Goal: Task Accomplishment & Management: Use online tool/utility

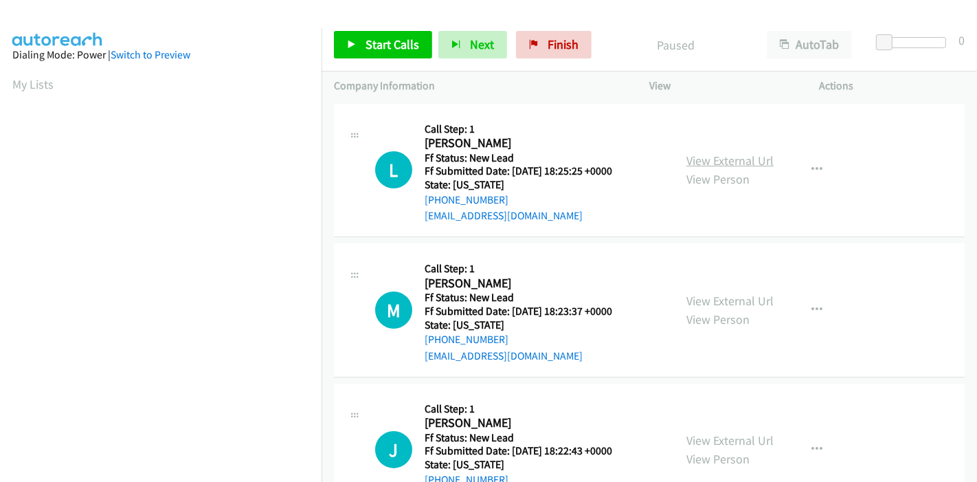
click at [730, 156] on link "View External Url" at bounding box center [729, 161] width 87 height 16
click at [727, 295] on link "View External Url" at bounding box center [729, 301] width 87 height 16
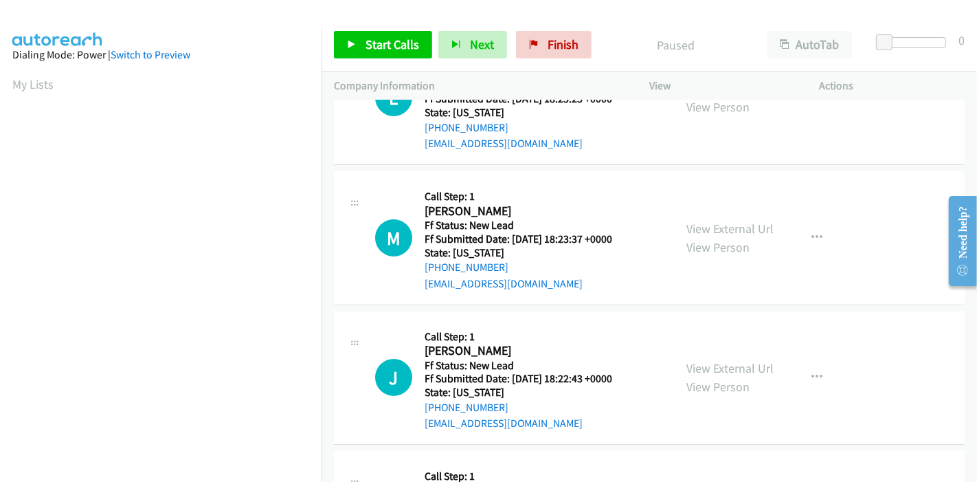
scroll to position [153, 0]
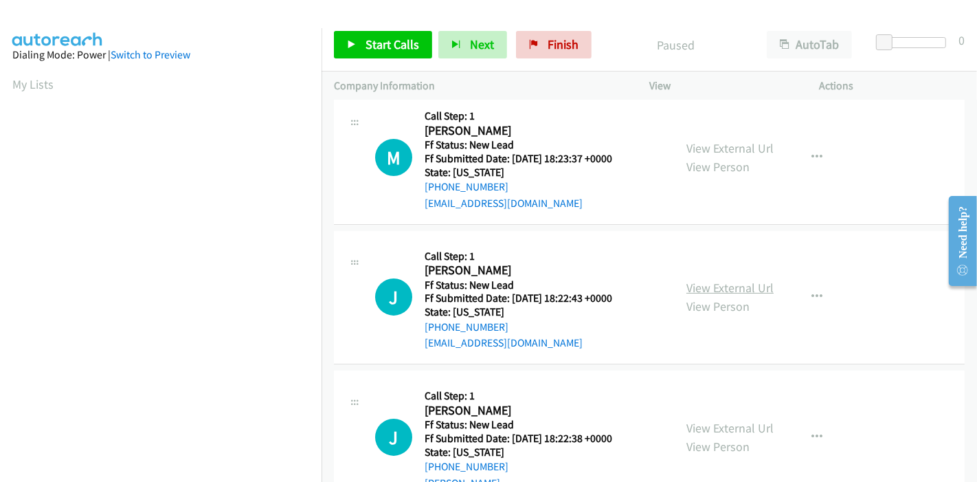
click at [712, 281] on link "View External Url" at bounding box center [729, 288] width 87 height 16
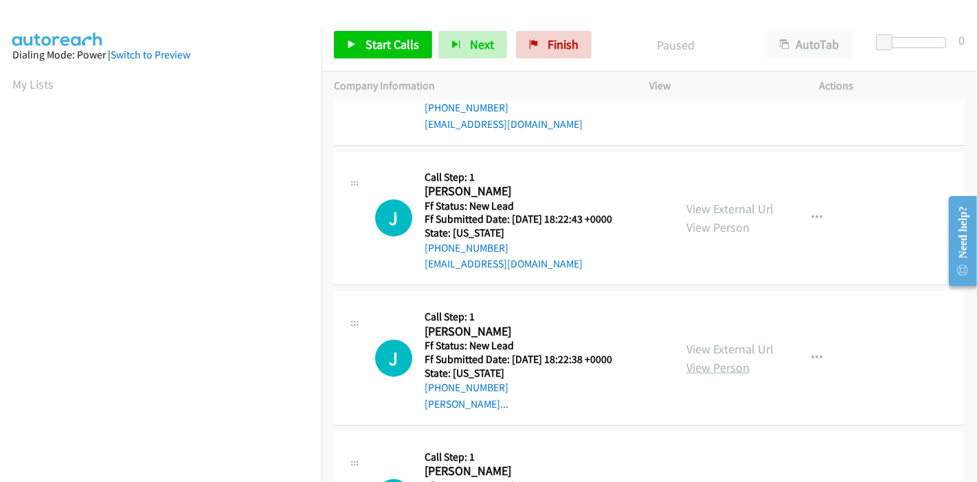
scroll to position [305, 0]
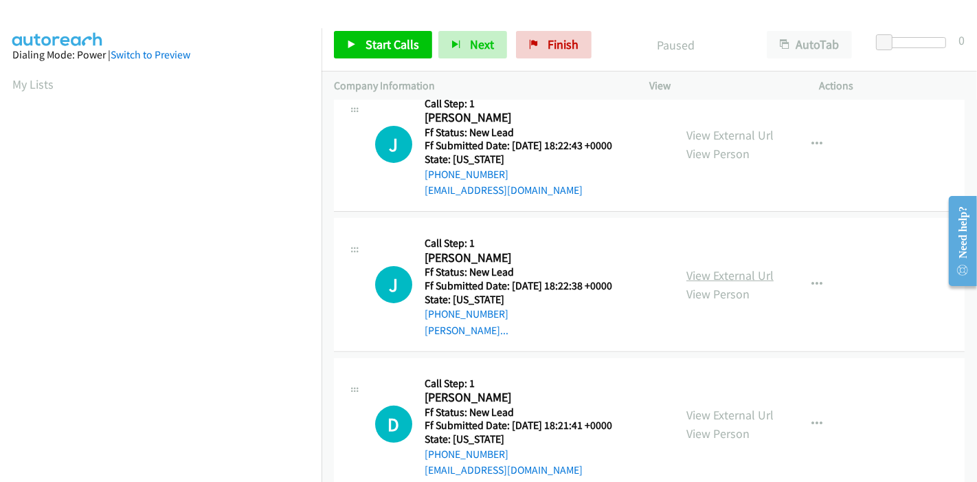
click at [712, 275] on link "View External Url" at bounding box center [729, 275] width 87 height 16
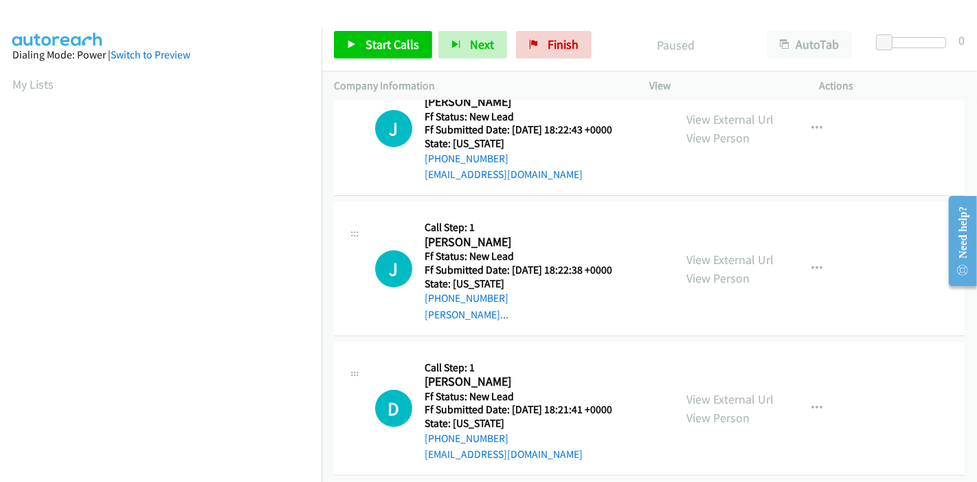
scroll to position [335, 0]
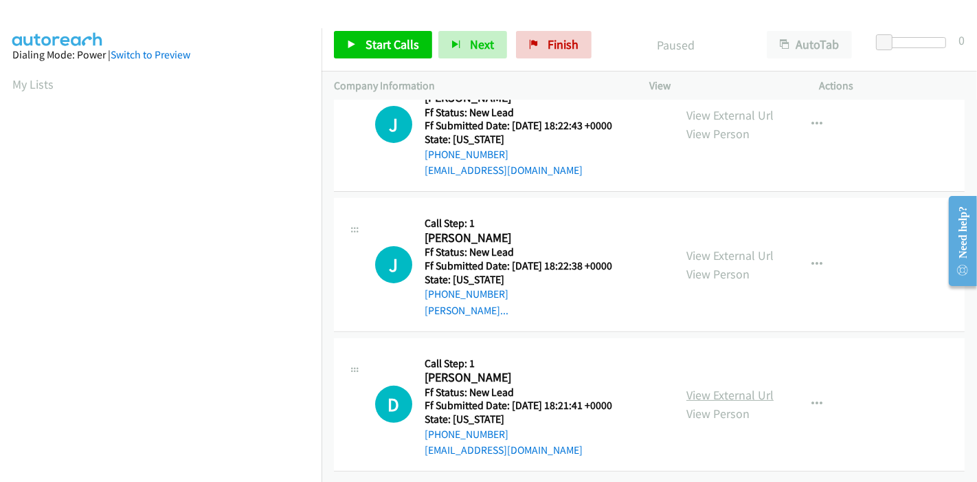
click at [695, 387] on link "View External Url" at bounding box center [729, 395] width 87 height 16
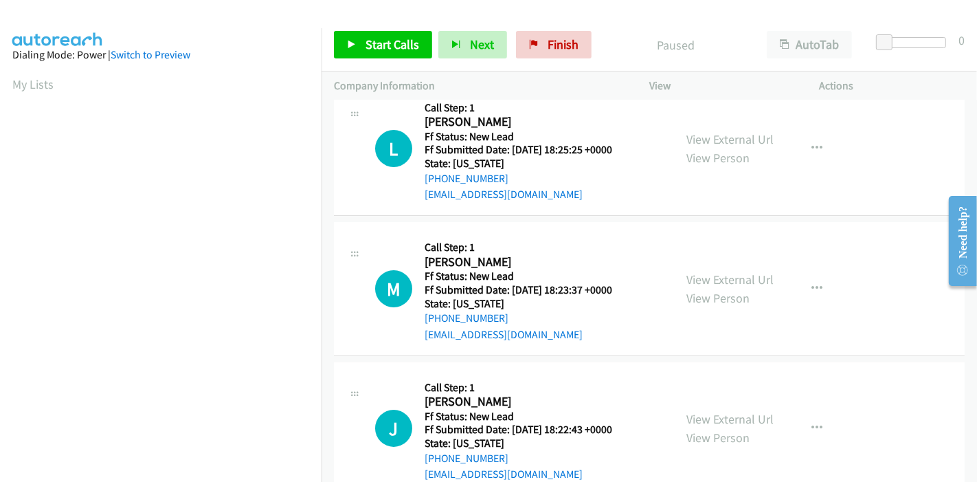
scroll to position [0, 0]
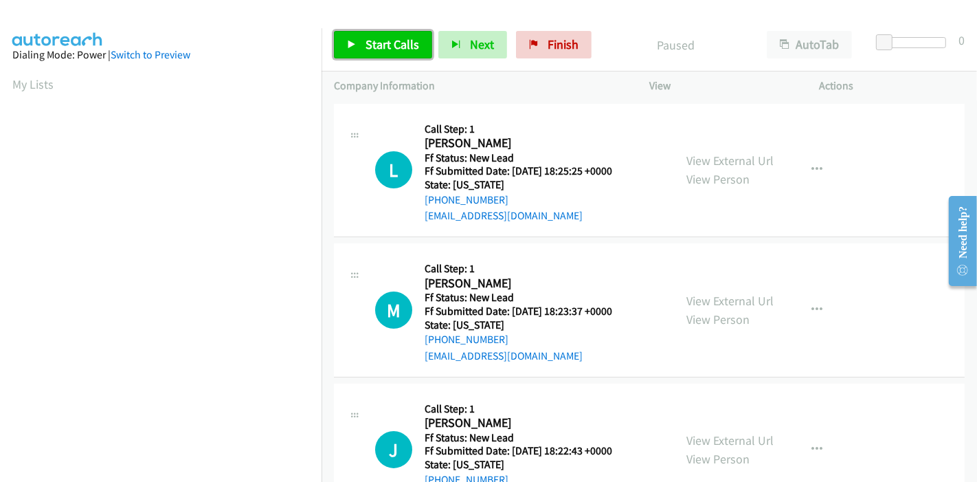
click at [371, 45] on span "Start Calls" at bounding box center [392, 44] width 54 height 16
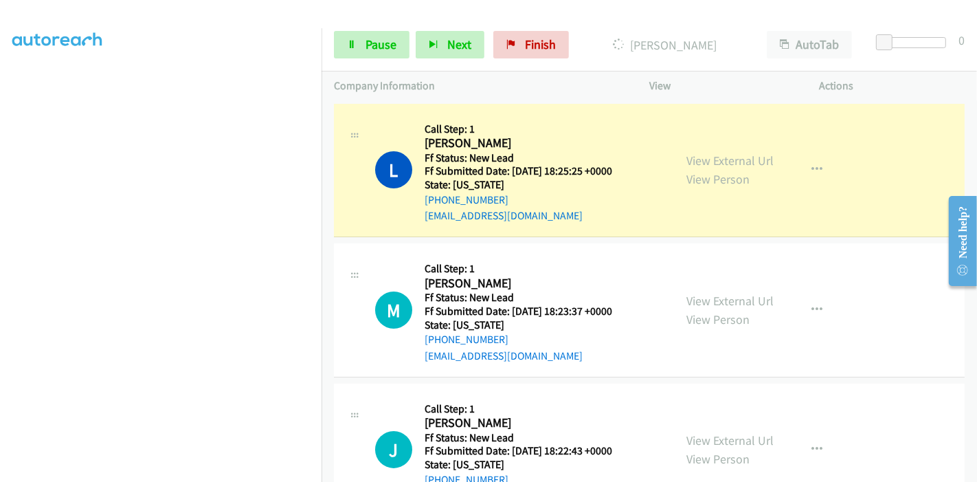
scroll to position [290, 0]
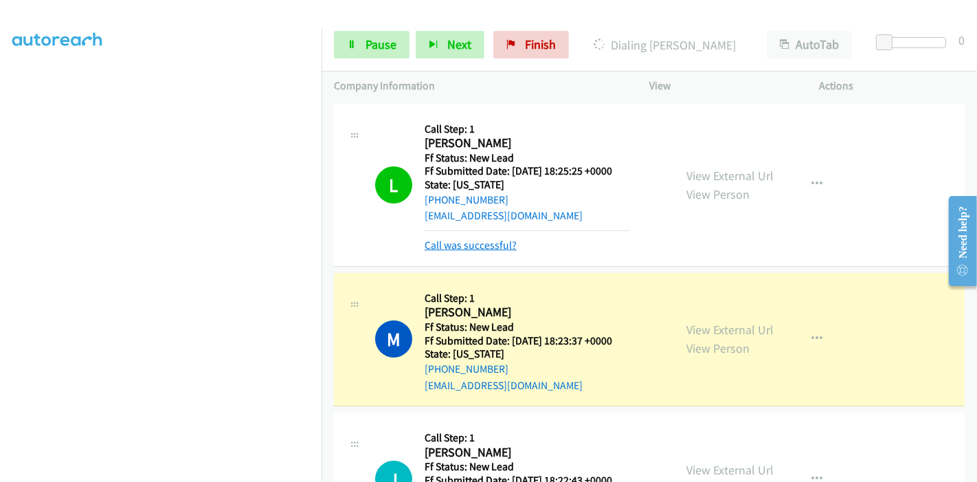
click at [477, 241] on link "Call was successful?" at bounding box center [471, 244] width 92 height 13
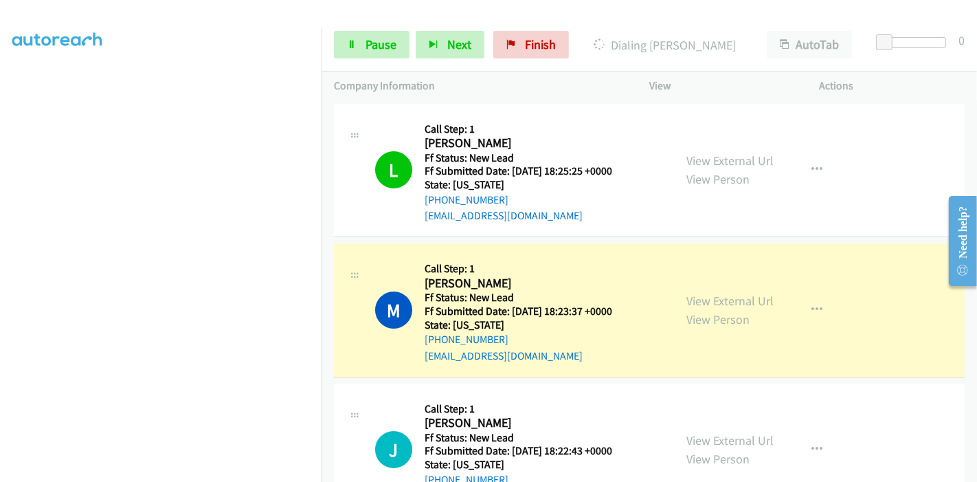
scroll to position [76, 0]
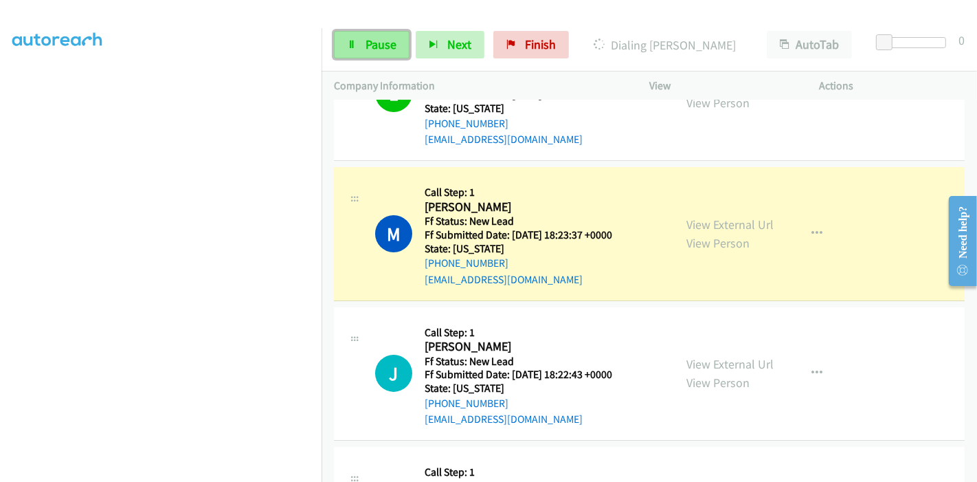
click at [371, 52] on link "Pause" at bounding box center [372, 44] width 76 height 27
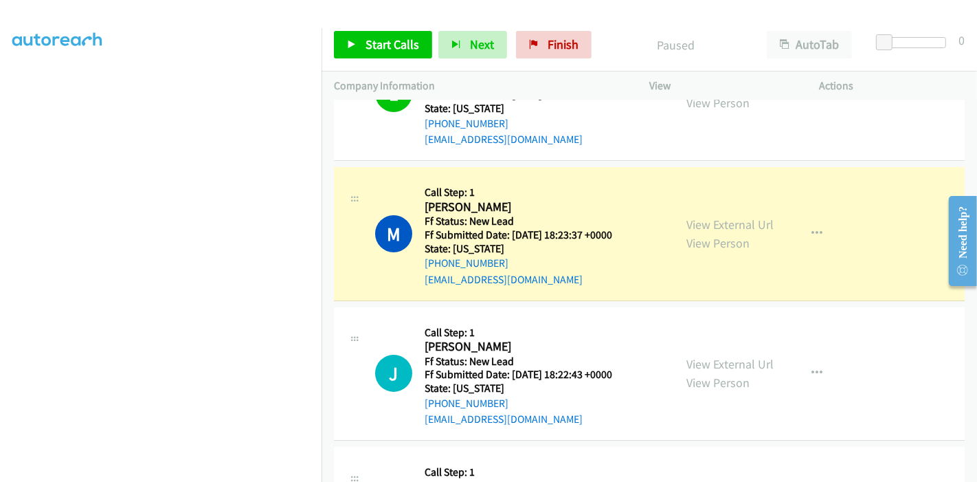
scroll to position [290, 0]
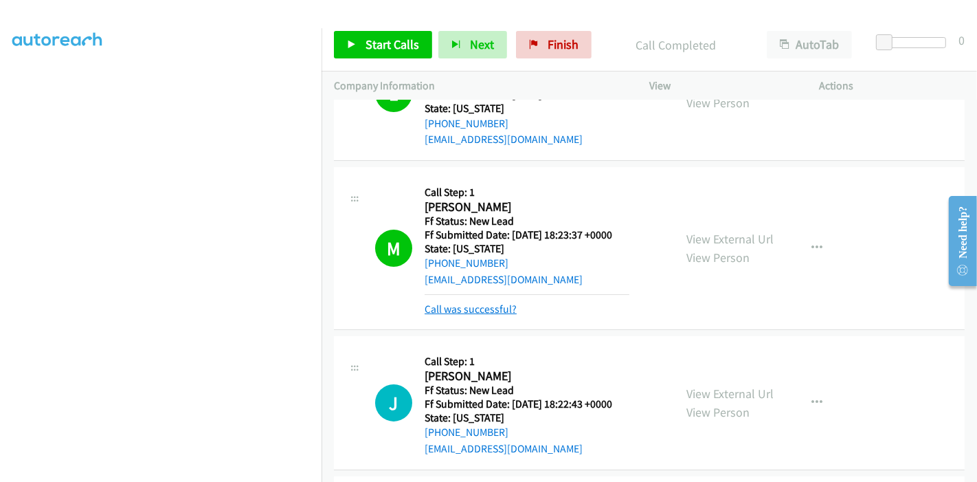
click at [457, 305] on link "Call was successful?" at bounding box center [471, 308] width 92 height 13
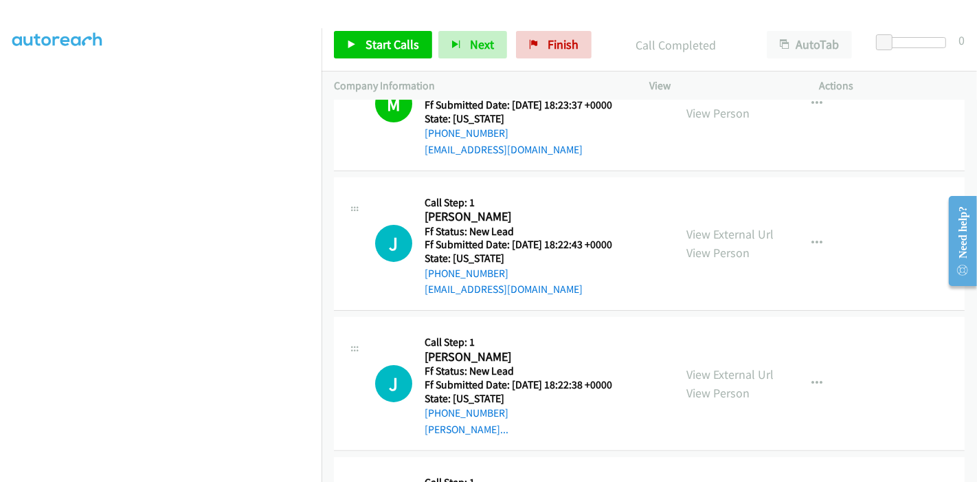
scroll to position [229, 0]
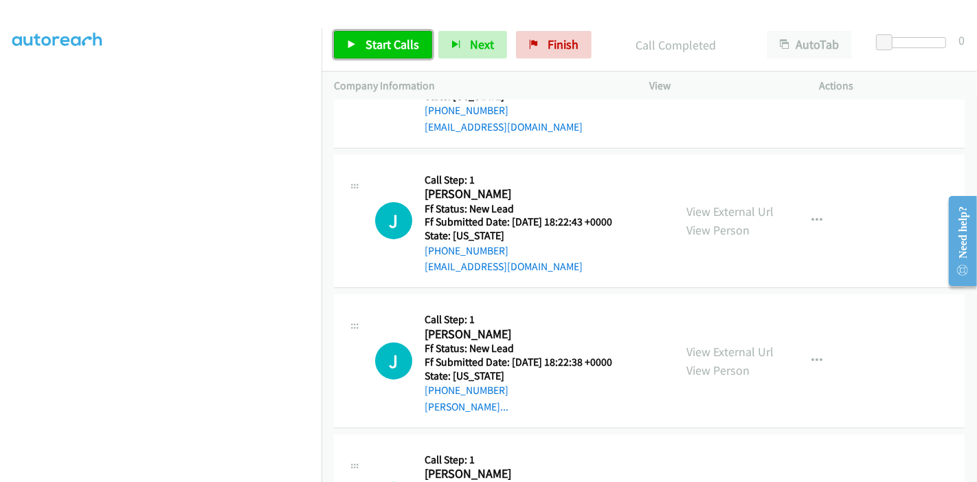
click at [371, 41] on span "Start Calls" at bounding box center [392, 44] width 54 height 16
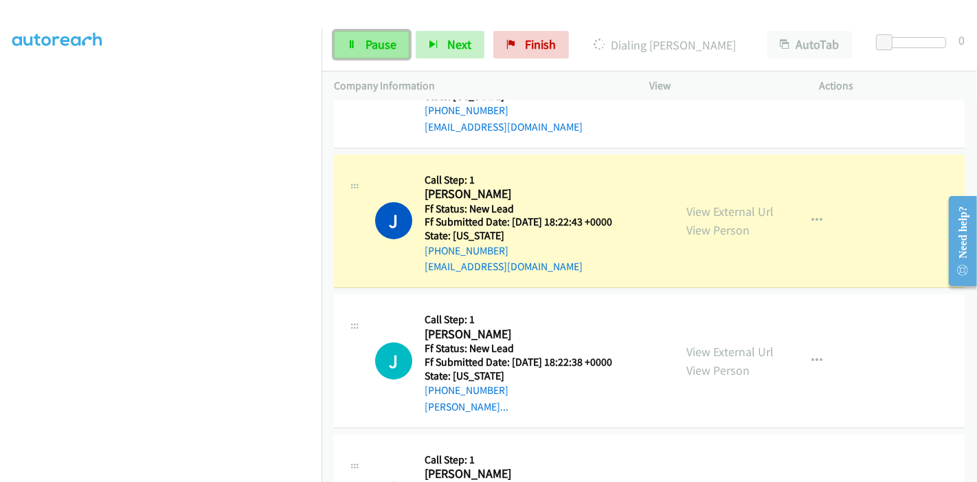
click at [350, 45] on icon at bounding box center [352, 46] width 10 height 10
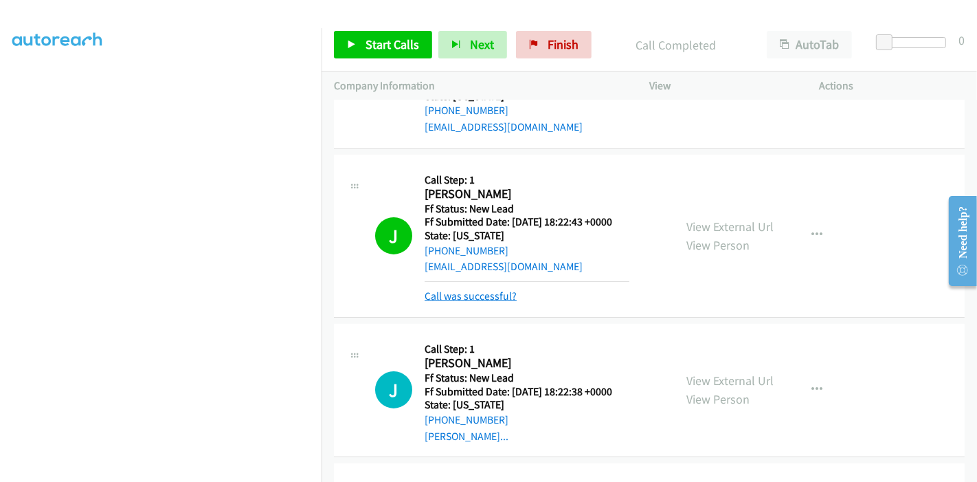
click at [484, 297] on link "Call was successful?" at bounding box center [471, 295] width 92 height 13
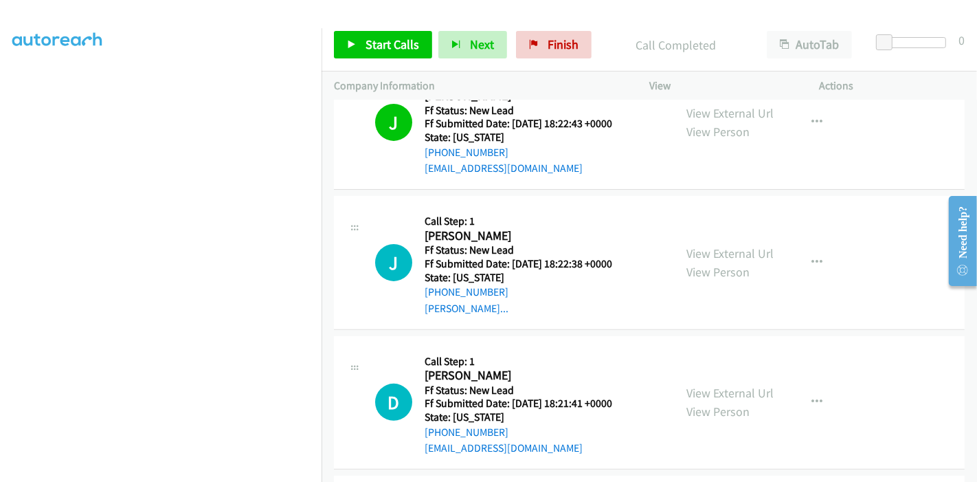
scroll to position [381, 0]
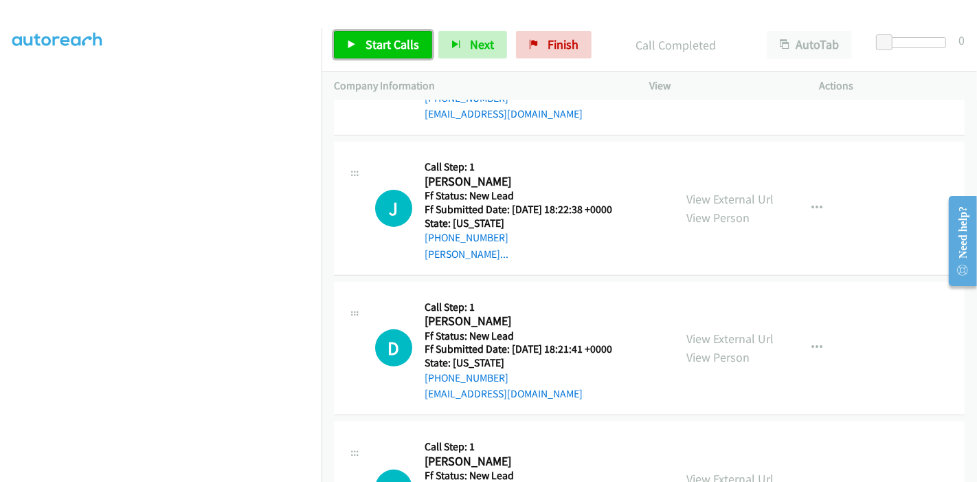
click at [384, 49] on span "Start Calls" at bounding box center [392, 44] width 54 height 16
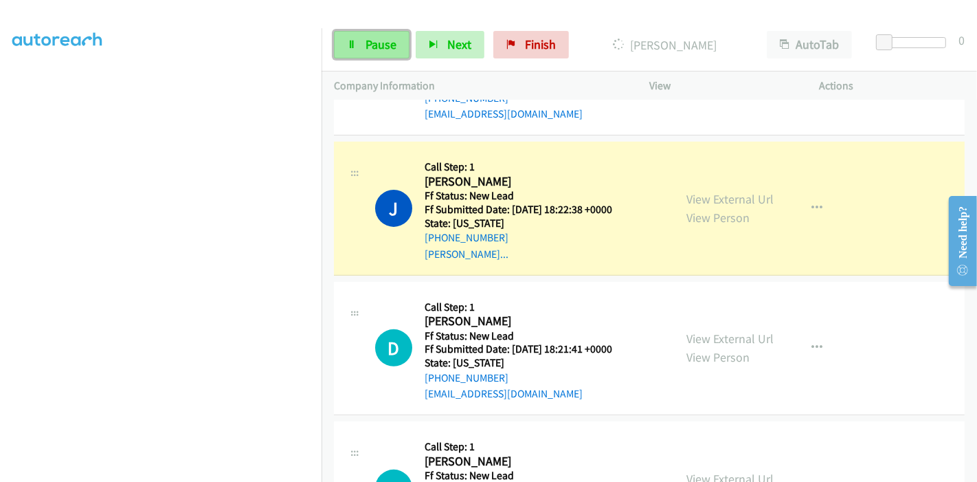
click at [361, 36] on link "Pause" at bounding box center [372, 44] width 76 height 27
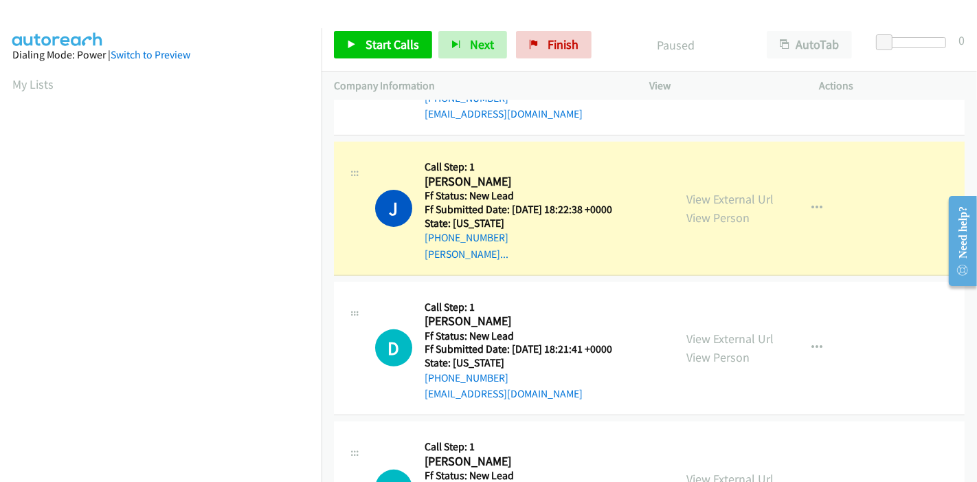
scroll to position [290, 0]
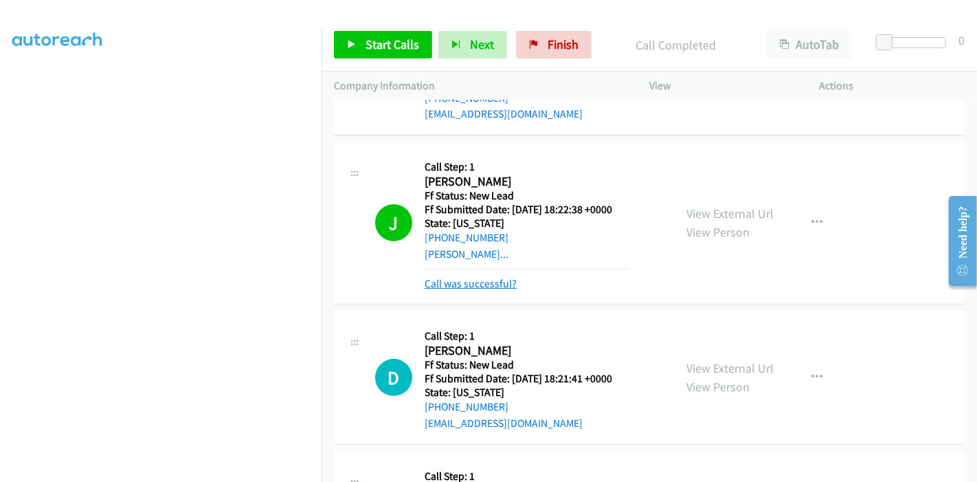
click at [469, 284] on link "Call was successful?" at bounding box center [471, 283] width 92 height 13
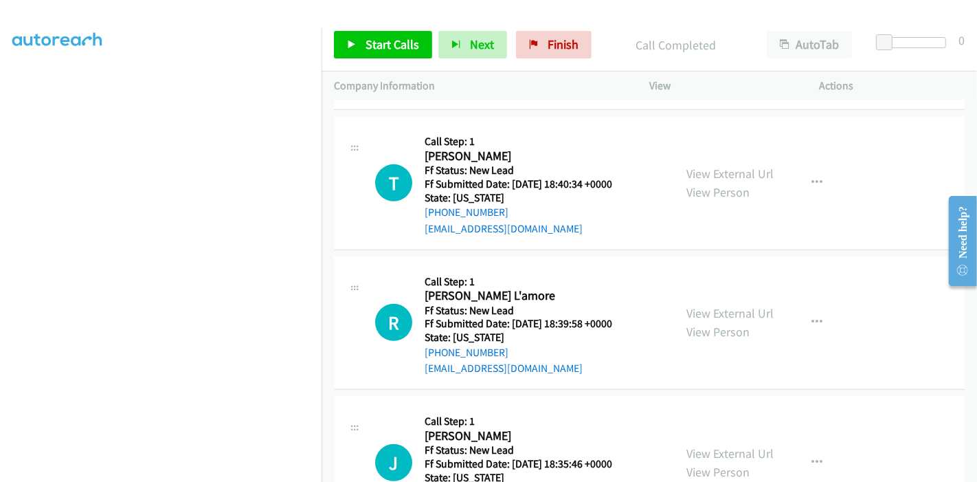
scroll to position [687, 0]
click at [732, 170] on link "View External Url" at bounding box center [729, 173] width 87 height 16
click at [699, 306] on link "View External Url" at bounding box center [729, 312] width 87 height 16
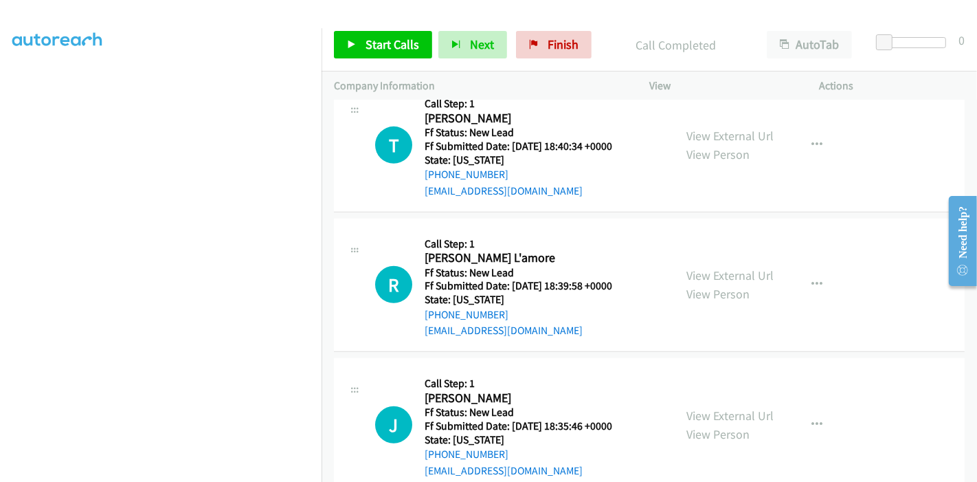
scroll to position [754, 0]
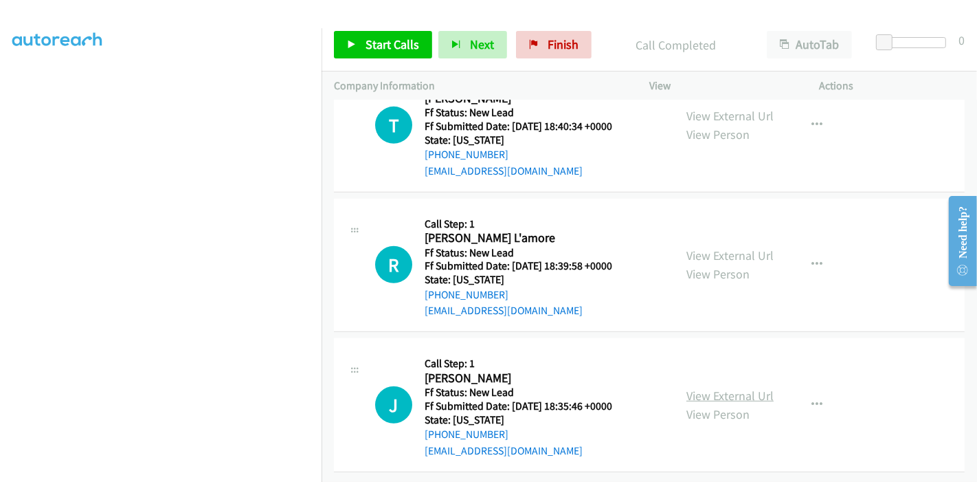
click at [709, 387] on link "View External Url" at bounding box center [729, 395] width 87 height 16
click at [362, 44] on link "Start Calls" at bounding box center [383, 44] width 98 height 27
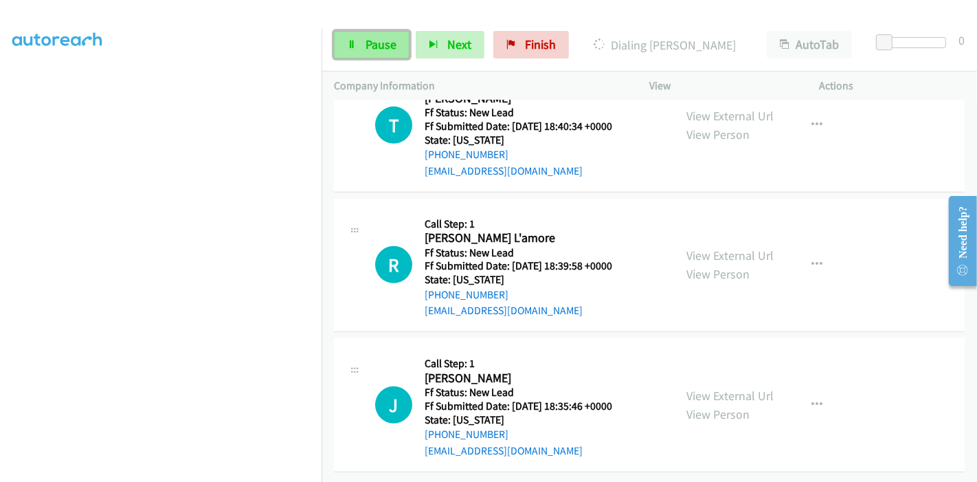
click at [357, 42] on link "Pause" at bounding box center [372, 44] width 76 height 27
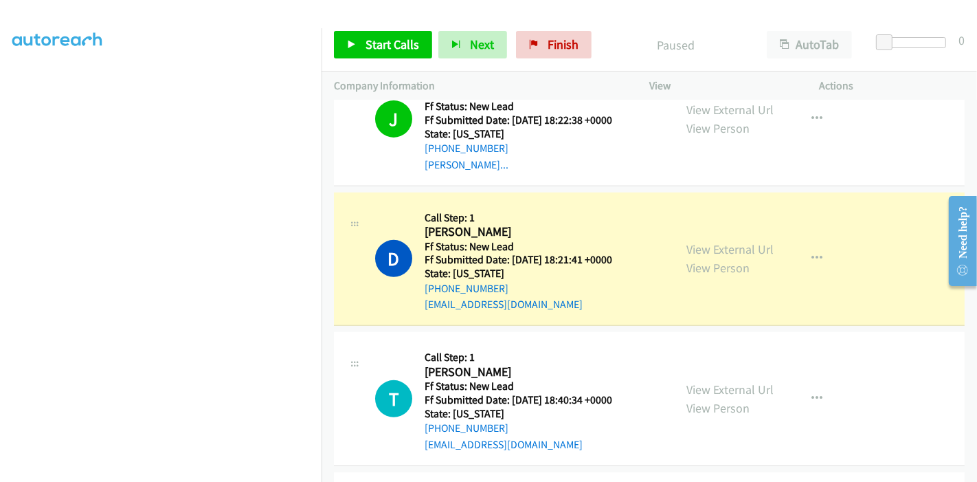
scroll to position [448, 0]
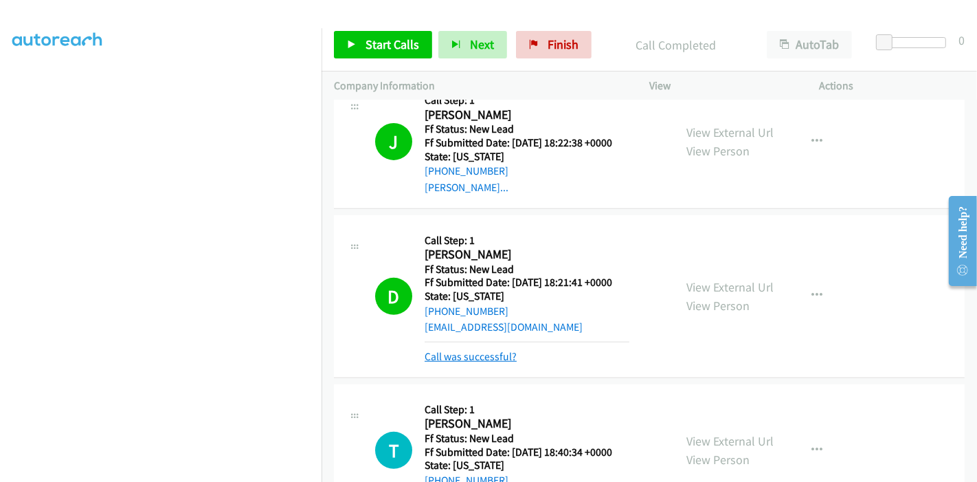
click at [484, 361] on link "Call was successful?" at bounding box center [471, 356] width 92 height 13
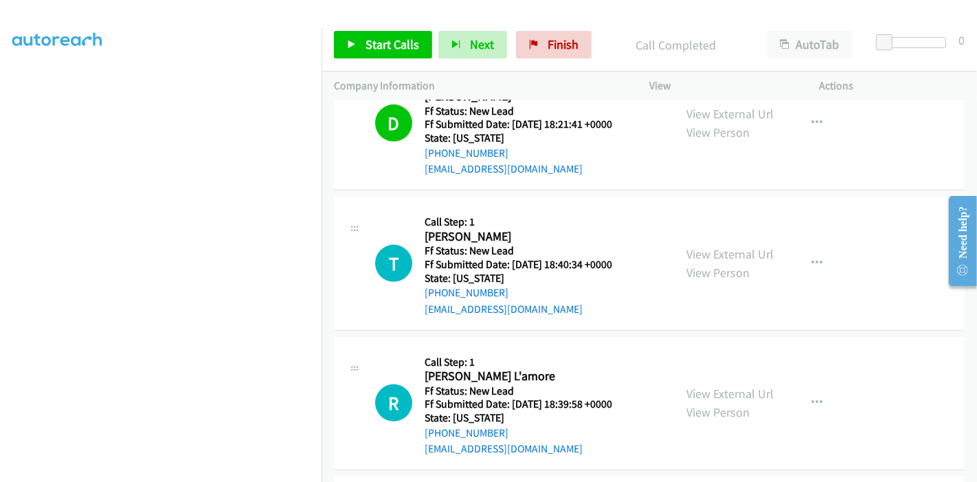
scroll to position [600, 0]
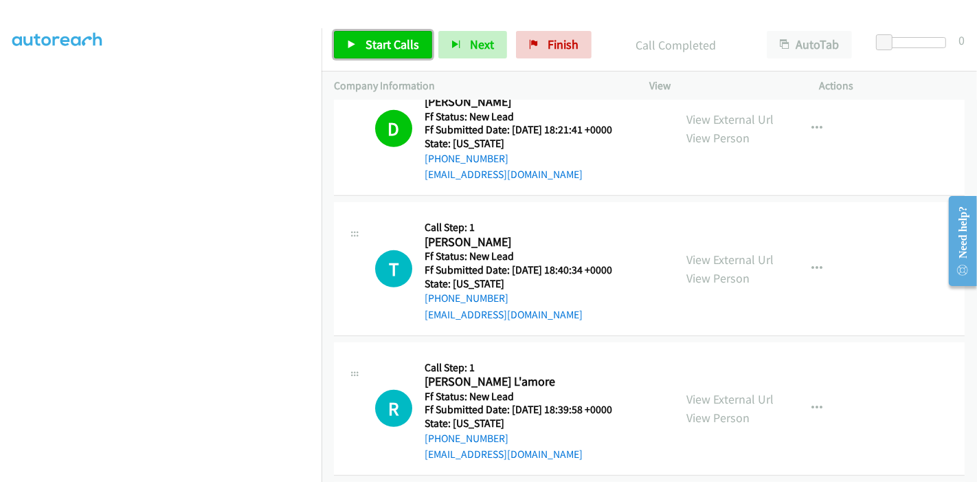
click at [374, 48] on span "Start Calls" at bounding box center [392, 44] width 54 height 16
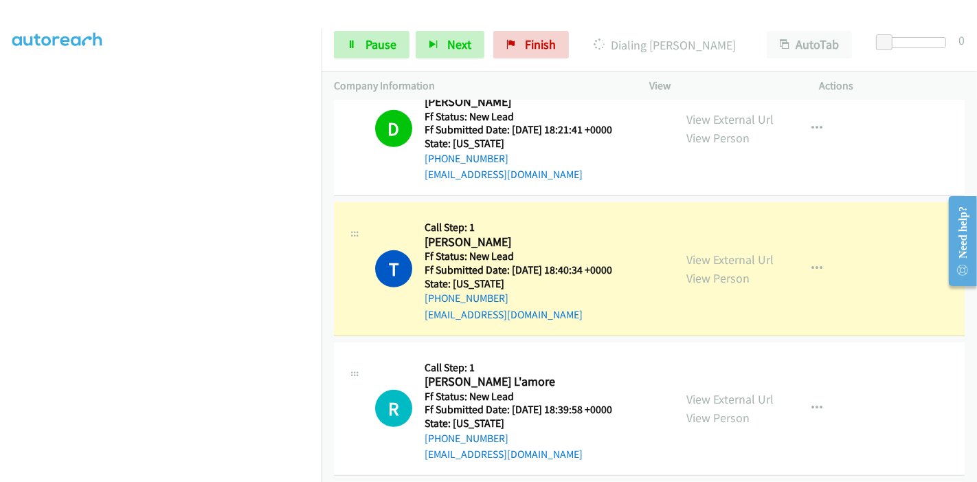
scroll to position [290, 0]
click at [362, 52] on link "Pause" at bounding box center [372, 44] width 76 height 27
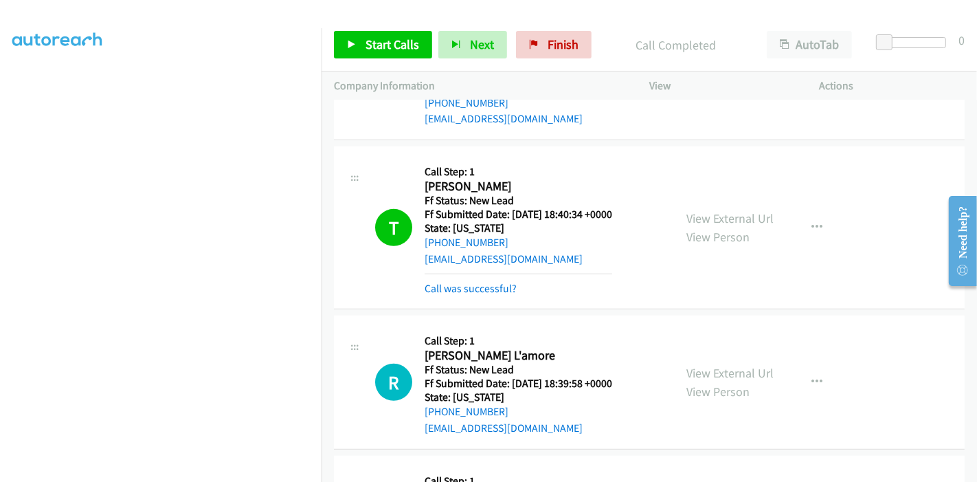
scroll to position [677, 0]
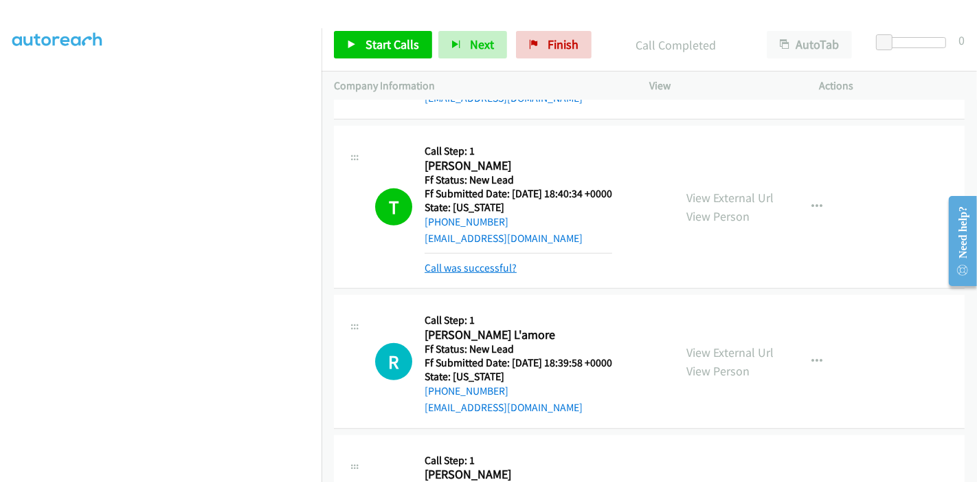
click at [477, 262] on link "Call was successful?" at bounding box center [471, 267] width 92 height 13
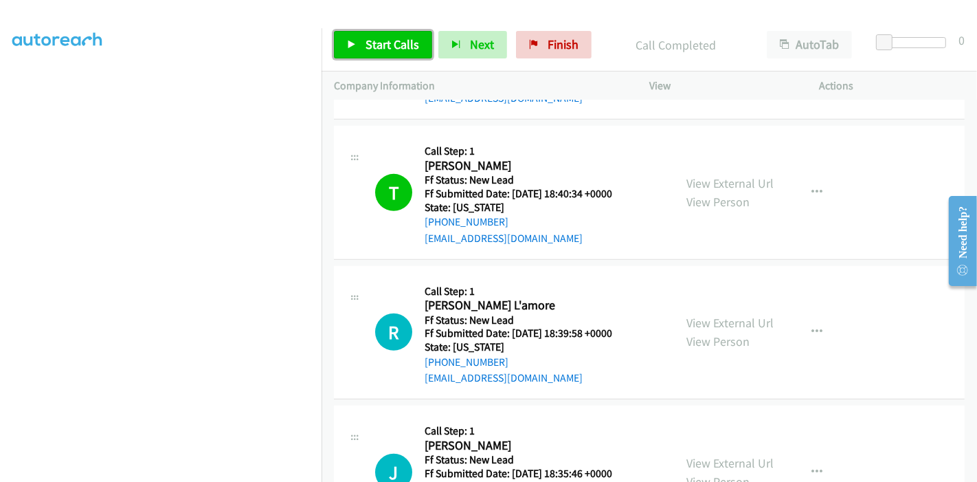
click at [371, 47] on span "Start Calls" at bounding box center [392, 44] width 54 height 16
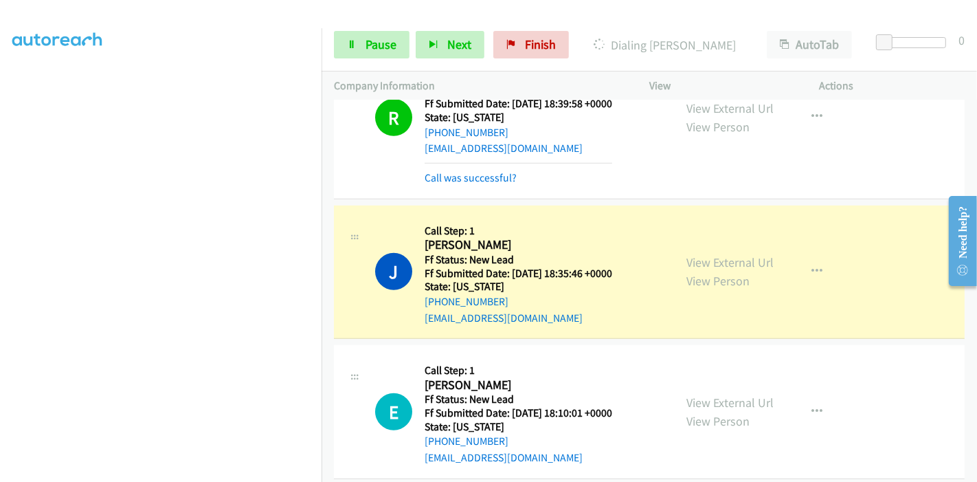
scroll to position [921, 0]
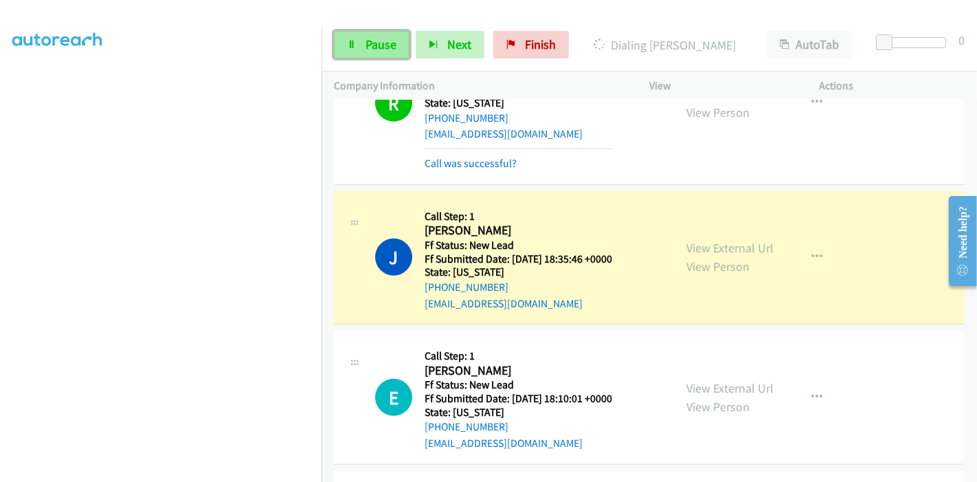
click at [369, 47] on span "Pause" at bounding box center [380, 44] width 31 height 16
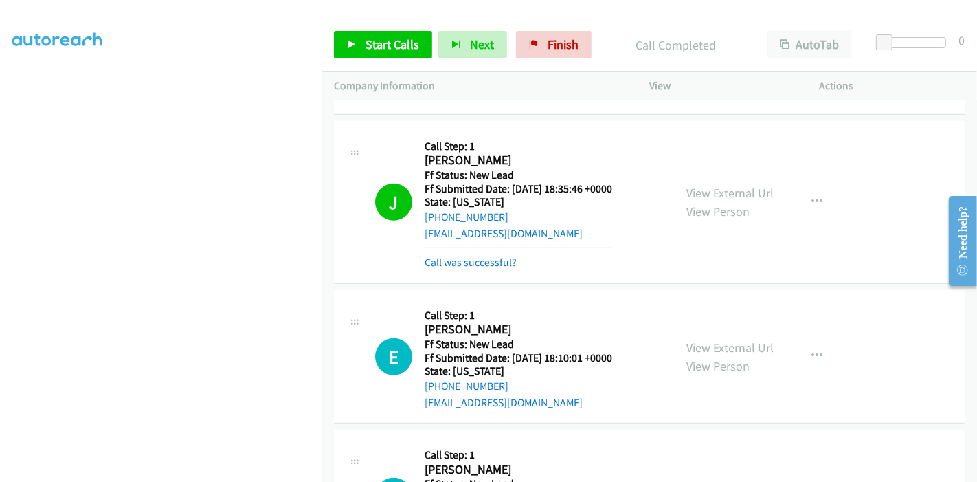
scroll to position [1073, 0]
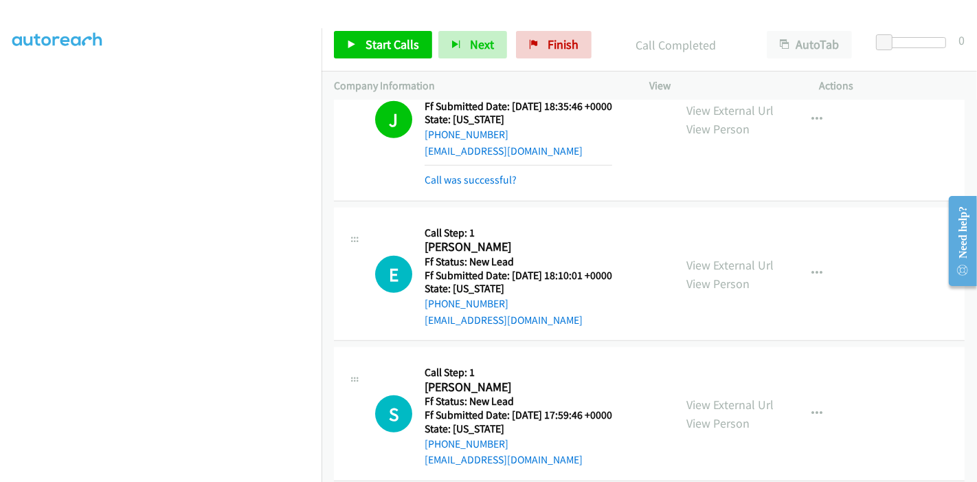
click at [486, 168] on mb0 "Call was successful?" at bounding box center [519, 176] width 188 height 23
click at [482, 185] on div "Call was successful?" at bounding box center [519, 180] width 188 height 16
click at [486, 179] on link "Call was successful?" at bounding box center [471, 179] width 92 height 13
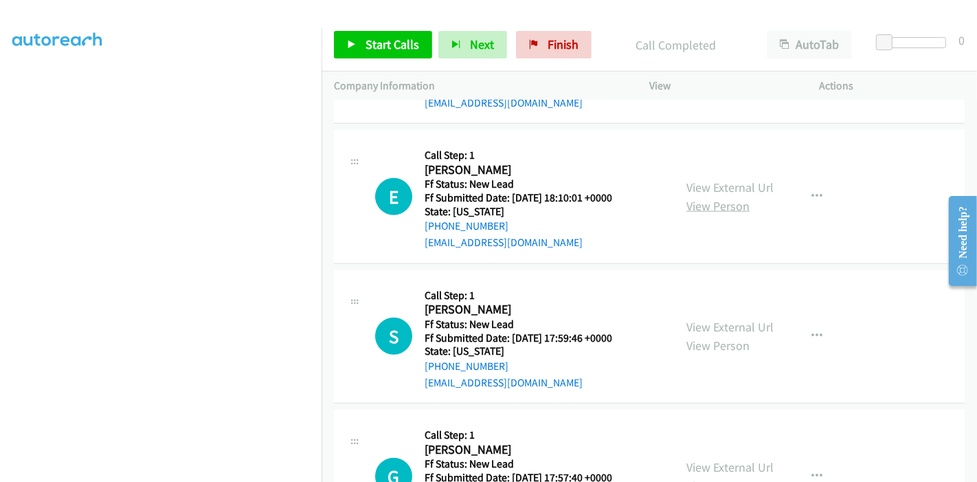
scroll to position [1136, 0]
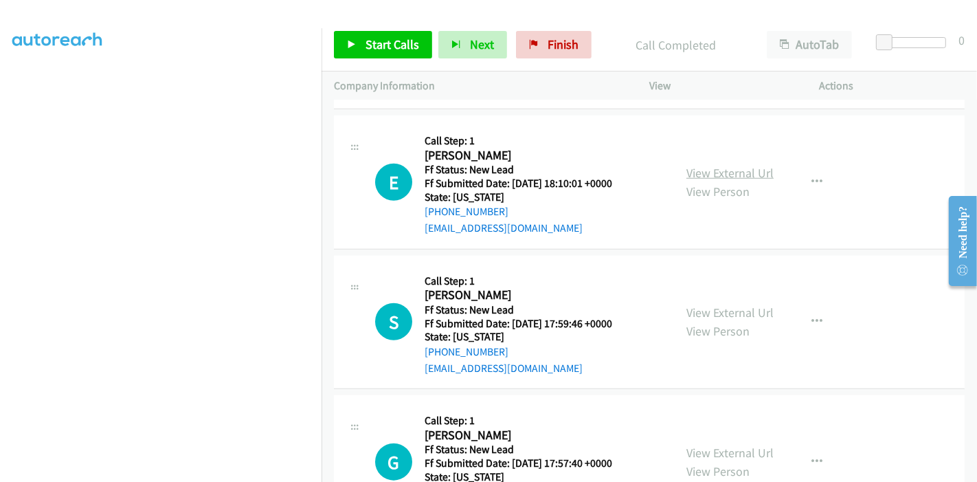
click at [719, 174] on link "View External Url" at bounding box center [729, 173] width 87 height 16
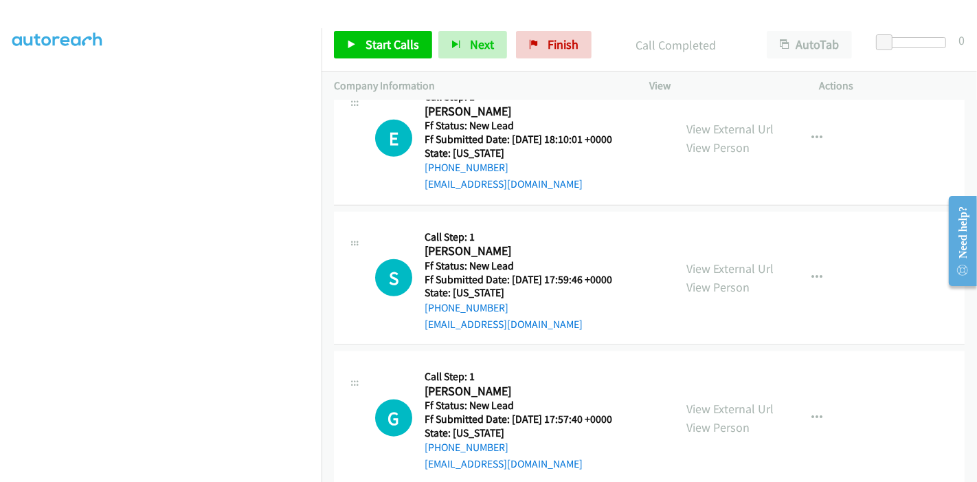
scroll to position [1201, 0]
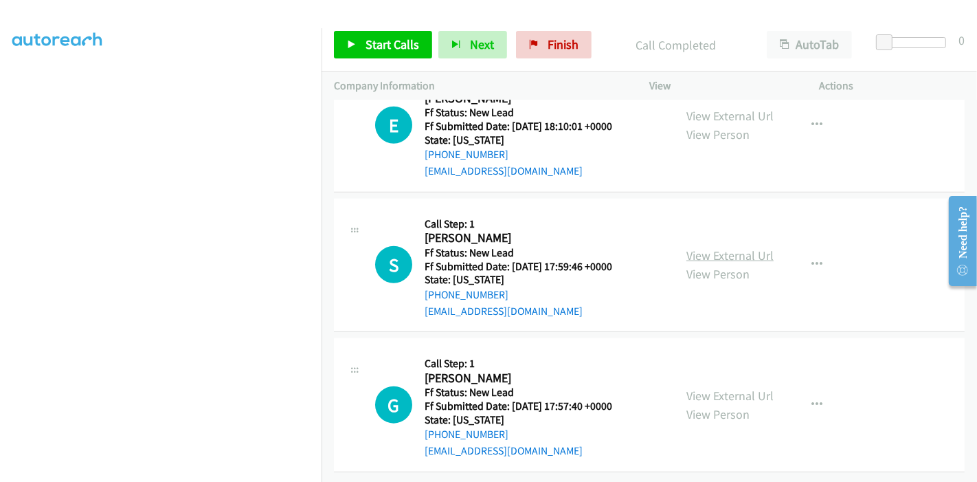
click at [734, 249] on link "View External Url" at bounding box center [729, 255] width 87 height 16
click at [707, 387] on link "View External Url" at bounding box center [729, 395] width 87 height 16
click at [347, 45] on icon at bounding box center [352, 46] width 10 height 10
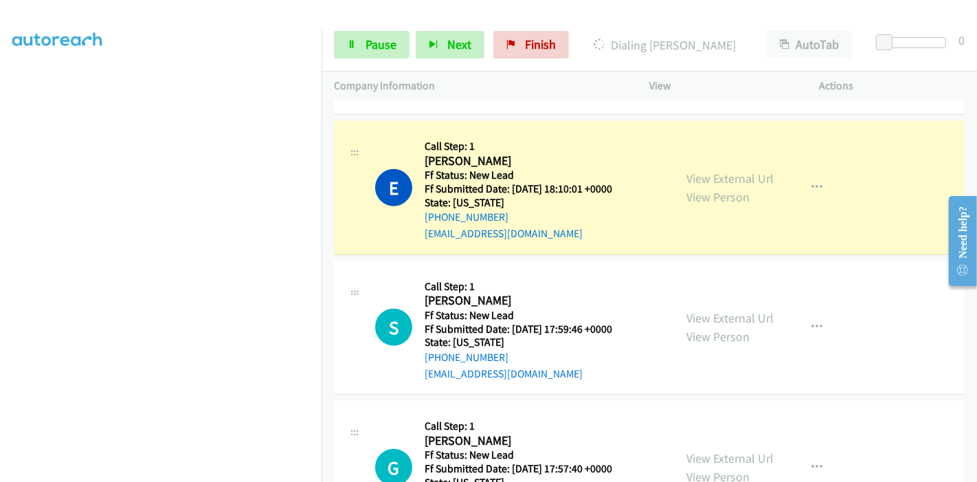
scroll to position [1048, 0]
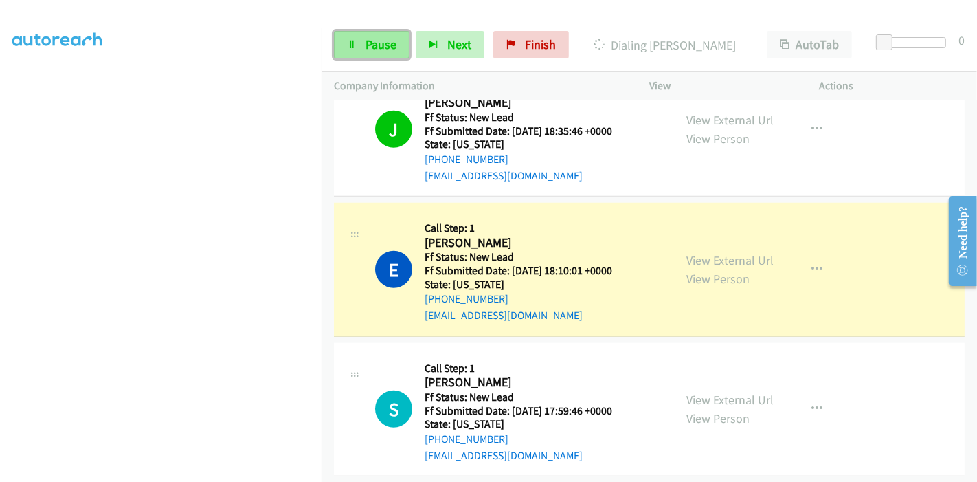
click at [356, 36] on link "Pause" at bounding box center [372, 44] width 76 height 27
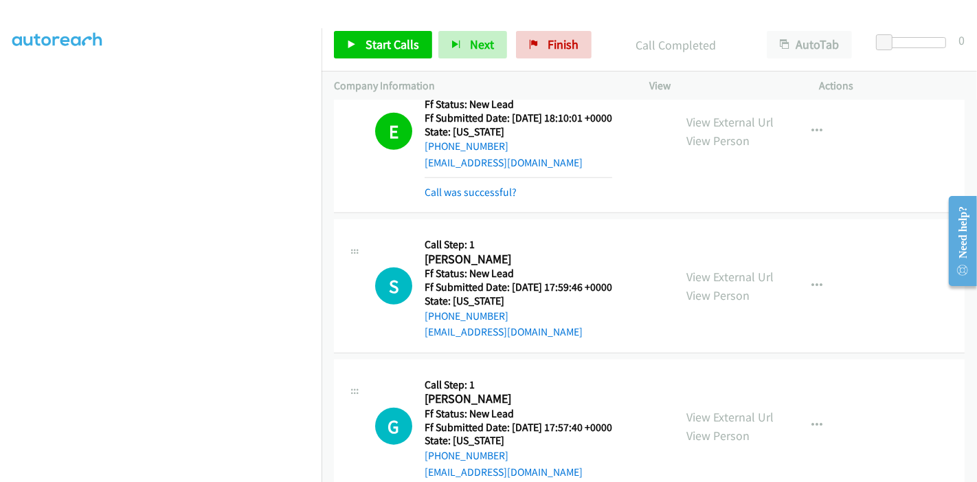
scroll to position [1125, 0]
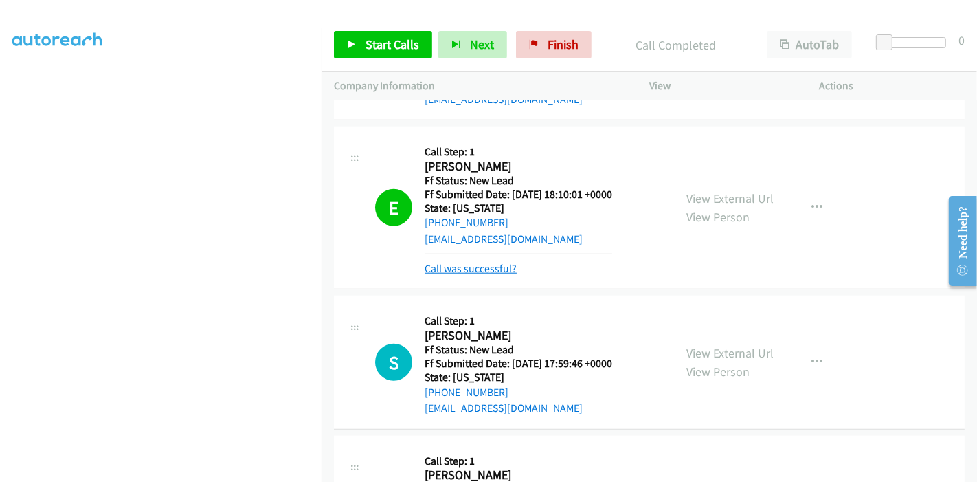
click at [481, 264] on link "Call was successful?" at bounding box center [471, 268] width 92 height 13
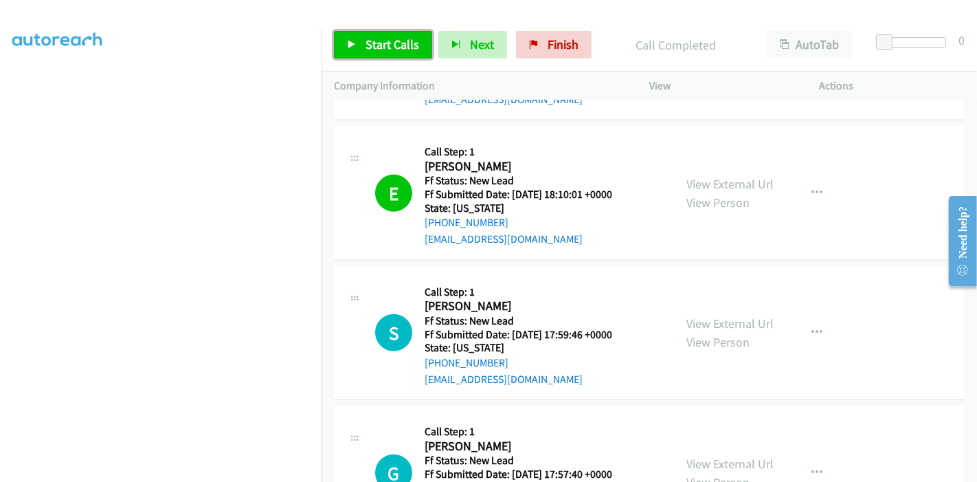
click at [371, 49] on span "Start Calls" at bounding box center [392, 44] width 54 height 16
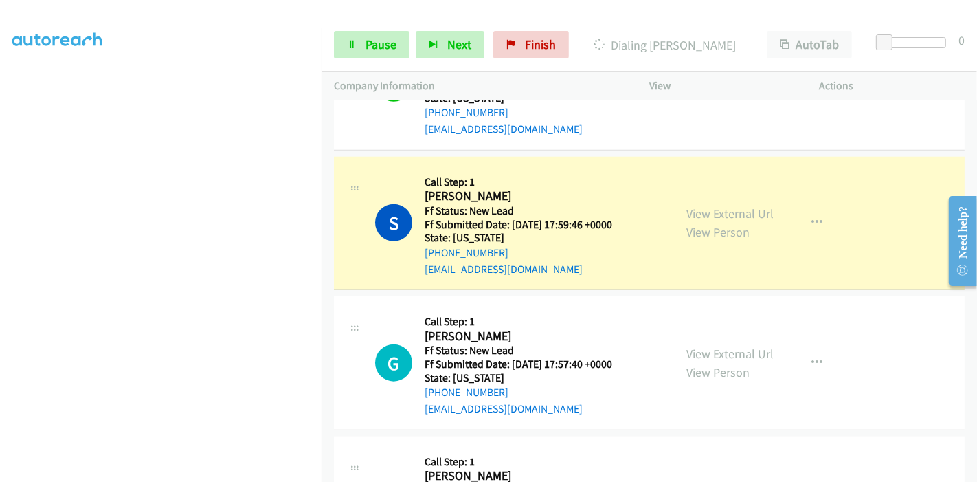
scroll to position [1201, 0]
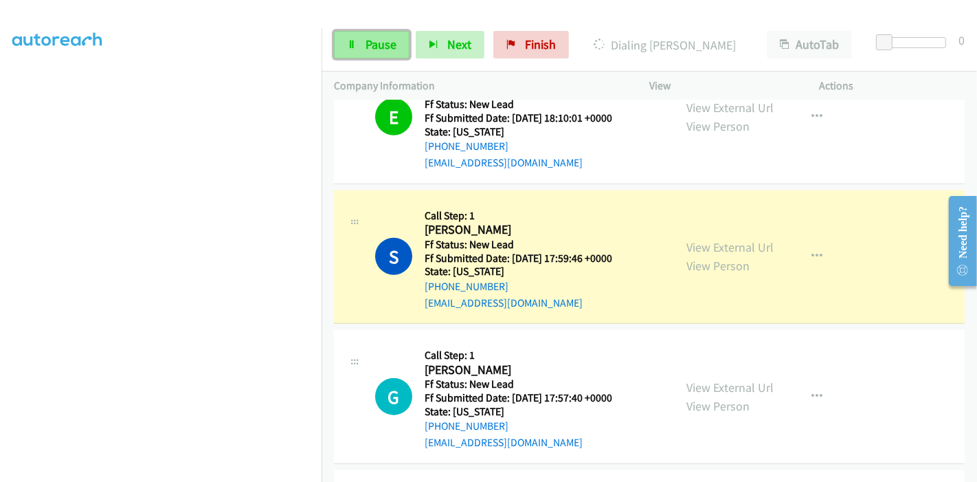
click at [380, 54] on link "Pause" at bounding box center [372, 44] width 76 height 27
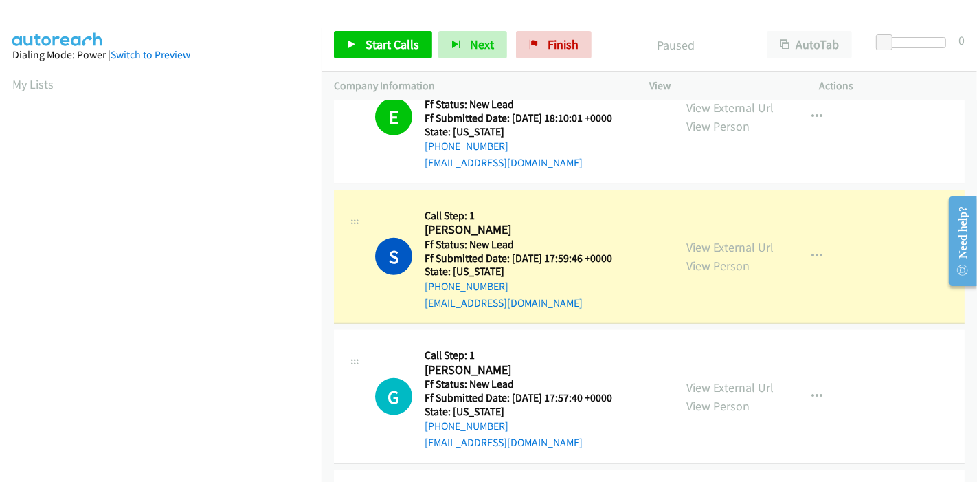
scroll to position [290, 0]
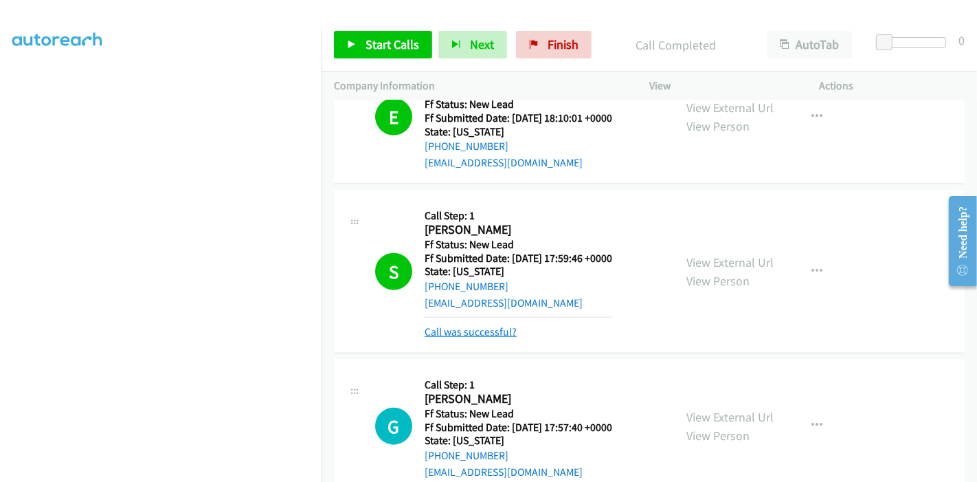
click at [473, 325] on link "Call was successful?" at bounding box center [471, 331] width 92 height 13
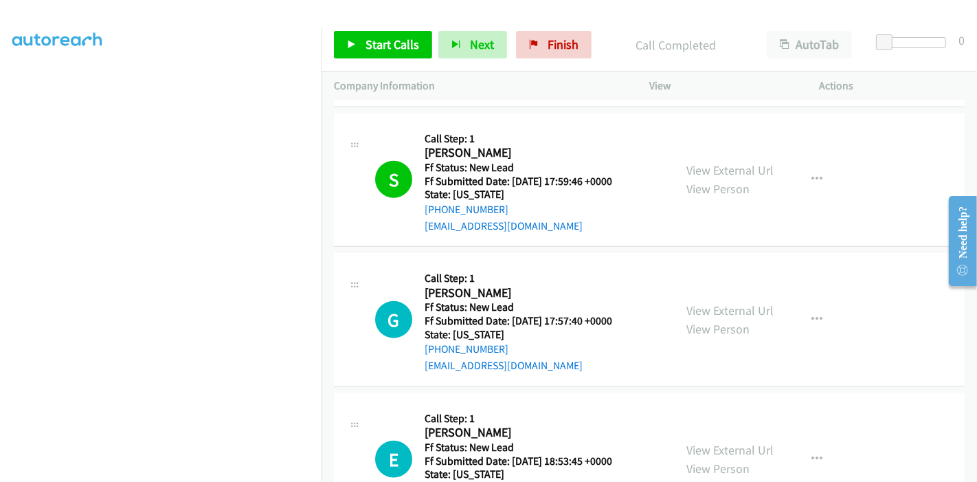
scroll to position [1301, 0]
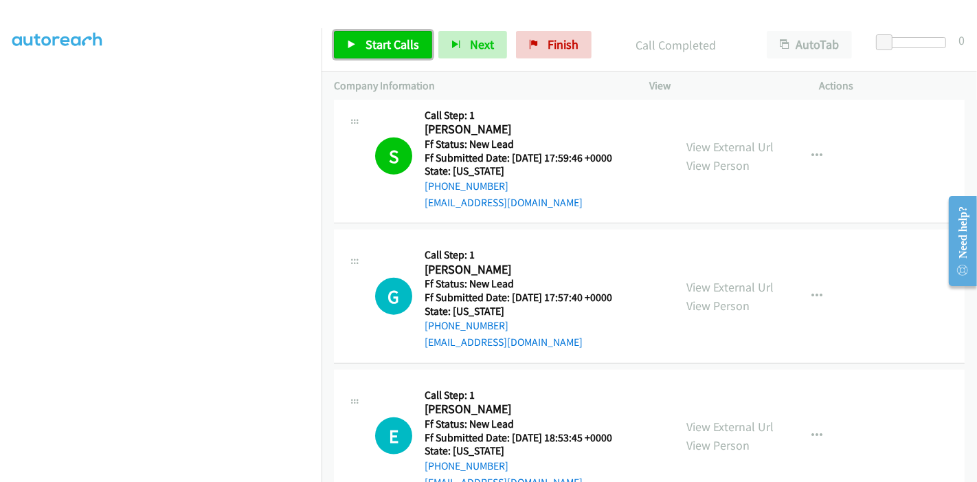
click at [376, 47] on span "Start Calls" at bounding box center [392, 44] width 54 height 16
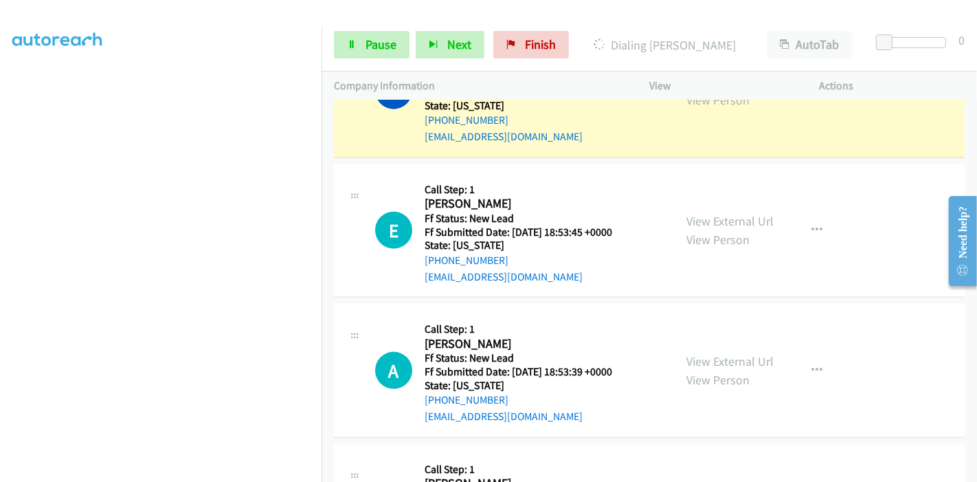
scroll to position [1531, 0]
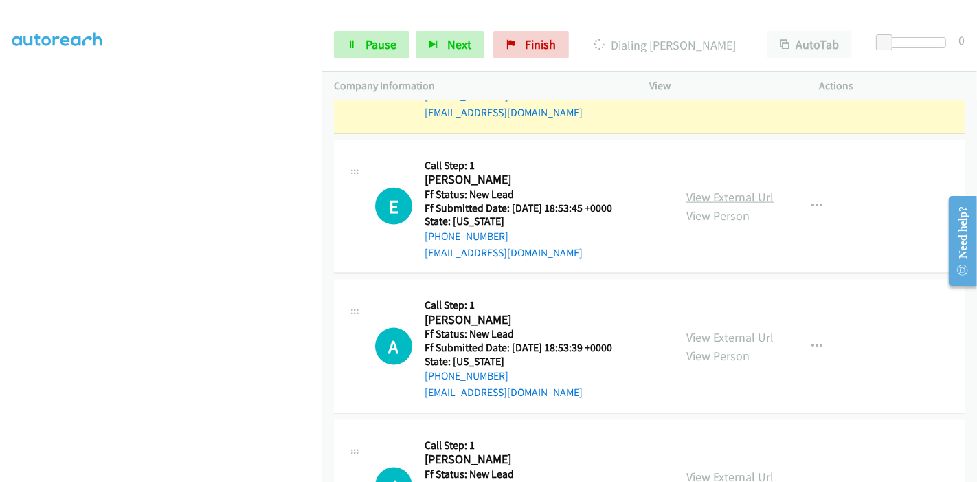
click at [712, 192] on link "View External Url" at bounding box center [729, 197] width 87 height 16
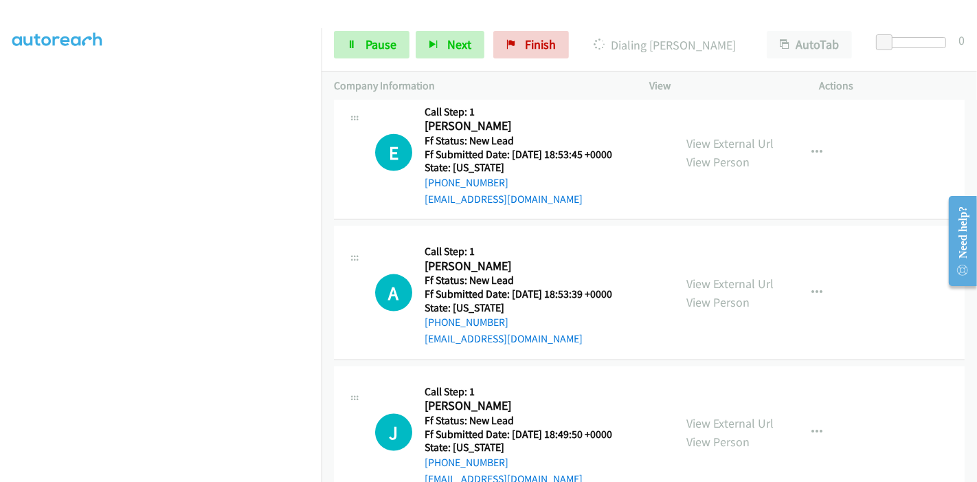
scroll to position [1607, 0]
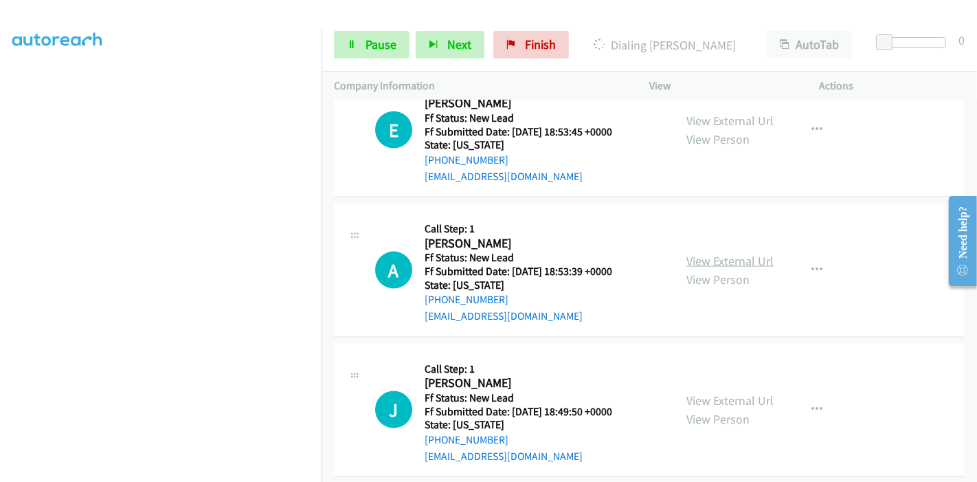
click at [714, 261] on link "View External Url" at bounding box center [729, 261] width 87 height 16
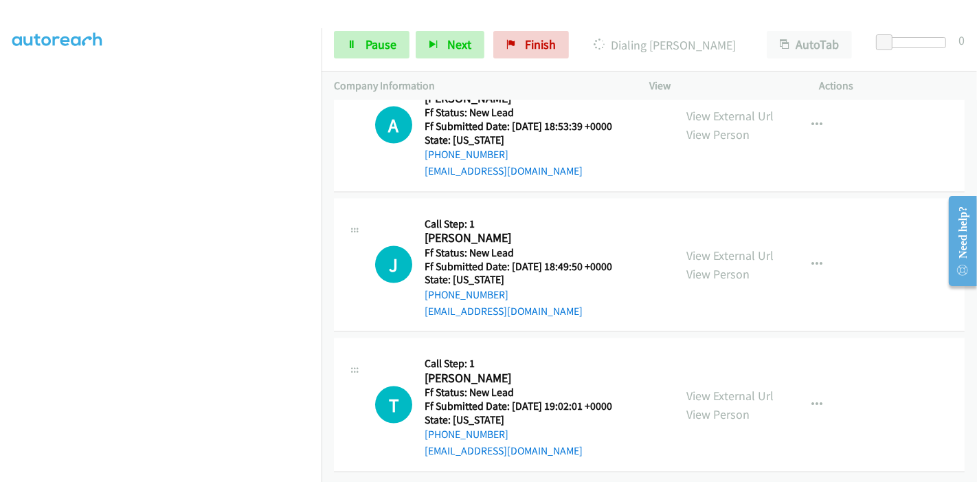
scroll to position [1759, 0]
click at [717, 247] on link "View External Url" at bounding box center [729, 255] width 87 height 16
click at [343, 38] on link "Pause" at bounding box center [372, 44] width 76 height 27
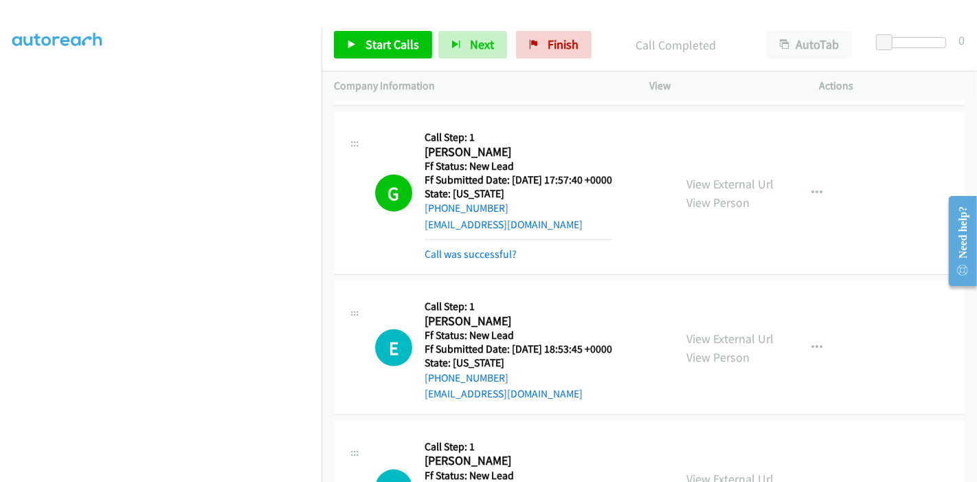
scroll to position [1331, 0]
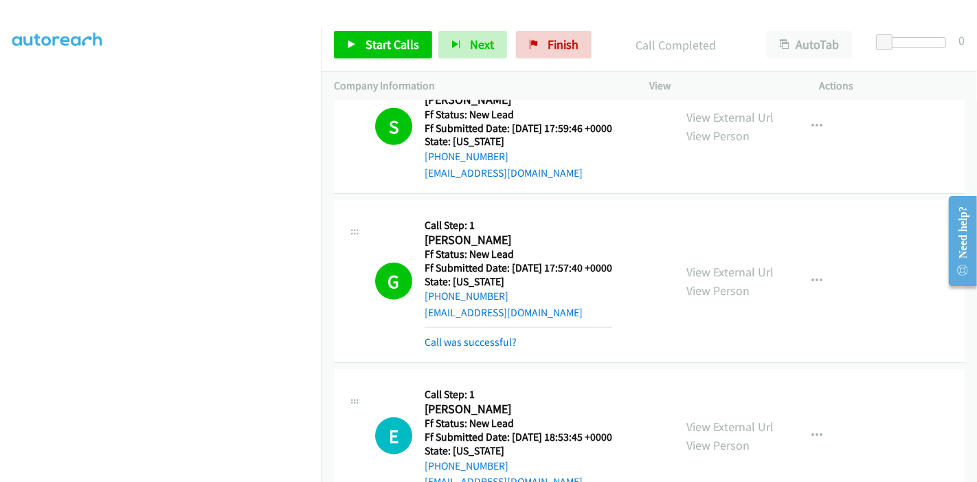
click at [472, 353] on div "G Callback Scheduled Call Step: 1 Gerald Brown America/New_York Ff Status: New …" at bounding box center [649, 281] width 631 height 163
click at [475, 341] on link "Call was successful?" at bounding box center [471, 341] width 92 height 13
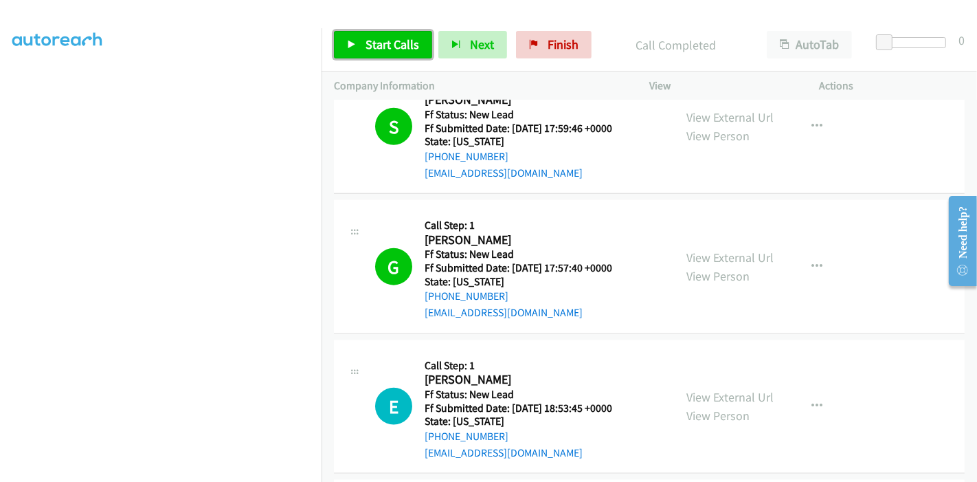
click at [365, 41] on span "Start Calls" at bounding box center [392, 44] width 54 height 16
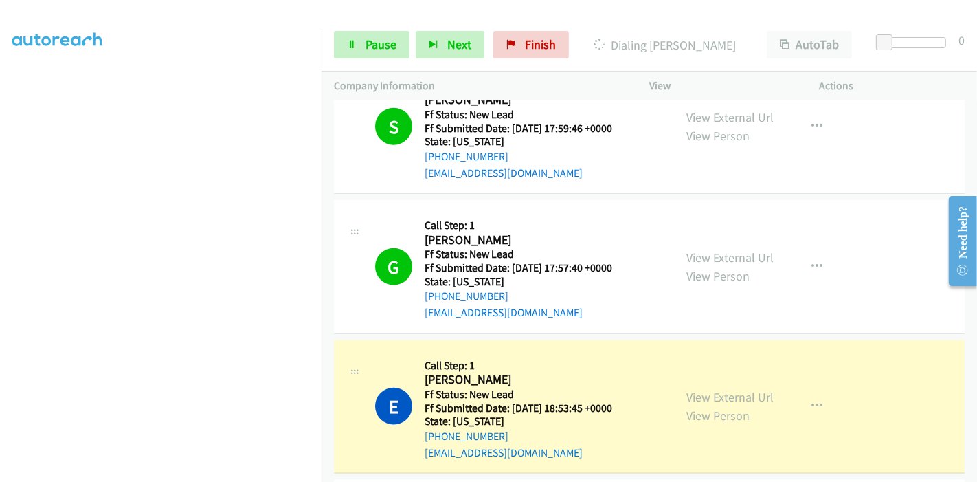
click at [359, 27] on div "Start Calls Pause Next Finish Dialing Edwin Tomyoy AutoTab AutoTab 0" at bounding box center [649, 45] width 655 height 53
click at [360, 34] on link "Pause" at bounding box center [372, 44] width 76 height 27
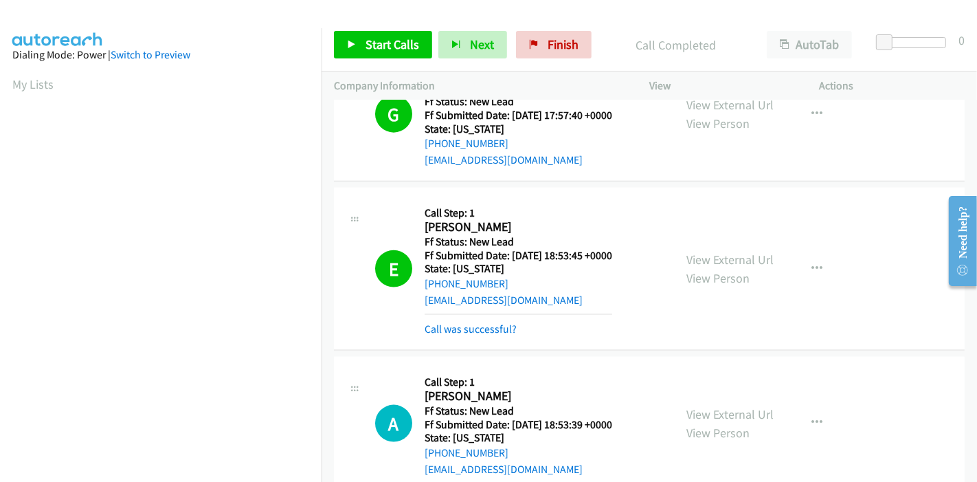
scroll to position [290, 0]
click at [449, 326] on link "Call was successful?" at bounding box center [471, 328] width 92 height 13
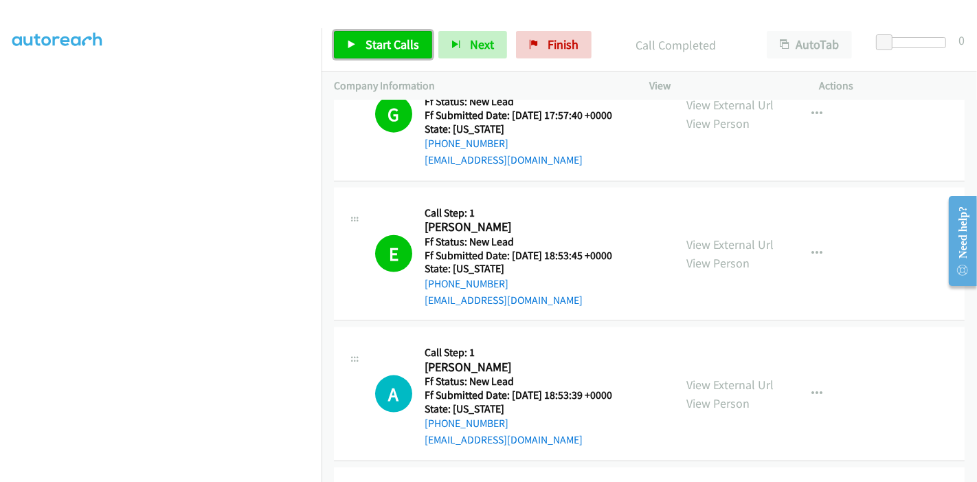
click at [375, 40] on span "Start Calls" at bounding box center [392, 44] width 54 height 16
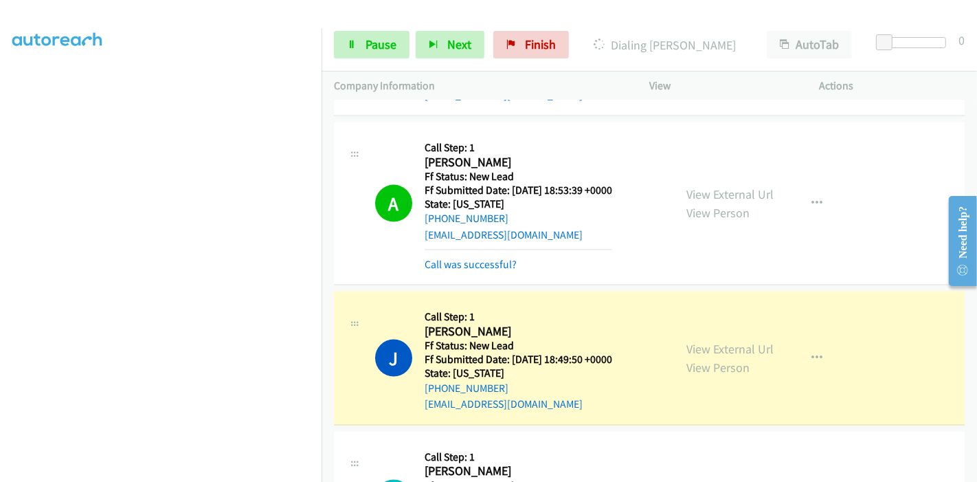
scroll to position [1712, 0]
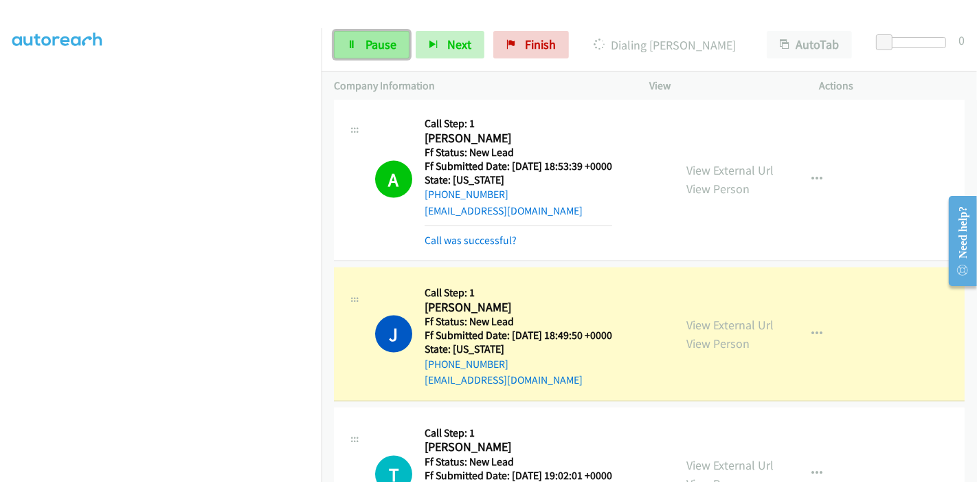
click at [368, 52] on span "Pause" at bounding box center [380, 44] width 31 height 16
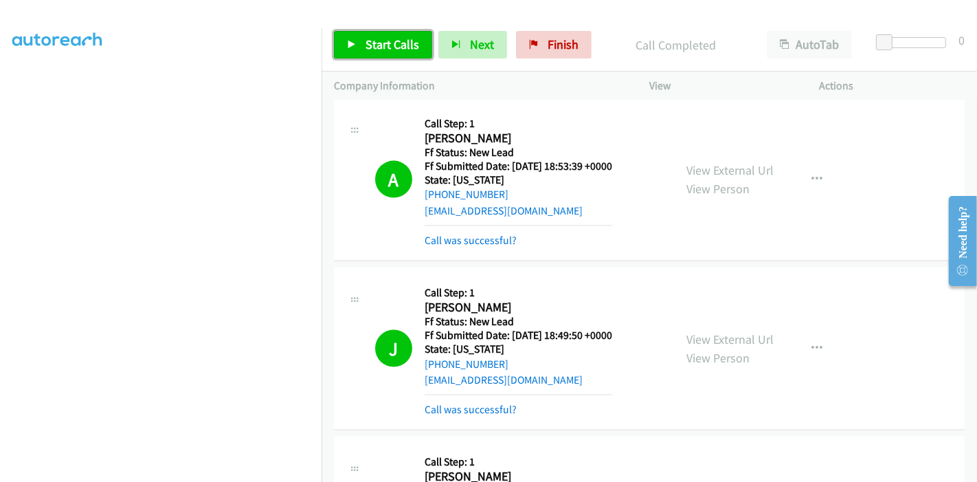
click at [372, 45] on span "Start Calls" at bounding box center [392, 44] width 54 height 16
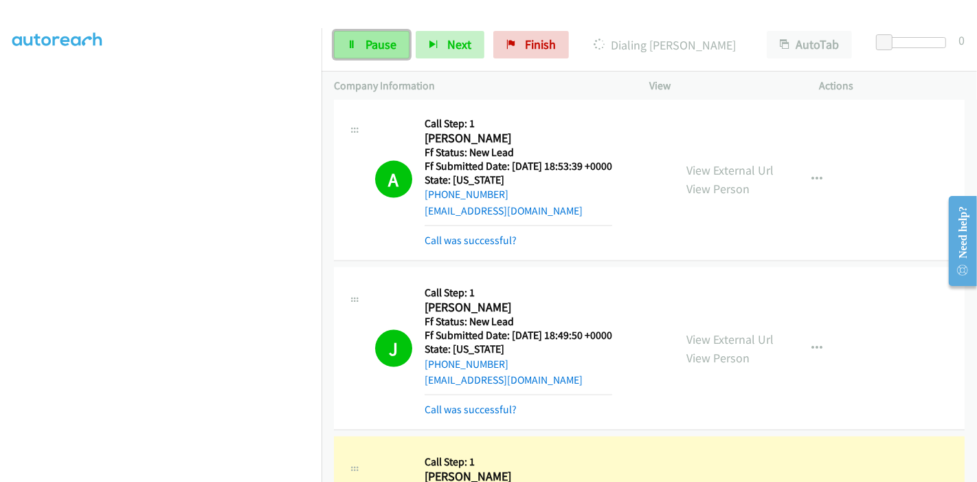
click at [372, 48] on span "Pause" at bounding box center [380, 44] width 31 height 16
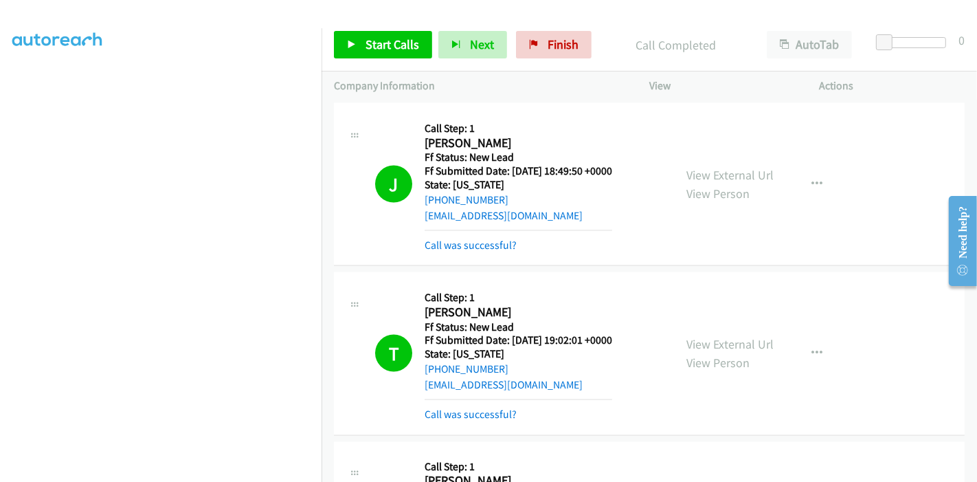
scroll to position [2018, 0]
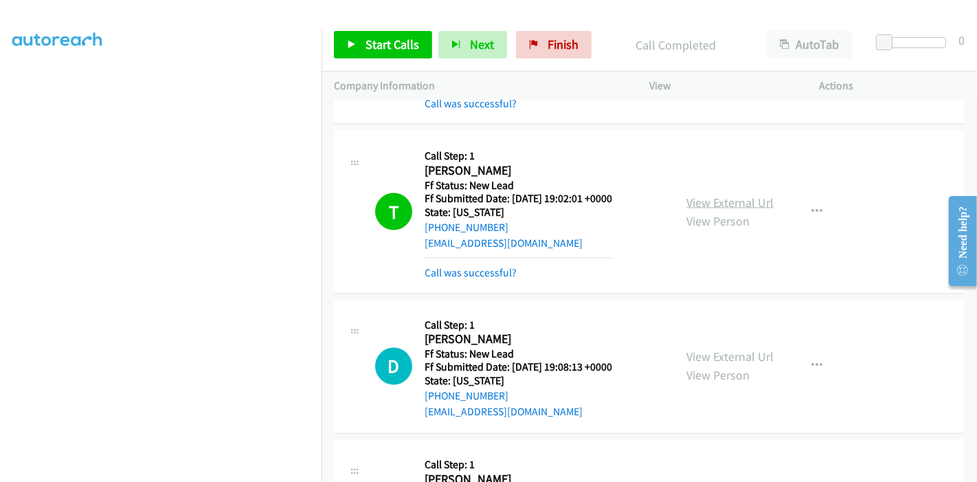
click at [725, 194] on link "View External Url" at bounding box center [729, 202] width 87 height 16
click at [501, 271] on link "Call was successful?" at bounding box center [471, 272] width 92 height 13
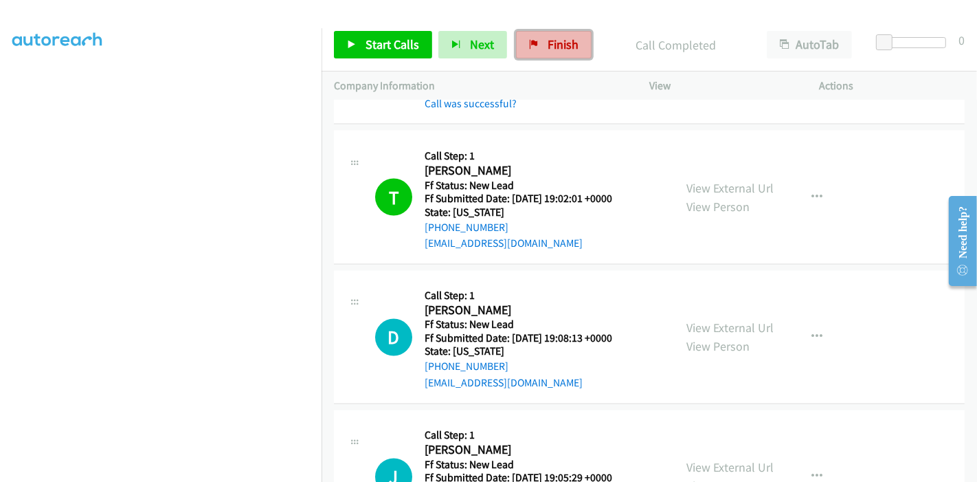
drag, startPoint x: 537, startPoint y: 49, endPoint x: 527, endPoint y: 57, distance: 12.8
click at [537, 49] on link "Finish" at bounding box center [554, 44] width 76 height 27
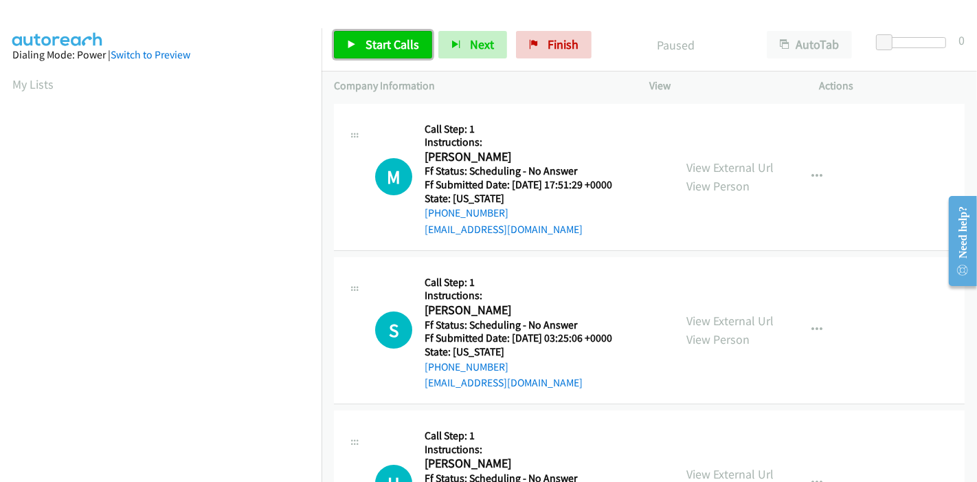
click at [383, 46] on span "Start Calls" at bounding box center [392, 44] width 54 height 16
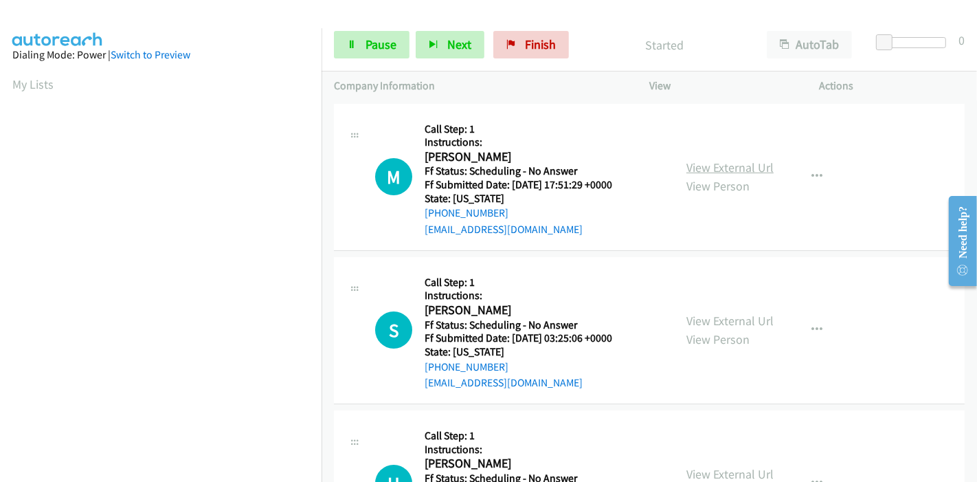
click at [689, 166] on link "View External Url" at bounding box center [729, 167] width 87 height 16
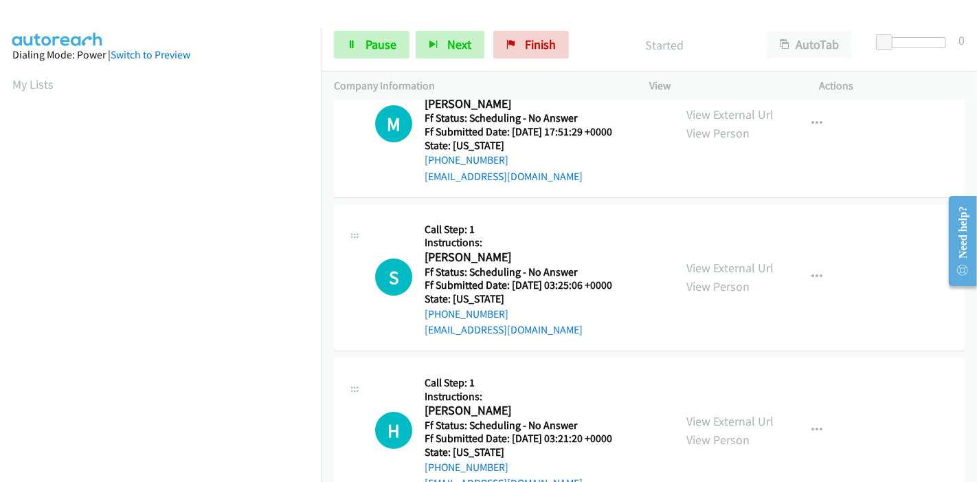
scroll to position [76, 0]
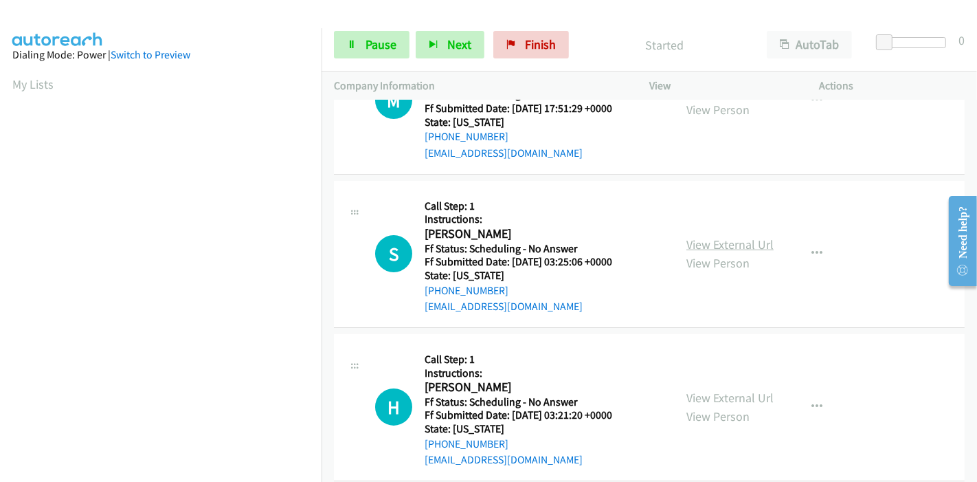
click at [722, 245] on link "View External Url" at bounding box center [729, 244] width 87 height 16
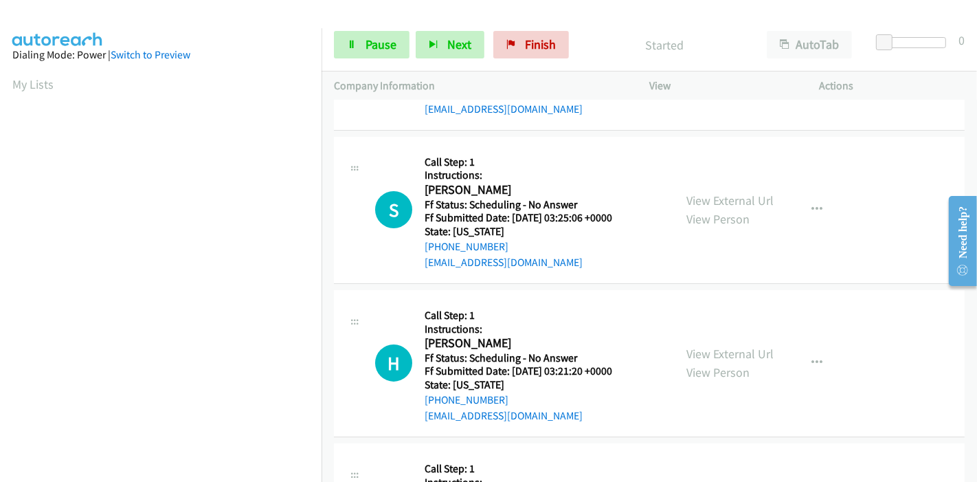
scroll to position [153, 0]
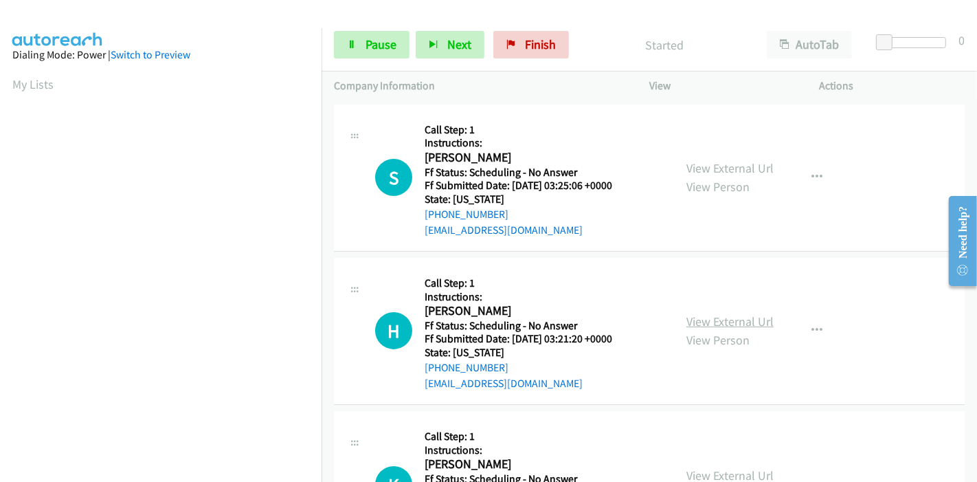
click at [703, 315] on link "View External Url" at bounding box center [729, 321] width 87 height 16
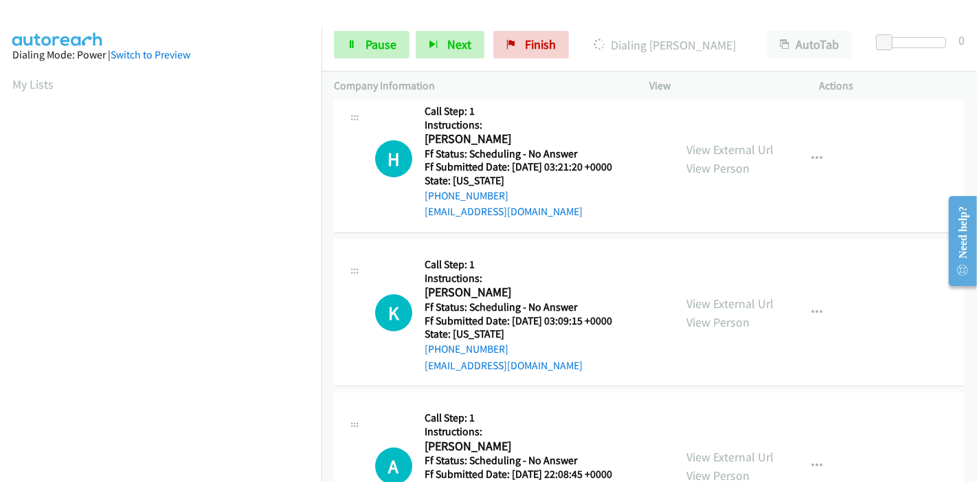
scroll to position [381, 0]
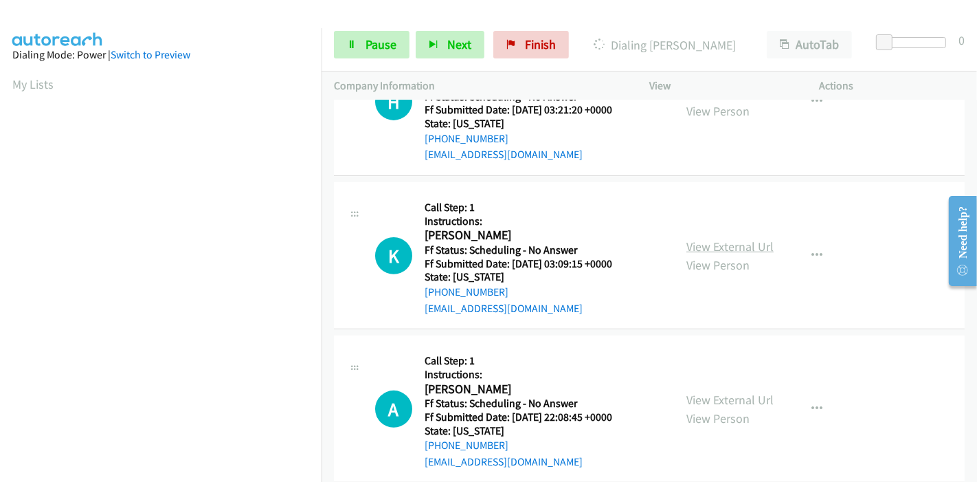
click at [714, 251] on link "View External Url" at bounding box center [729, 246] width 87 height 16
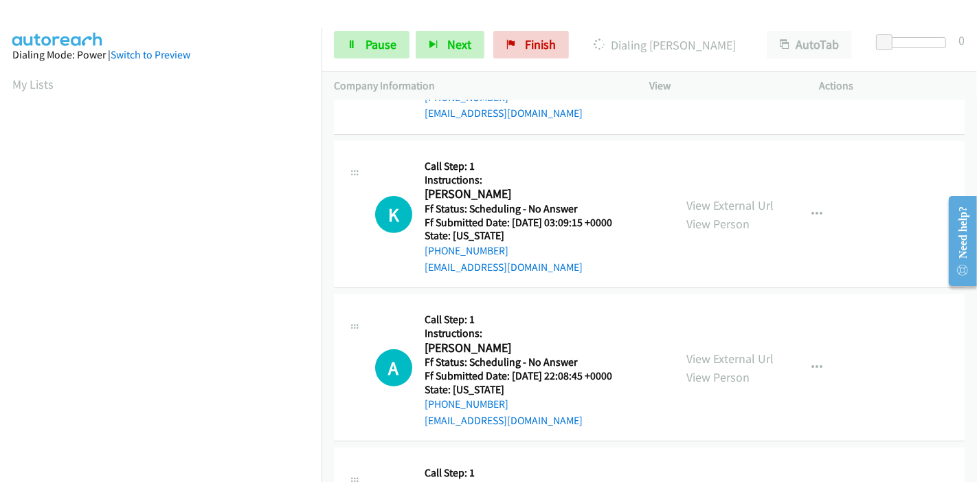
scroll to position [458, 0]
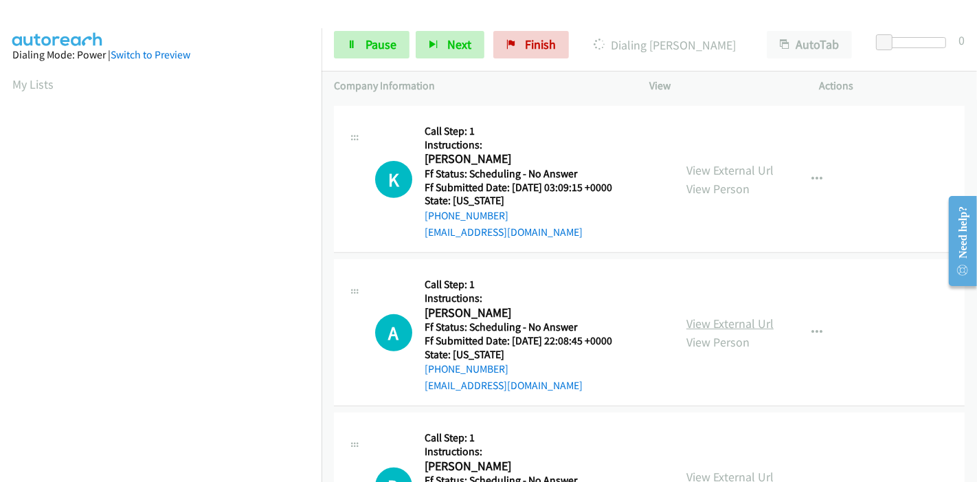
click at [707, 319] on link "View External Url" at bounding box center [729, 323] width 87 height 16
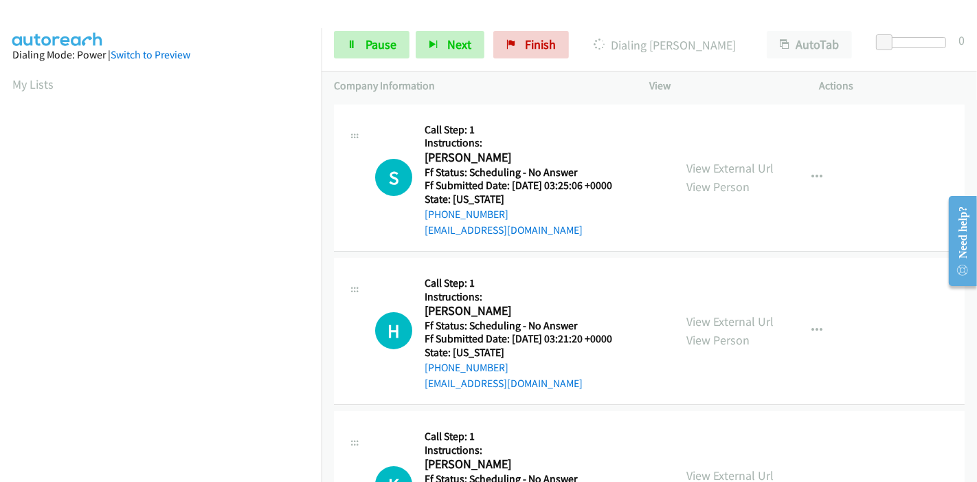
scroll to position [0, 0]
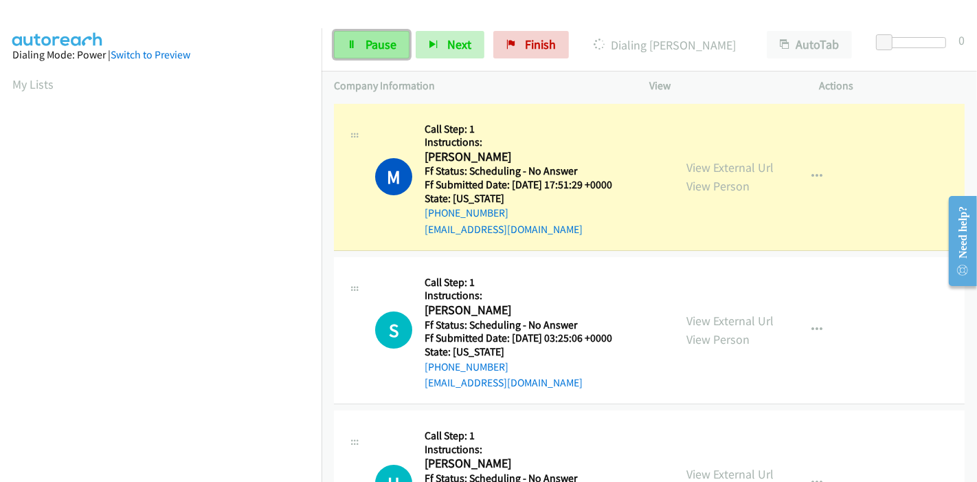
click at [353, 45] on icon at bounding box center [352, 46] width 10 height 10
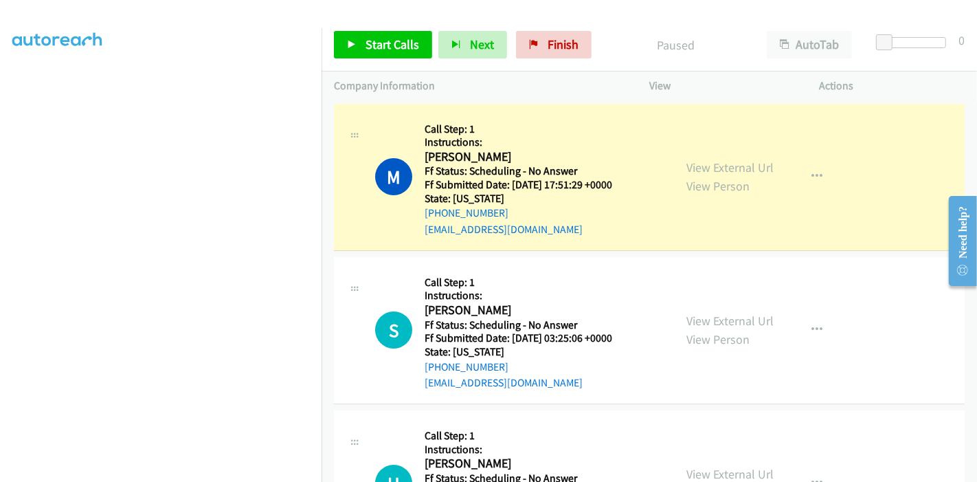
scroll to position [290, 0]
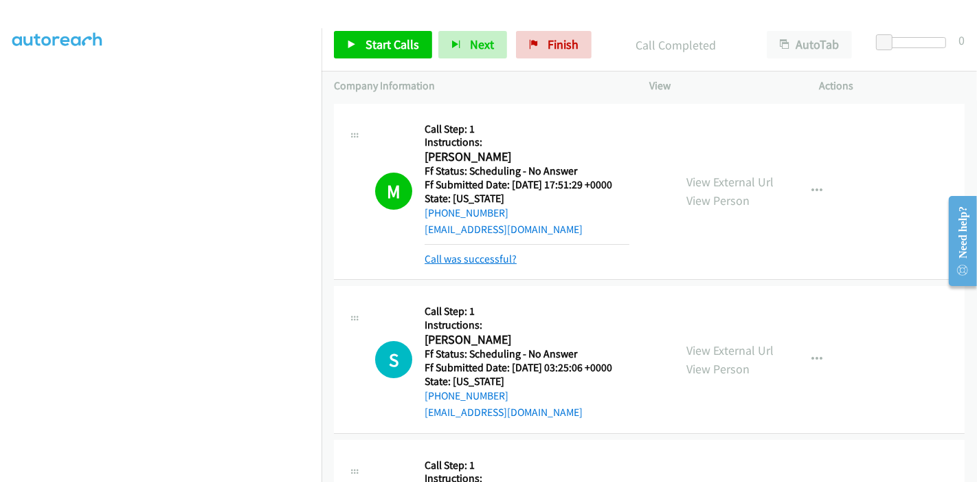
click at [455, 258] on link "Call was successful?" at bounding box center [471, 258] width 92 height 13
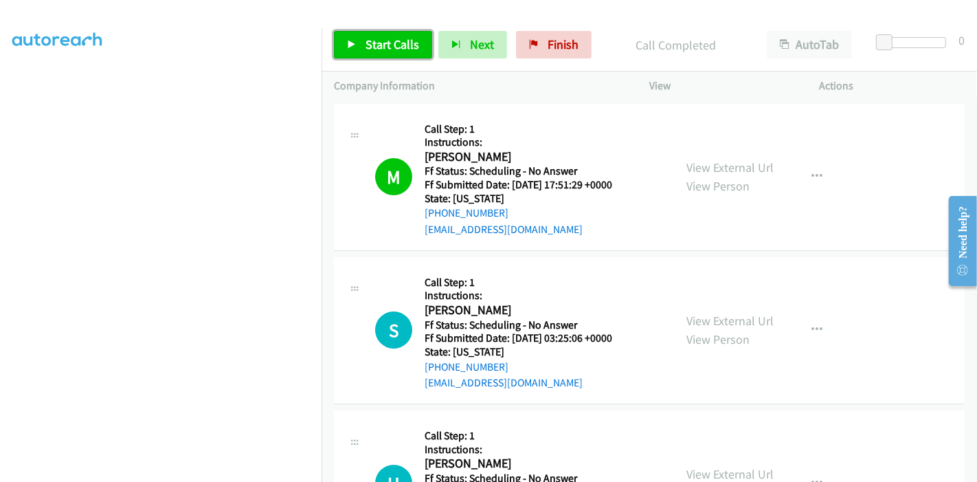
click at [347, 45] on icon at bounding box center [352, 46] width 10 height 10
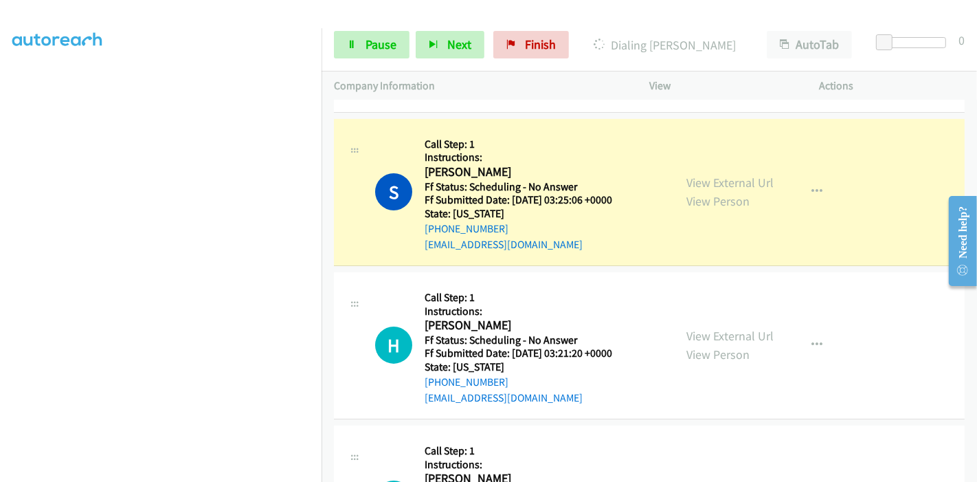
scroll to position [153, 0]
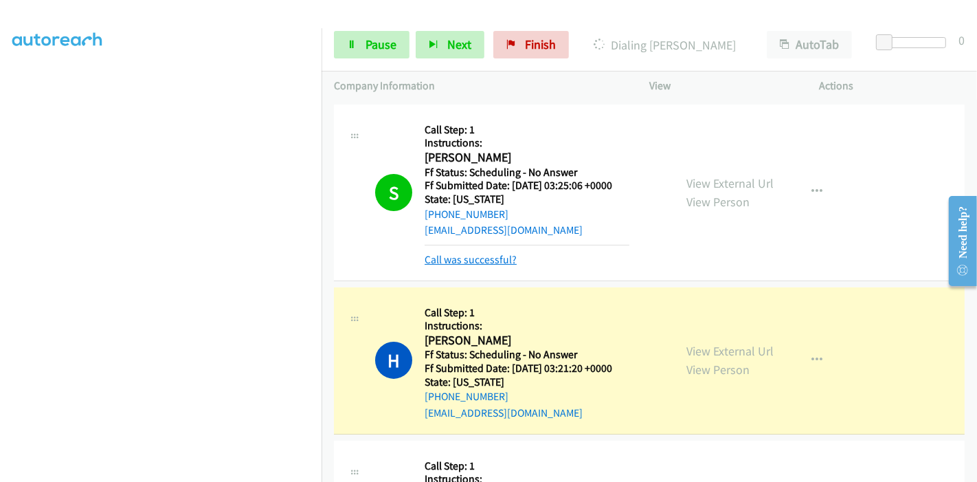
click at [484, 256] on link "Call was successful?" at bounding box center [471, 259] width 92 height 13
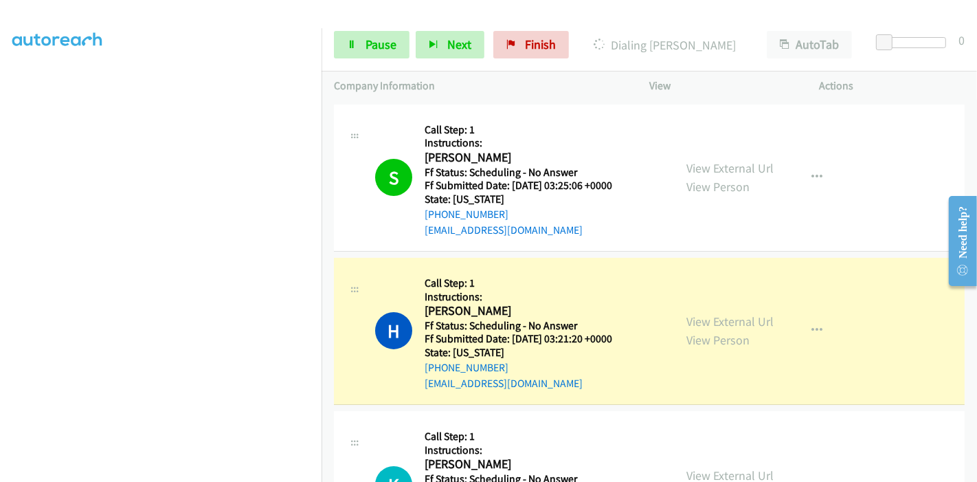
scroll to position [229, 0]
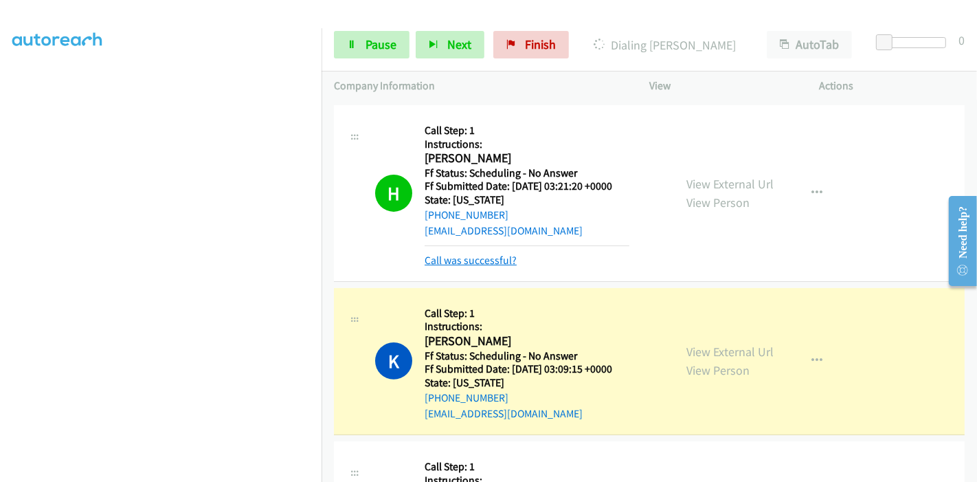
click at [475, 253] on link "Call was successful?" at bounding box center [471, 259] width 92 height 13
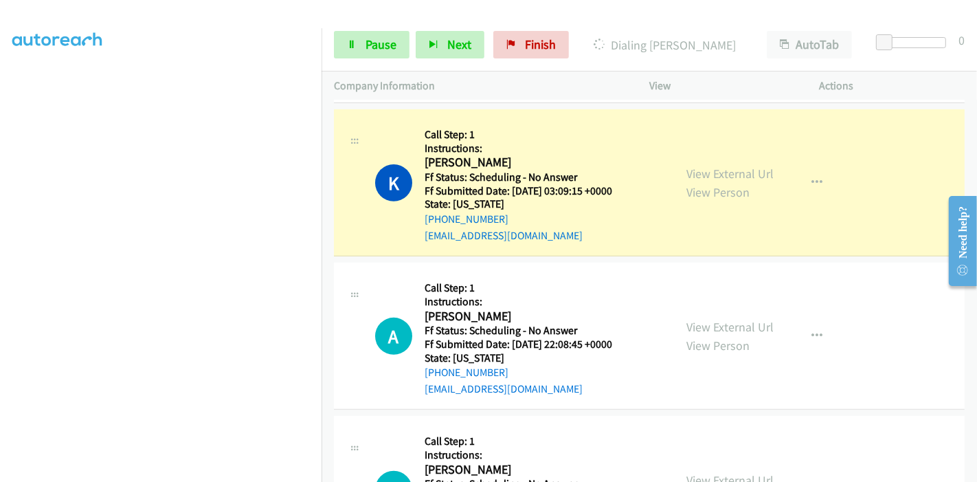
scroll to position [458, 0]
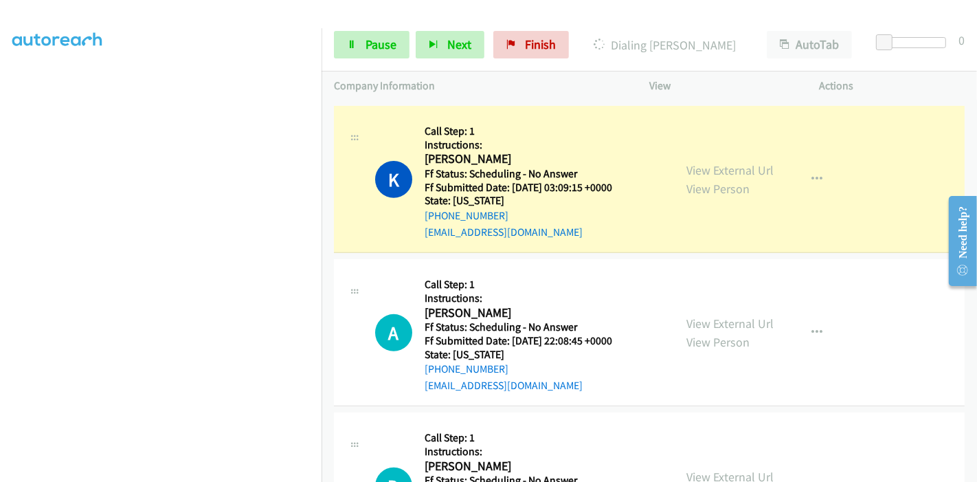
click at [359, 59] on div "Start Calls Pause Next Finish Dialing Karen Vidales Kreul AutoTab AutoTab 0" at bounding box center [649, 45] width 655 height 53
click at [361, 47] on link "Pause" at bounding box center [372, 44] width 76 height 27
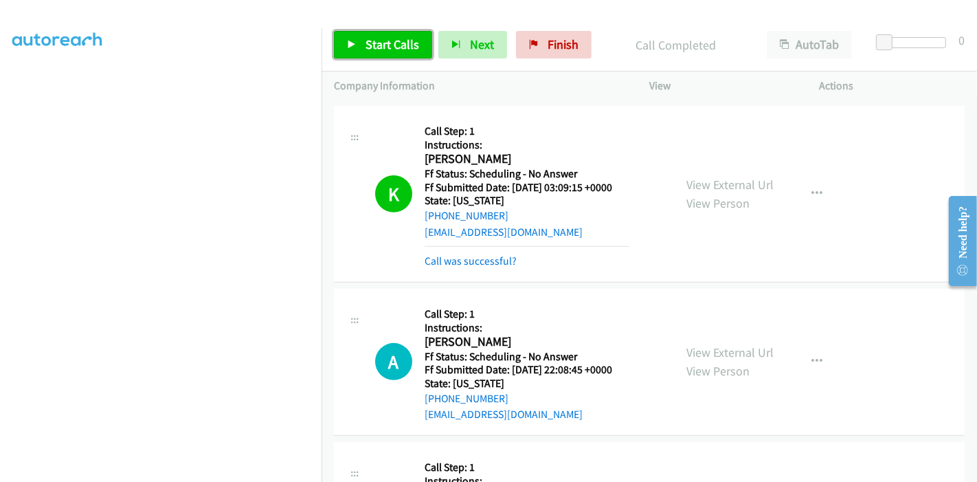
click at [385, 40] on span "Start Calls" at bounding box center [392, 44] width 54 height 16
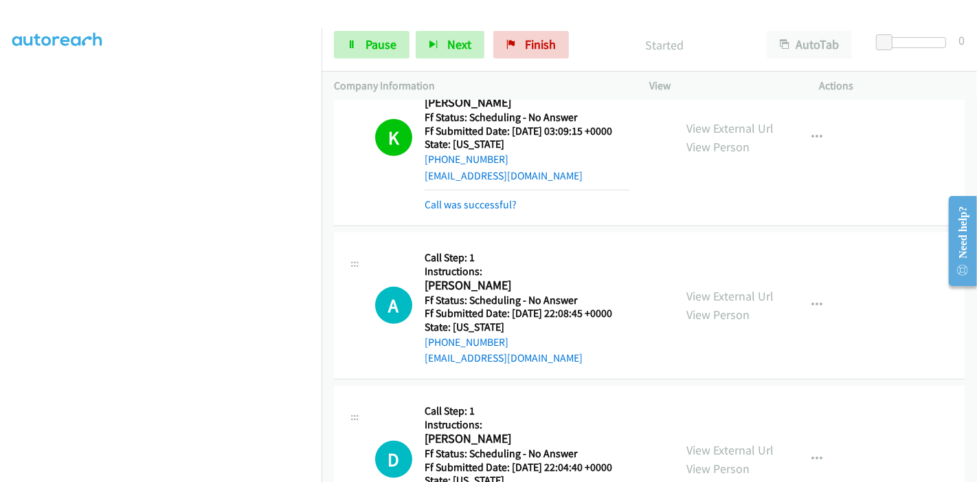
scroll to position [534, 0]
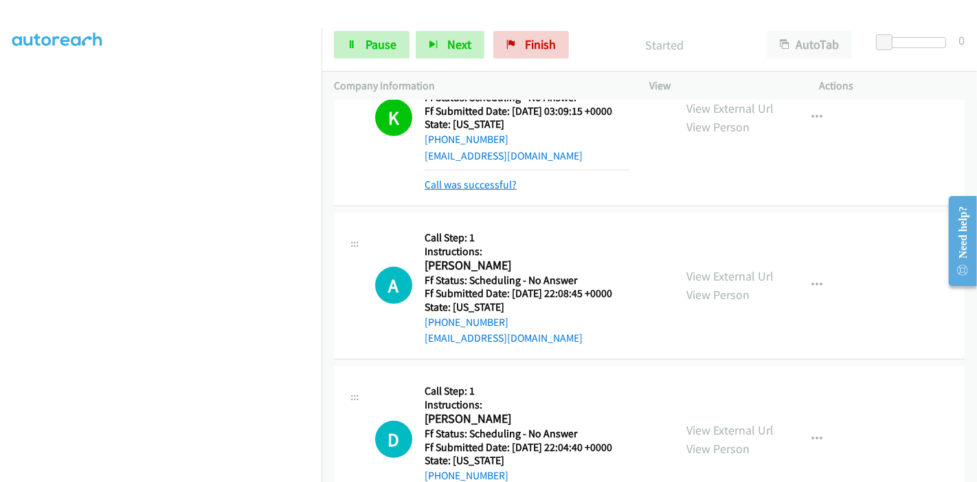
click at [469, 187] on link "Call was successful?" at bounding box center [471, 184] width 92 height 13
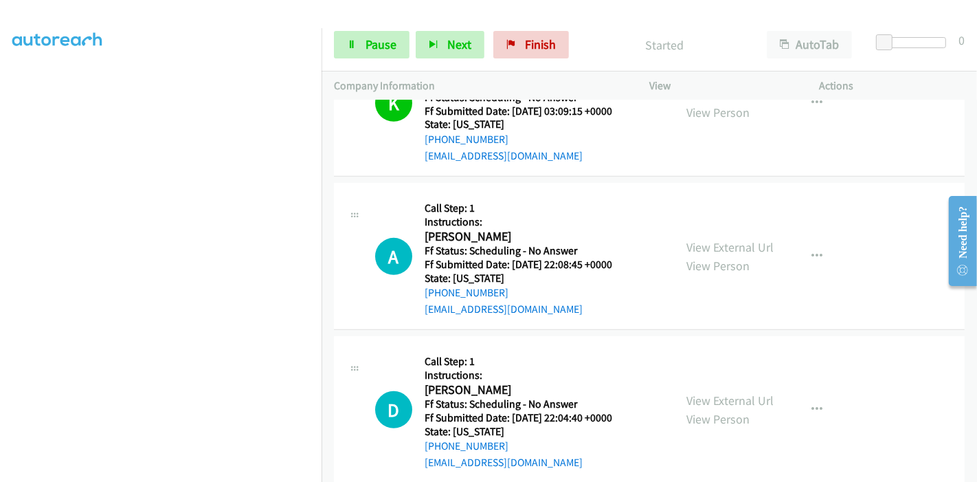
scroll to position [519, 0]
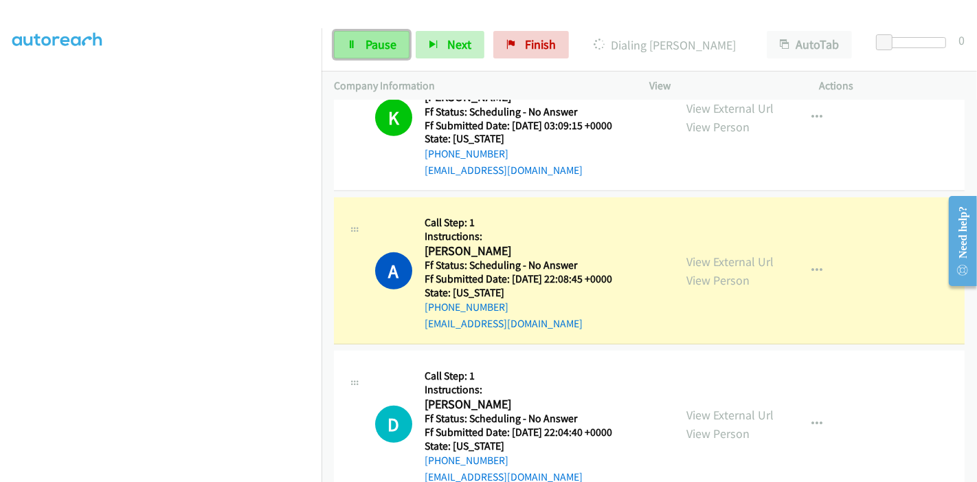
click at [357, 47] on link "Pause" at bounding box center [372, 44] width 76 height 27
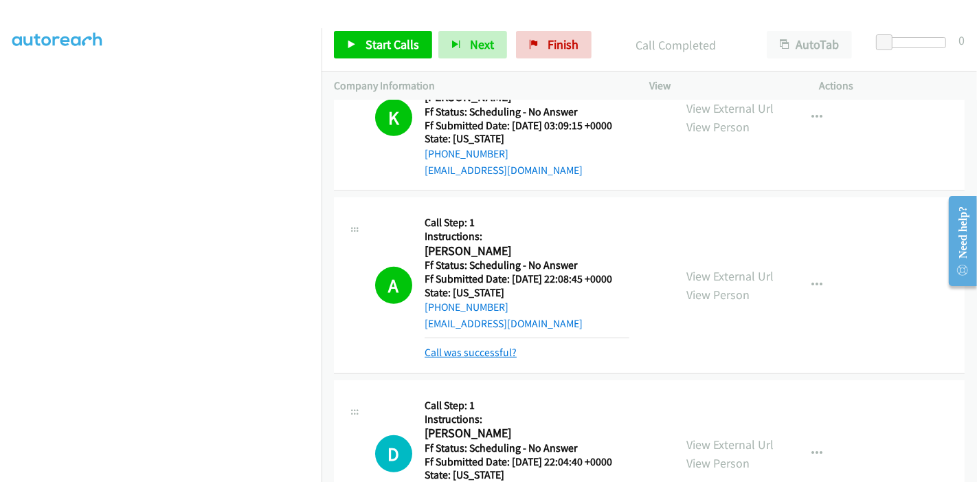
click at [475, 354] on link "Call was successful?" at bounding box center [471, 352] width 92 height 13
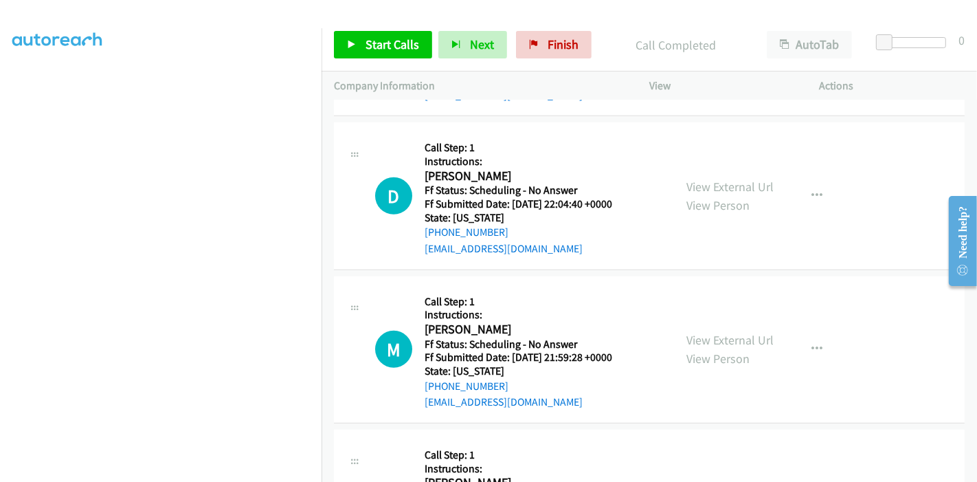
scroll to position [748, 0]
click at [368, 36] on span "Start Calls" at bounding box center [392, 44] width 54 height 16
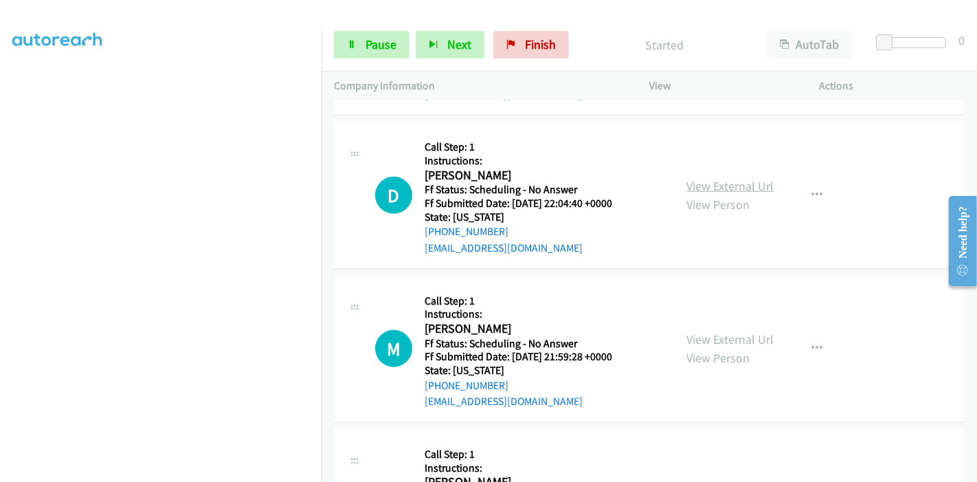
click at [754, 181] on link "View External Url" at bounding box center [729, 186] width 87 height 16
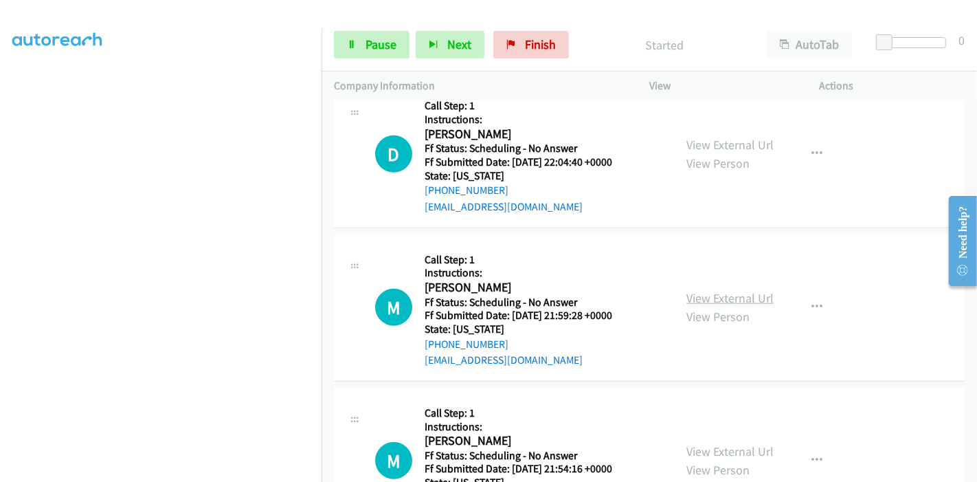
scroll to position [824, 0]
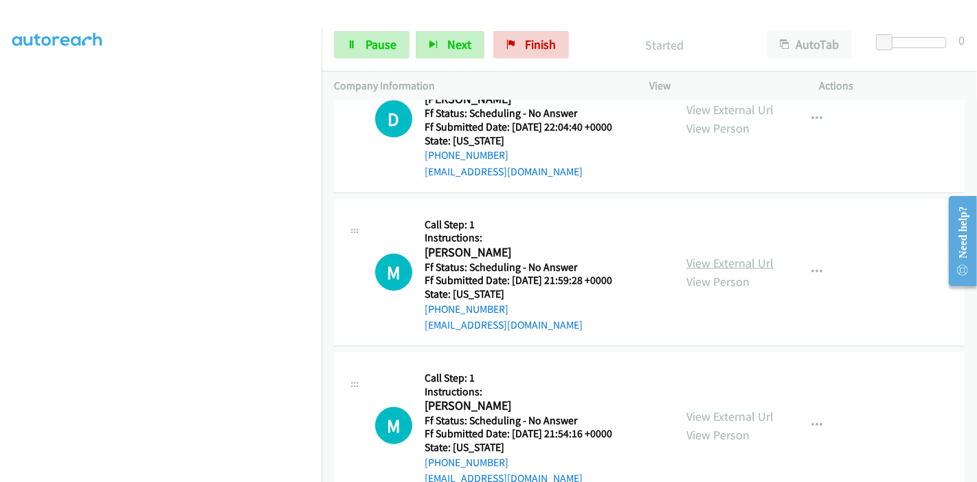
click at [704, 262] on link "View External Url" at bounding box center [729, 263] width 87 height 16
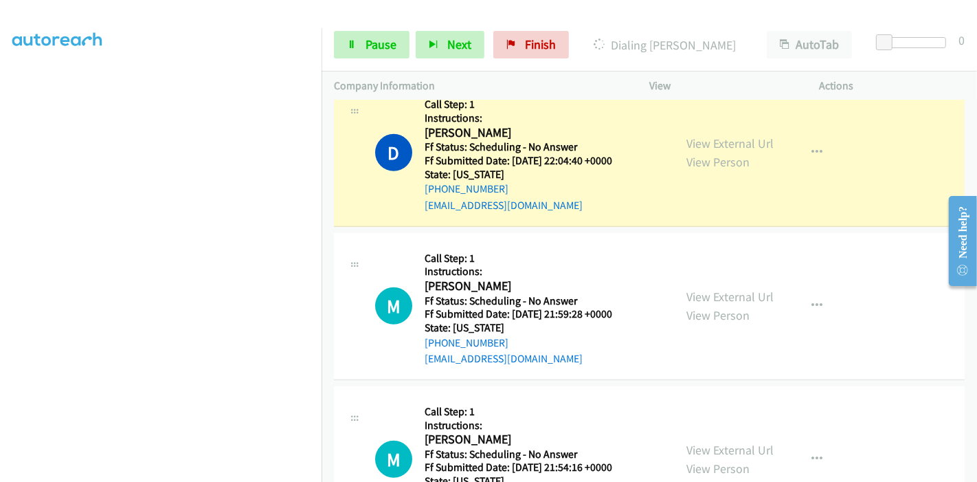
scroll to position [901, 0]
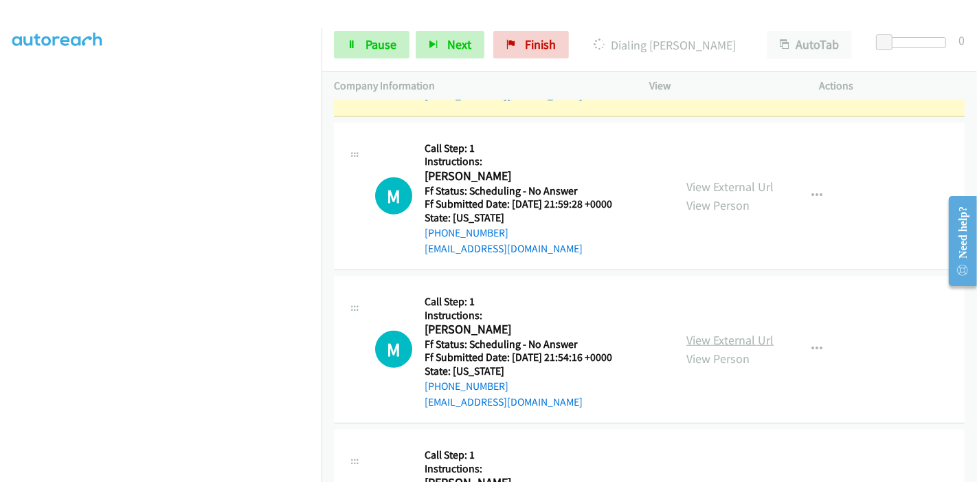
click at [721, 340] on link "View External Url" at bounding box center [729, 340] width 87 height 16
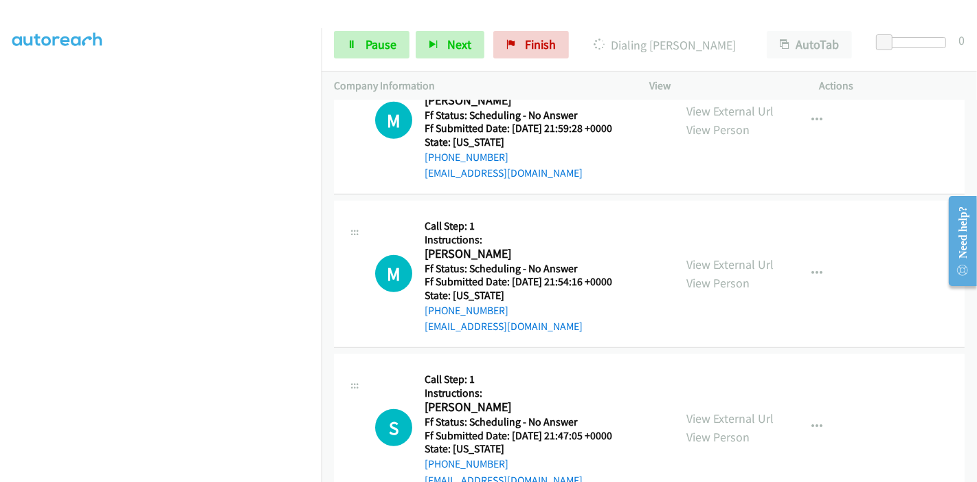
scroll to position [977, 0]
click at [714, 413] on link "View External Url" at bounding box center [729, 417] width 87 height 16
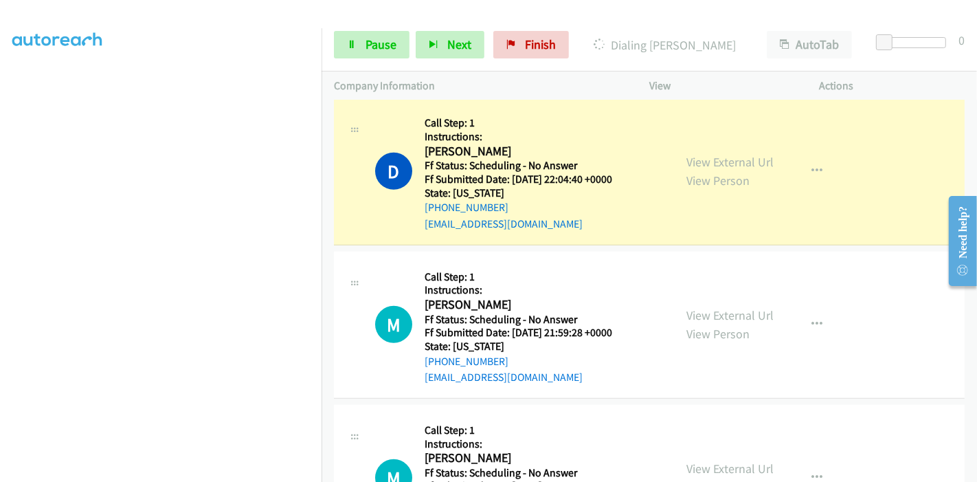
scroll to position [748, 0]
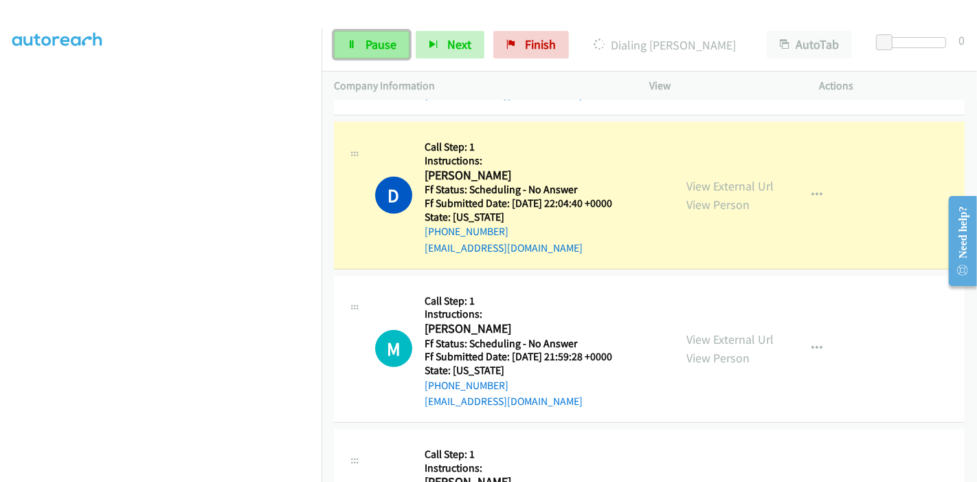
click at [342, 36] on link "Pause" at bounding box center [372, 44] width 76 height 27
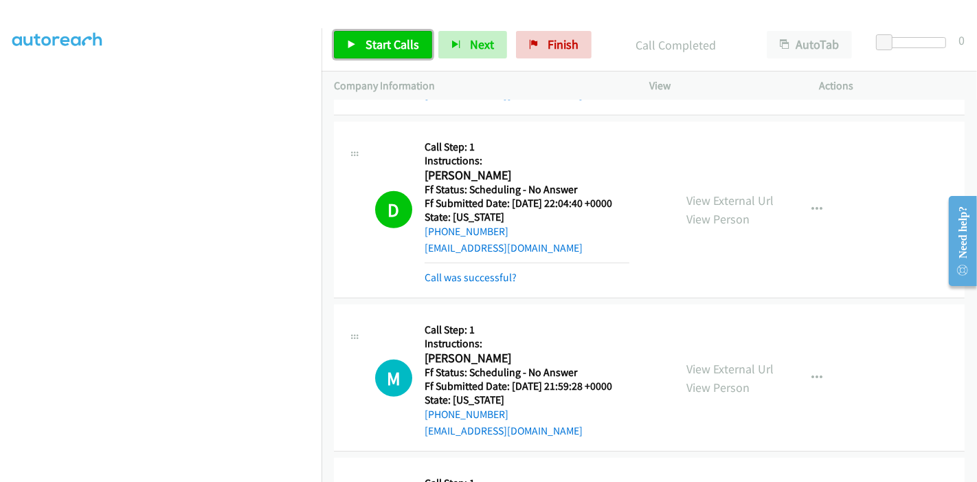
click at [379, 36] on link "Start Calls" at bounding box center [383, 44] width 98 height 27
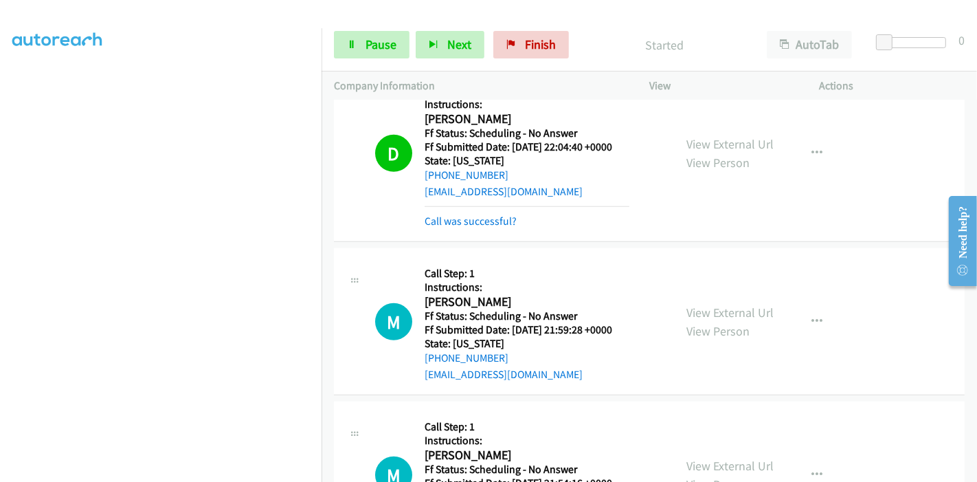
scroll to position [824, 0]
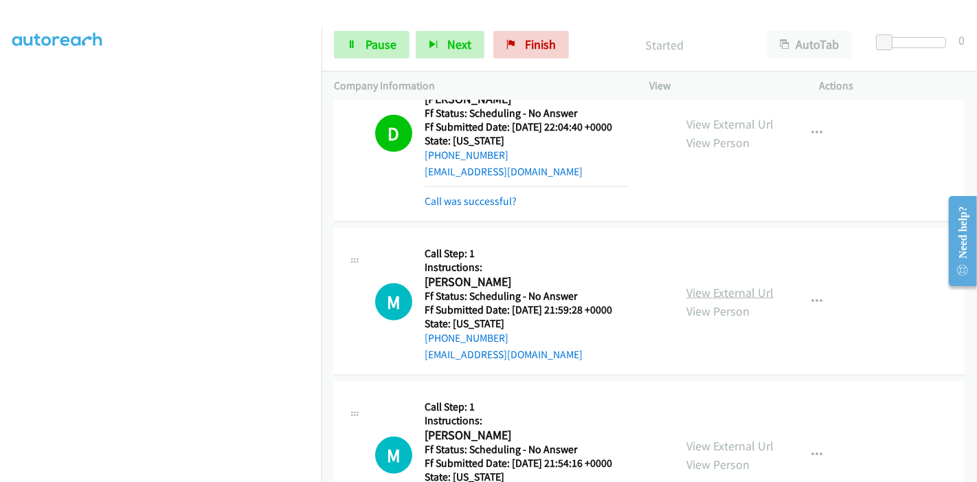
click at [703, 284] on link "View External Url" at bounding box center [729, 292] width 87 height 16
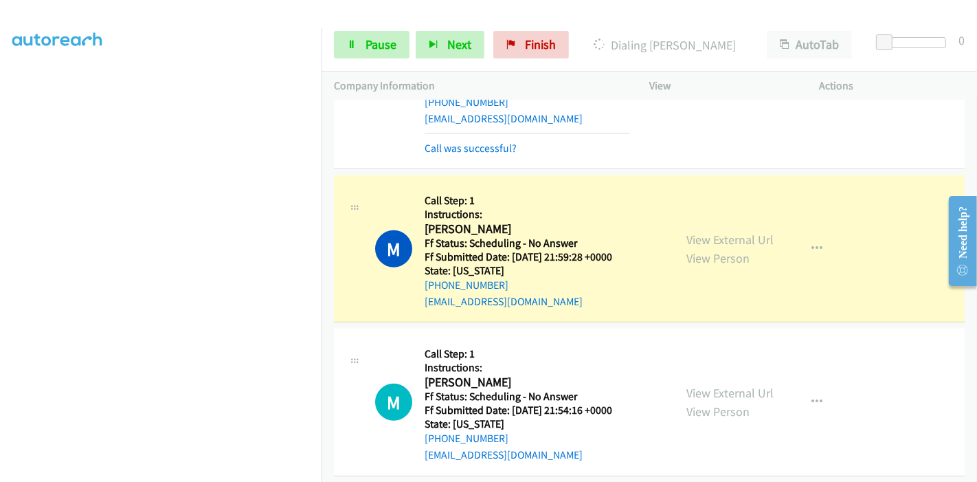
scroll to position [901, 0]
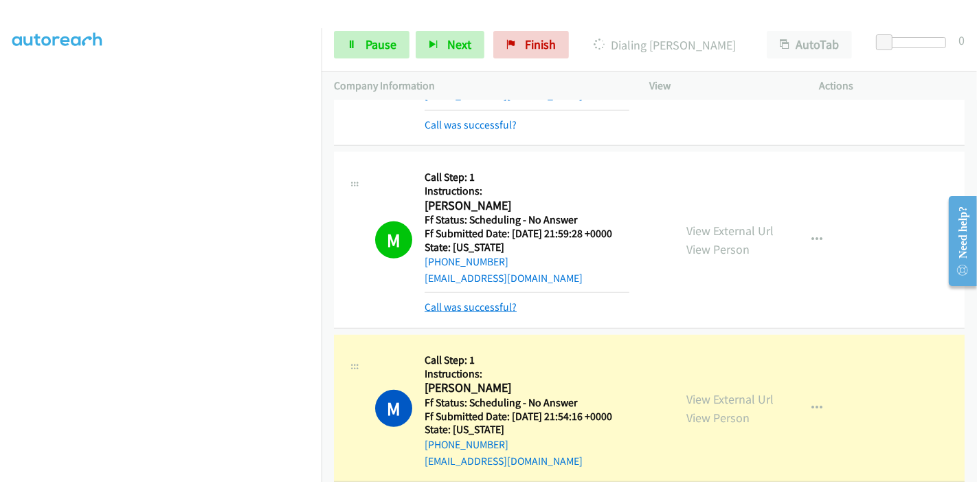
click at [484, 304] on link "Call was successful?" at bounding box center [471, 306] width 92 height 13
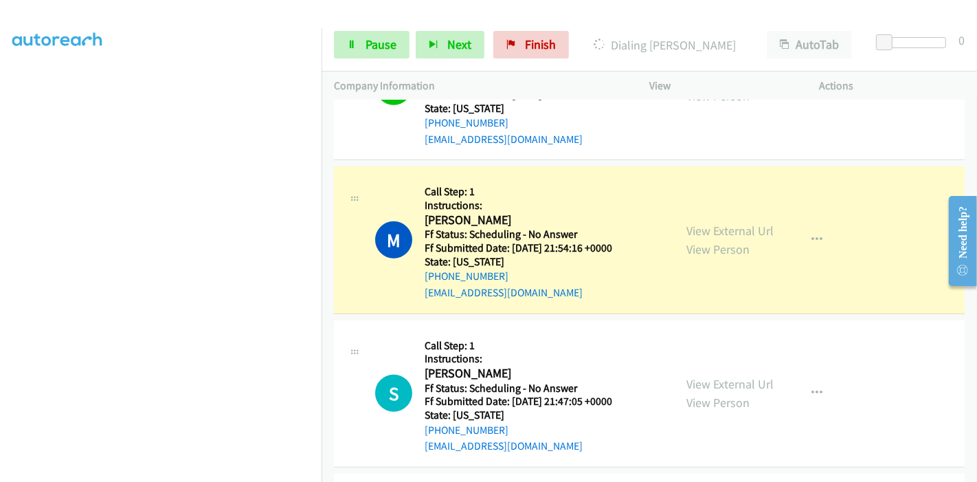
scroll to position [1054, 0]
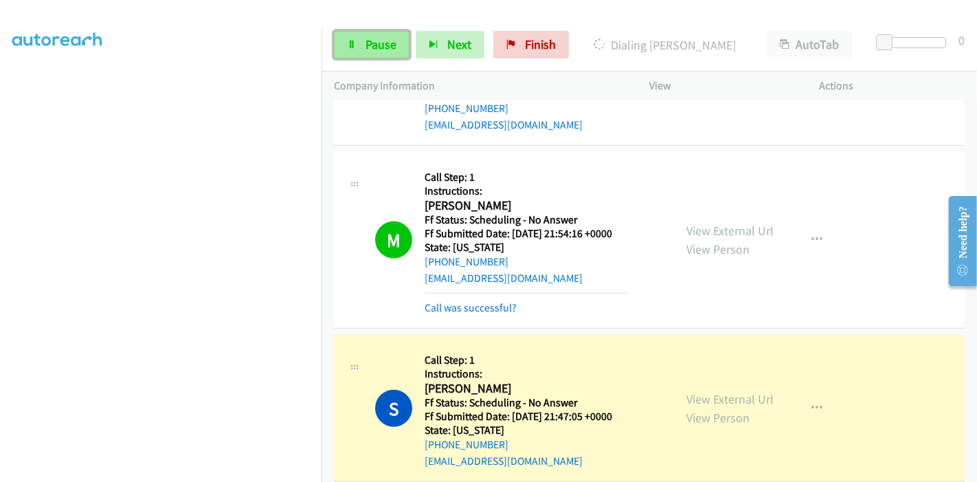
click at [381, 41] on span "Pause" at bounding box center [380, 44] width 31 height 16
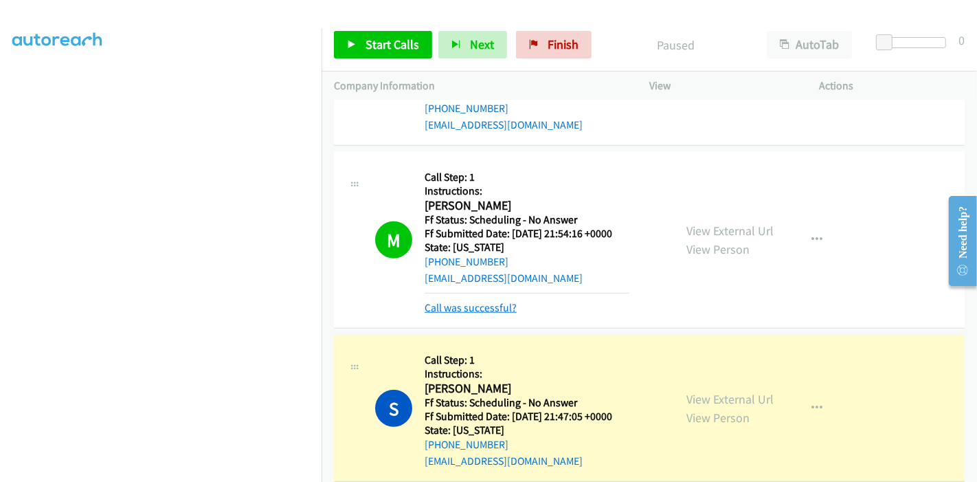
click at [471, 303] on link "Call was successful?" at bounding box center [471, 307] width 92 height 13
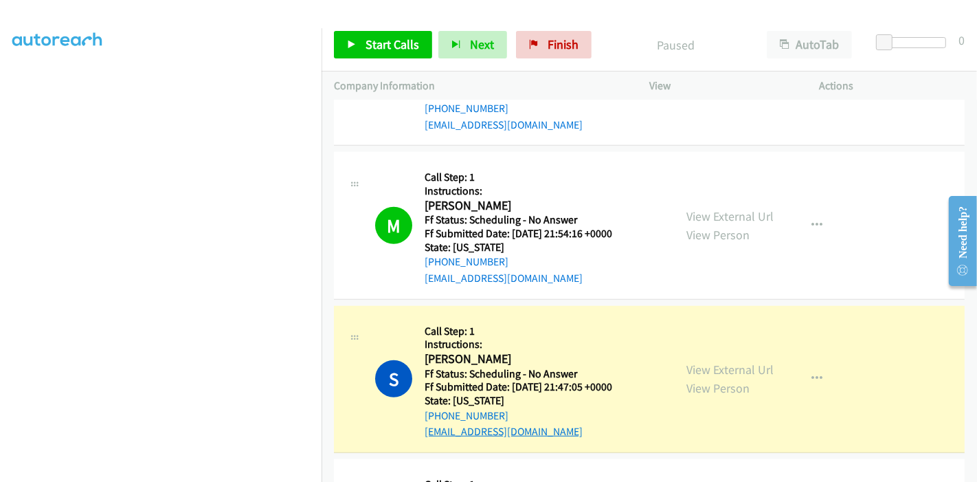
scroll to position [1206, 0]
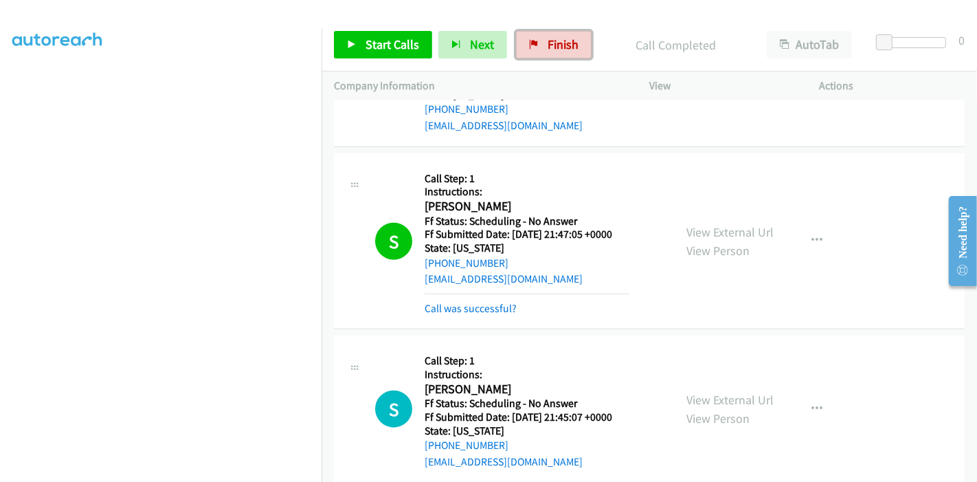
drag, startPoint x: 532, startPoint y: 46, endPoint x: 615, endPoint y: 48, distance: 83.1
click at [532, 46] on icon at bounding box center [534, 46] width 10 height 10
click at [482, 302] on link "Call was successful?" at bounding box center [471, 308] width 92 height 13
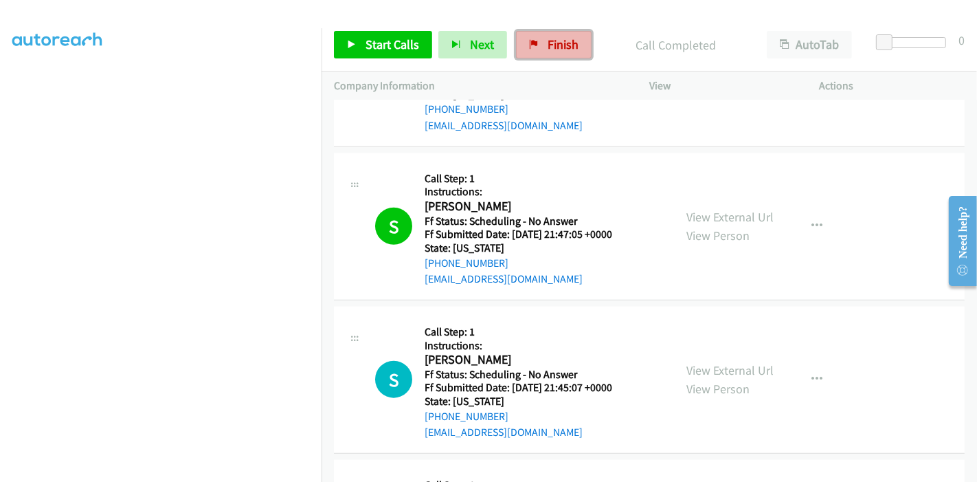
click at [556, 46] on span "Finish" at bounding box center [563, 44] width 31 height 16
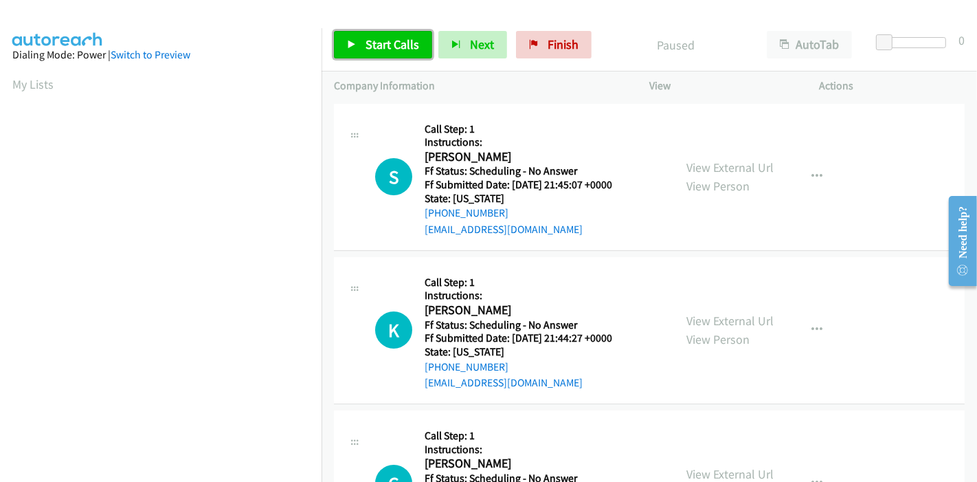
click at [377, 49] on span "Start Calls" at bounding box center [392, 44] width 54 height 16
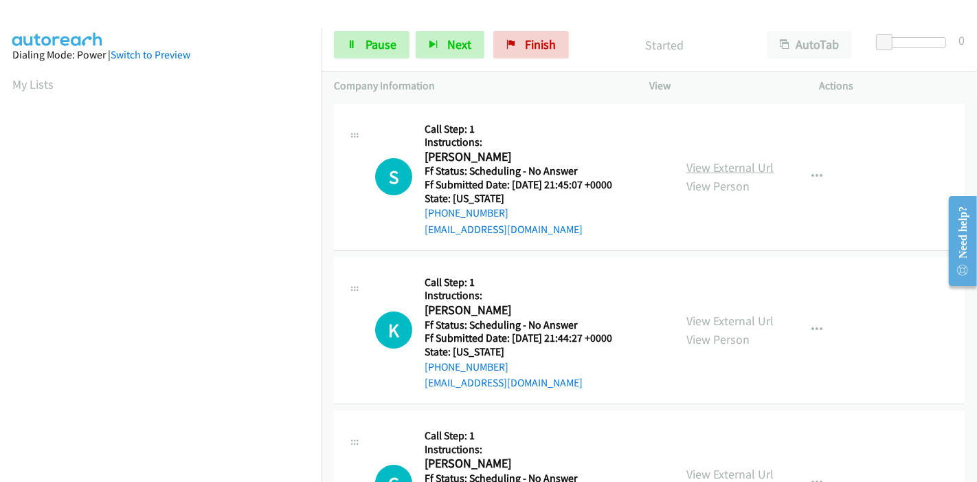
click at [736, 160] on link "View External Url" at bounding box center [729, 167] width 87 height 16
click at [715, 321] on link "View External Url" at bounding box center [729, 321] width 87 height 16
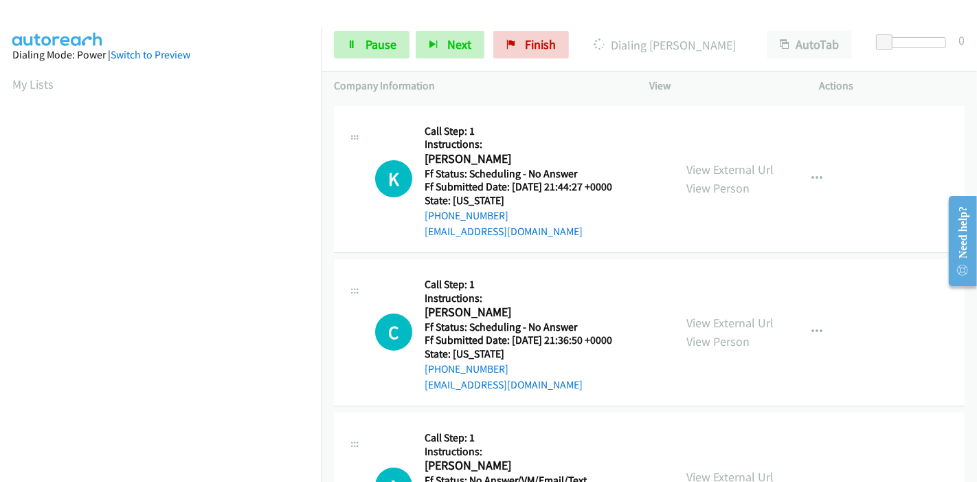
scroll to position [153, 0]
click at [710, 315] on link "View External Url" at bounding box center [729, 321] width 87 height 16
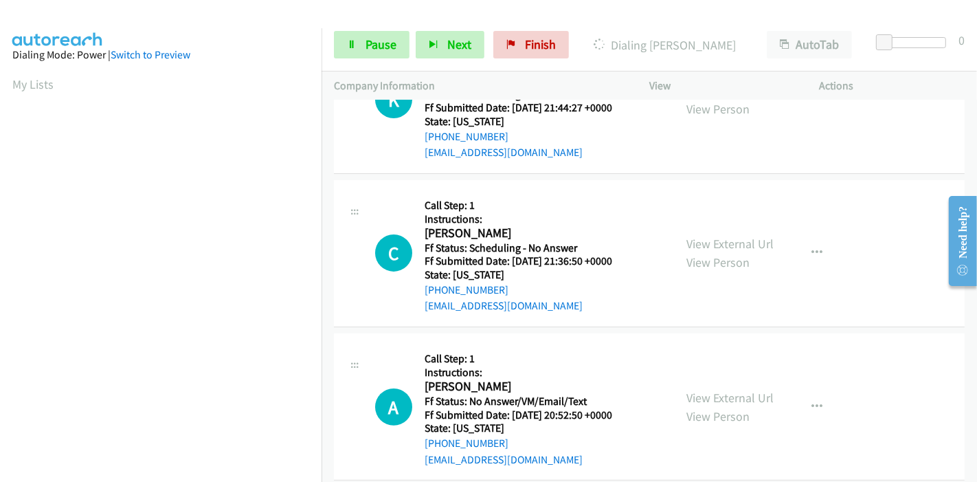
scroll to position [305, 0]
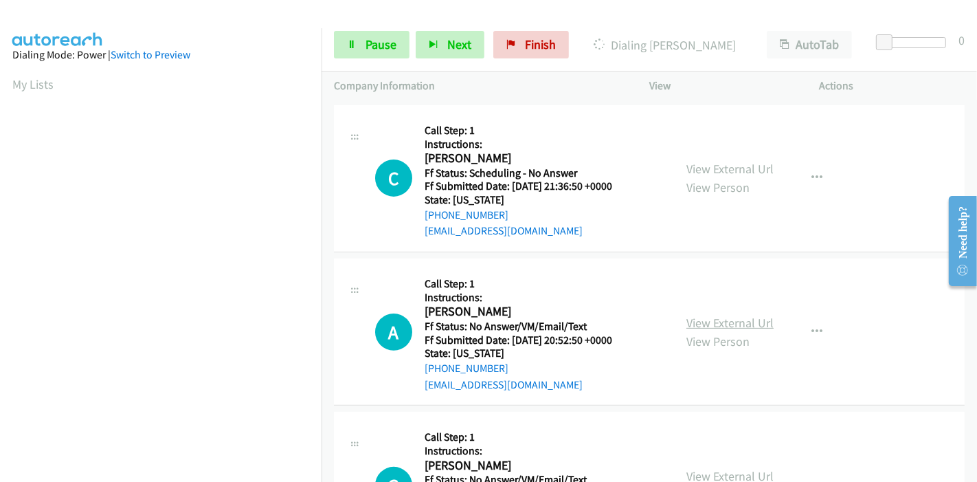
click at [710, 319] on link "View External Url" at bounding box center [729, 323] width 87 height 16
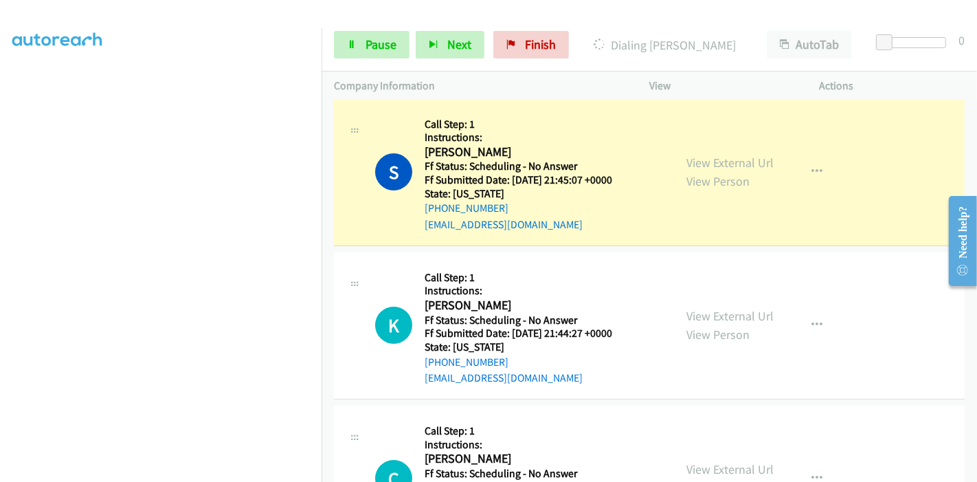
scroll to position [0, 0]
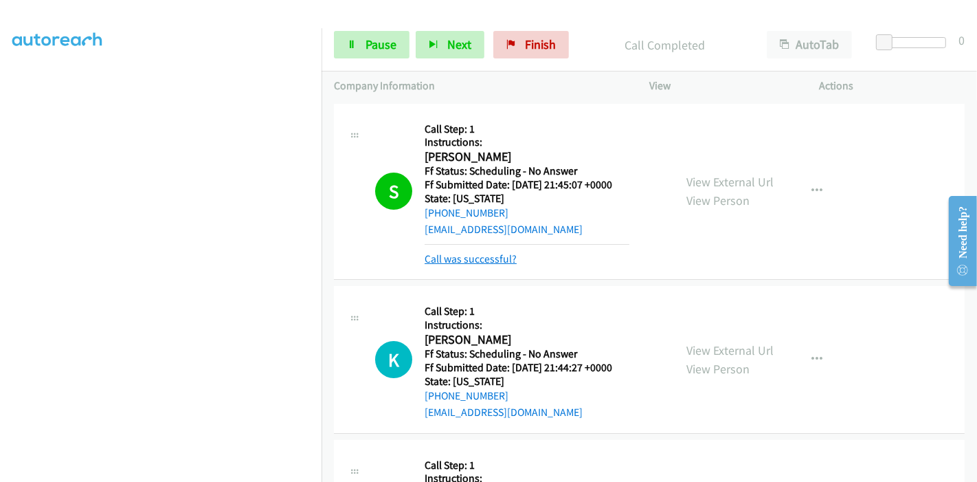
click at [482, 260] on link "Call was successful?" at bounding box center [471, 258] width 92 height 13
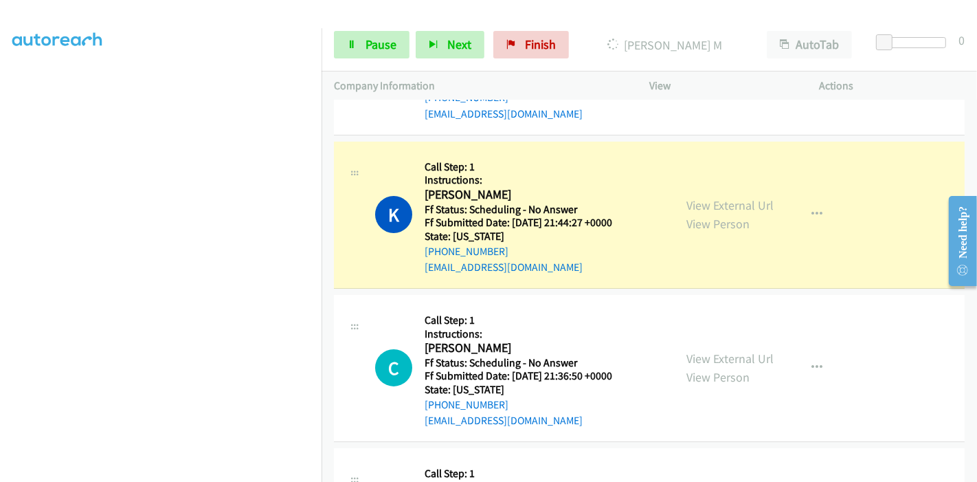
scroll to position [153, 0]
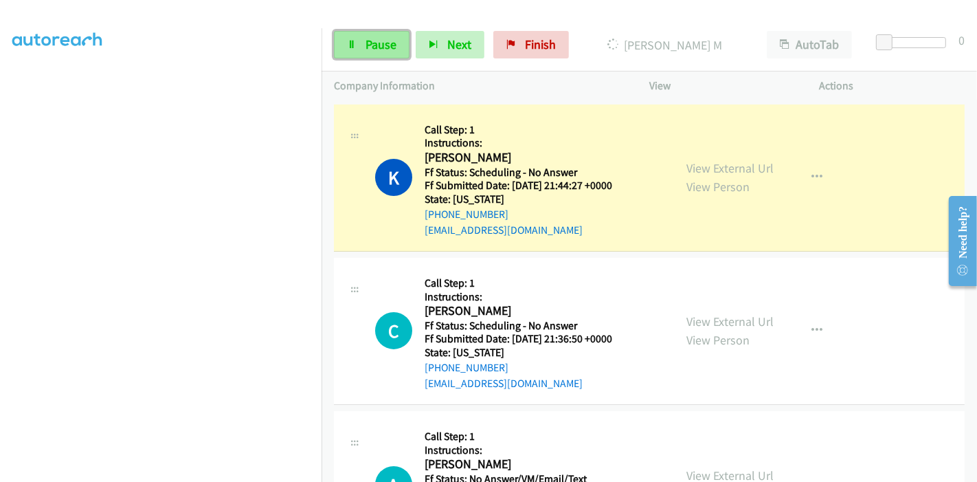
click at [375, 48] on span "Pause" at bounding box center [380, 44] width 31 height 16
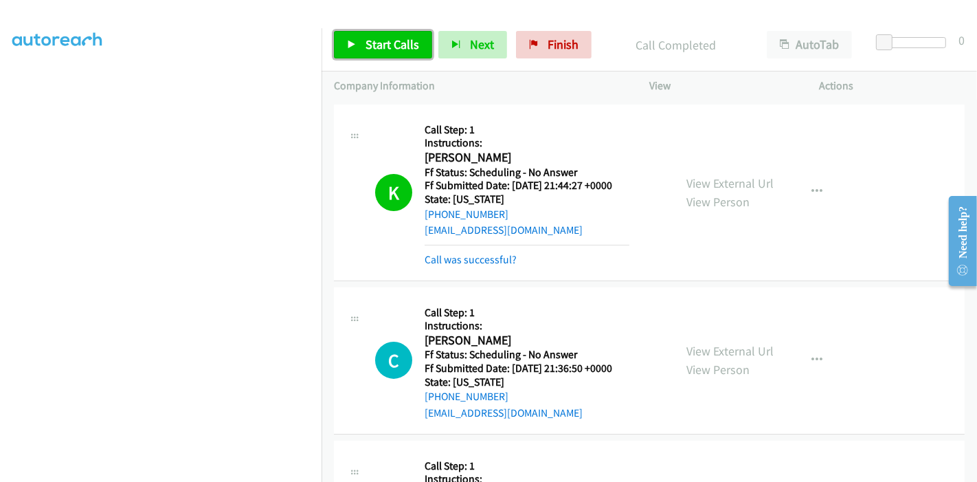
click at [369, 44] on span "Start Calls" at bounding box center [392, 44] width 54 height 16
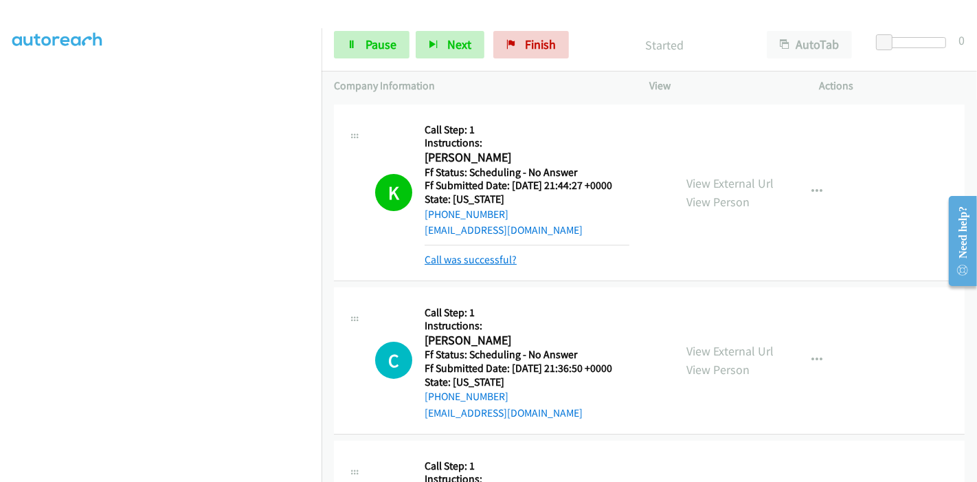
click at [447, 262] on link "Call was successful?" at bounding box center [471, 259] width 92 height 13
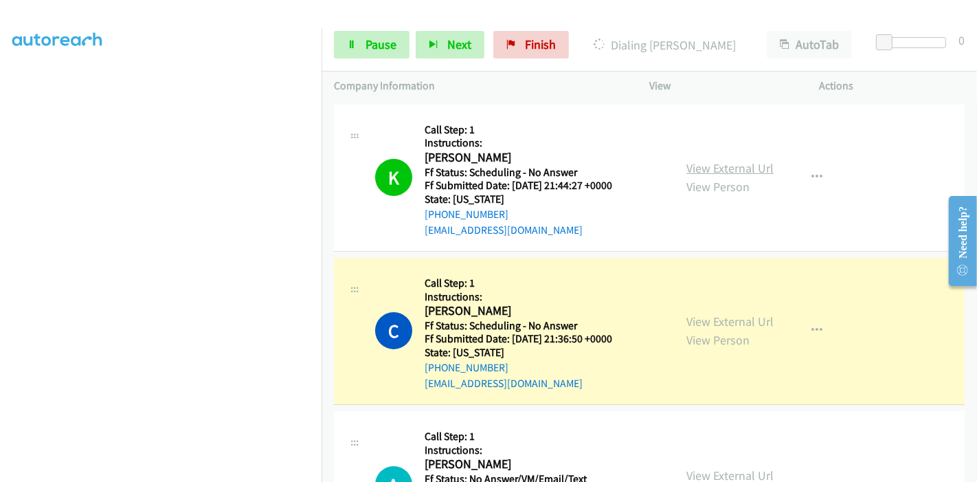
click at [745, 163] on link "View External Url" at bounding box center [729, 168] width 87 height 16
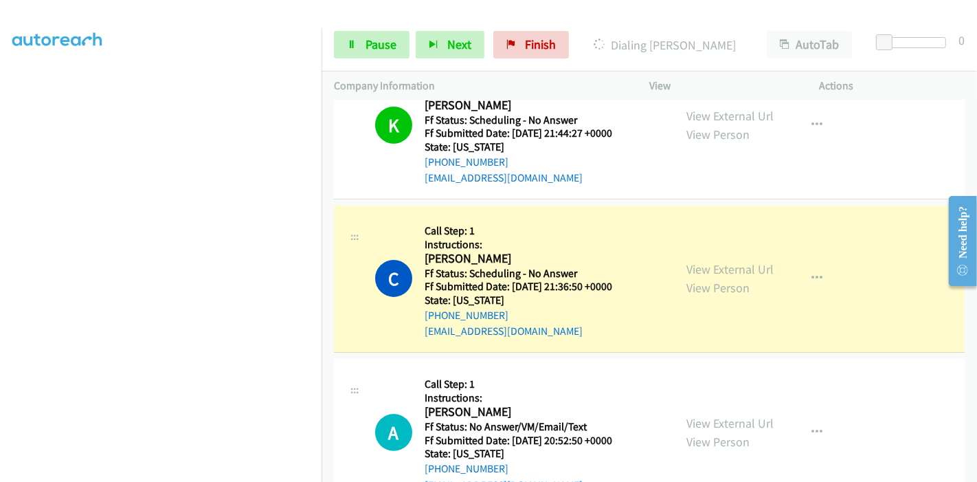
scroll to position [229, 0]
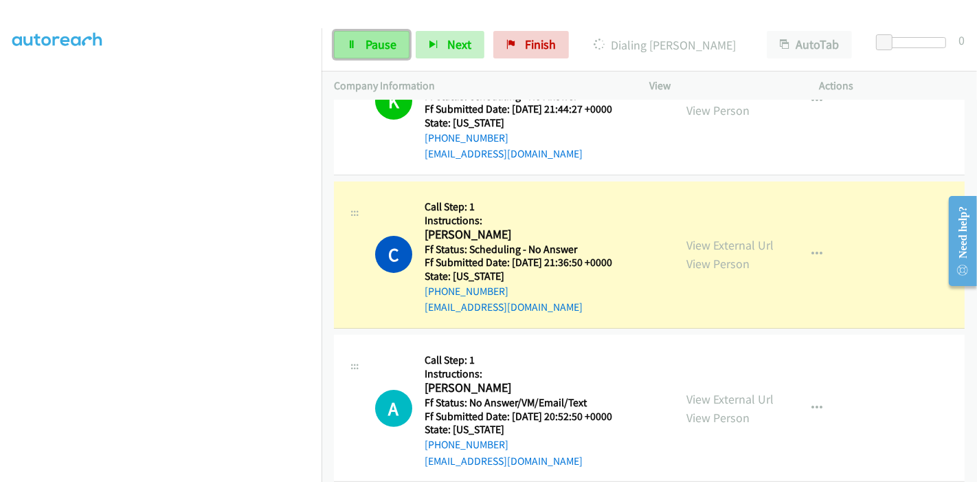
click at [372, 47] on span "Pause" at bounding box center [380, 44] width 31 height 16
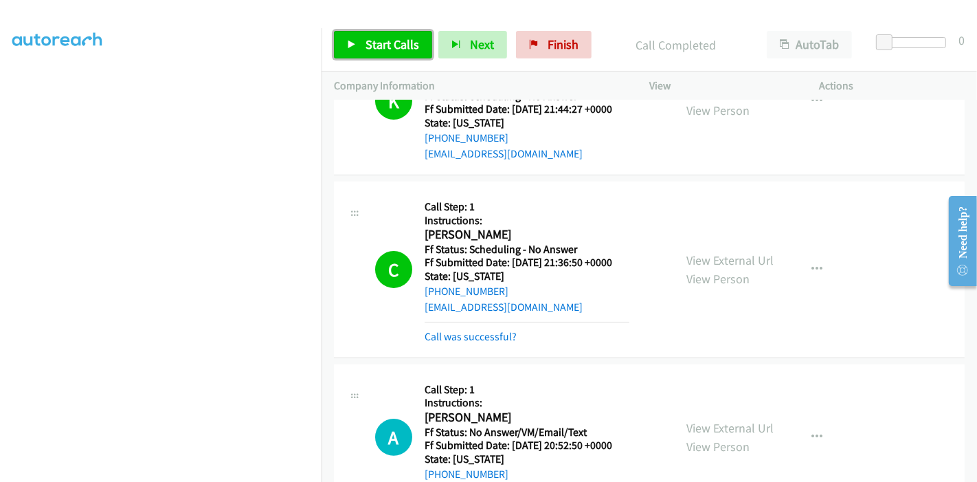
click at [370, 44] on span "Start Calls" at bounding box center [392, 44] width 54 height 16
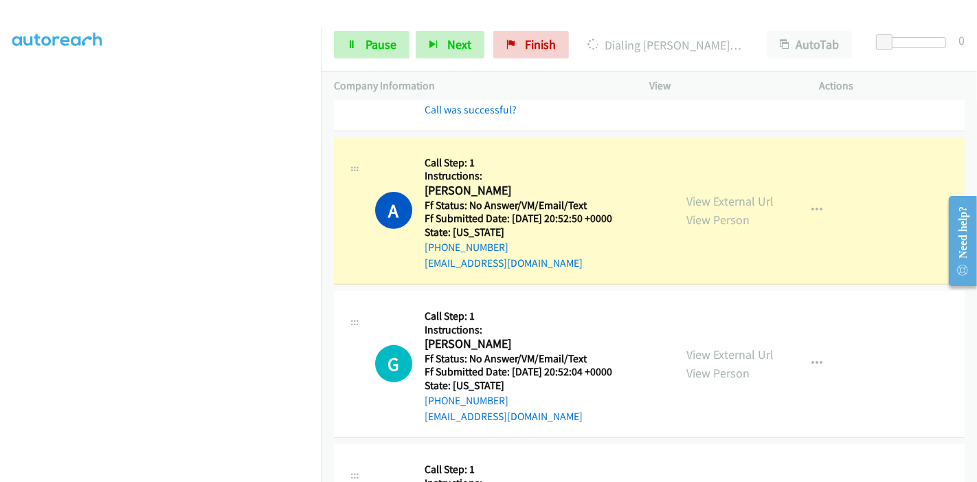
scroll to position [458, 0]
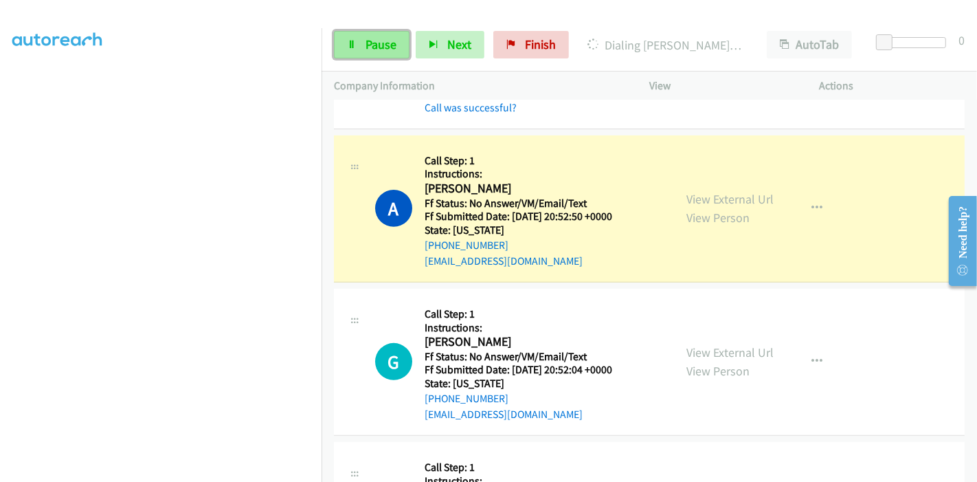
click at [361, 49] on link "Pause" at bounding box center [372, 44] width 76 height 27
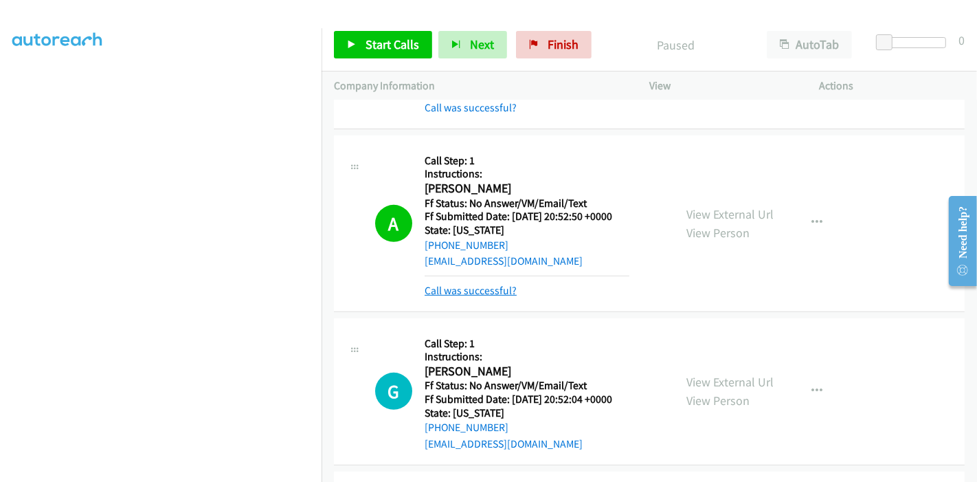
click at [476, 295] on link "Call was successful?" at bounding box center [471, 290] width 92 height 13
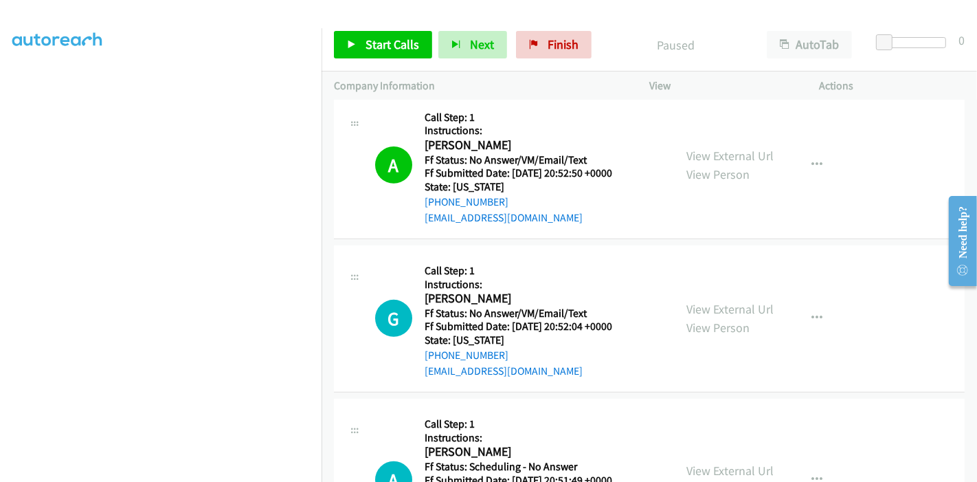
scroll to position [534, 0]
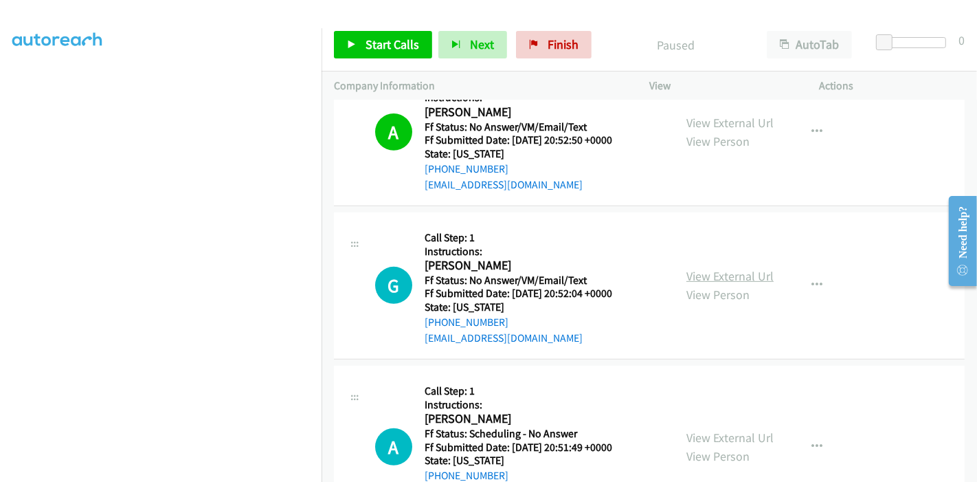
click at [718, 269] on link "View External Url" at bounding box center [729, 276] width 87 height 16
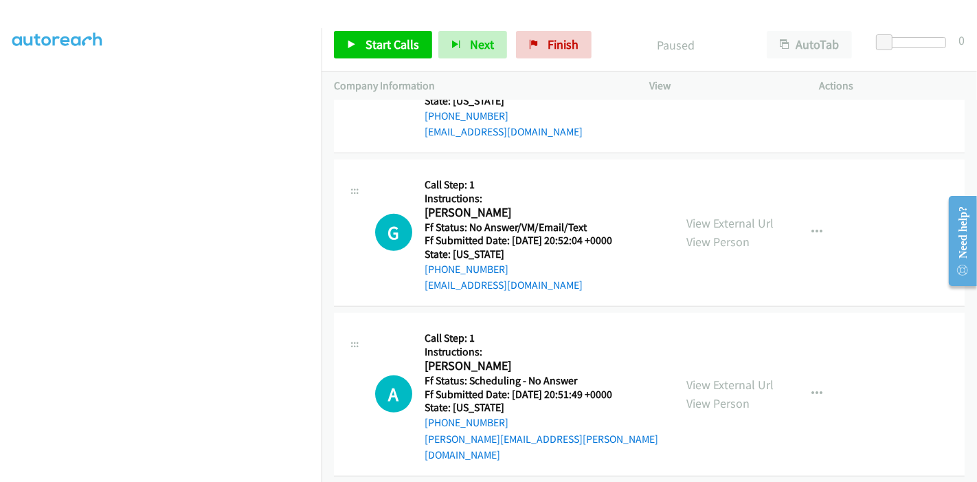
scroll to position [687, 0]
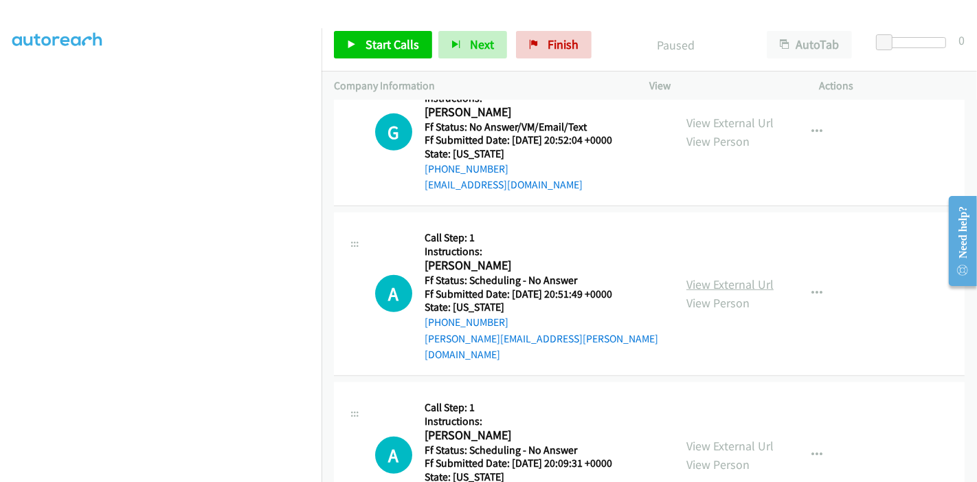
click at [708, 276] on link "View External Url" at bounding box center [729, 284] width 87 height 16
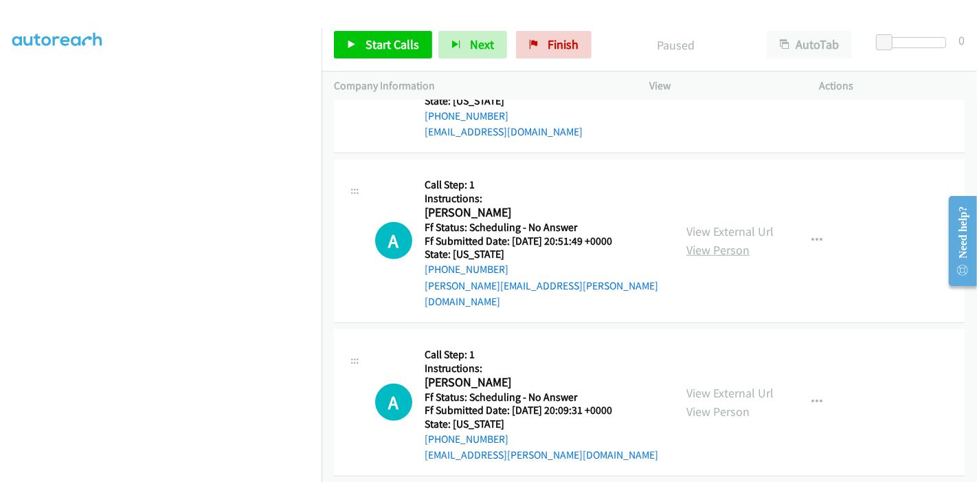
scroll to position [763, 0]
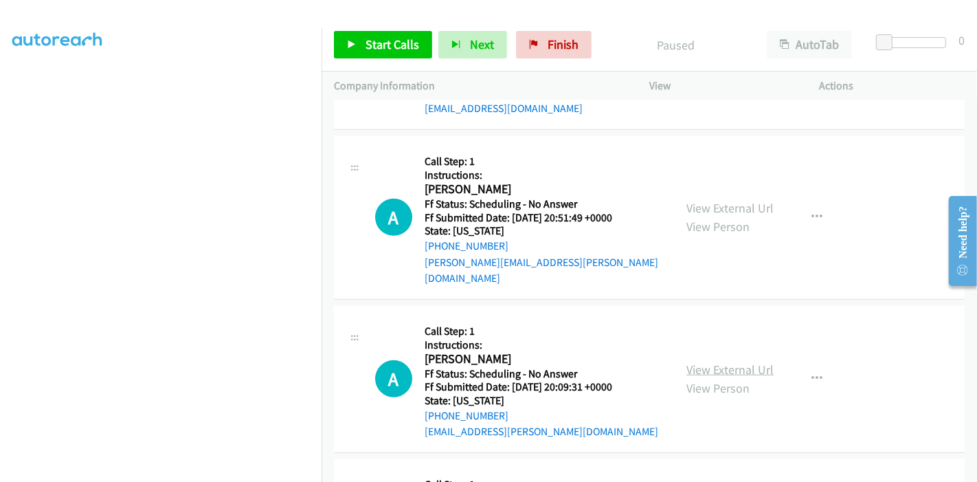
click at [688, 361] on link "View External Url" at bounding box center [729, 369] width 87 height 16
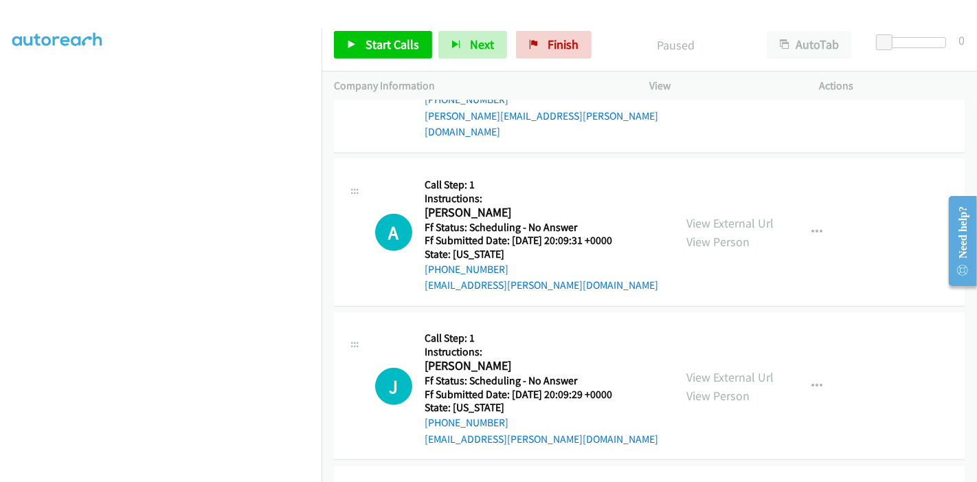
scroll to position [916, 0]
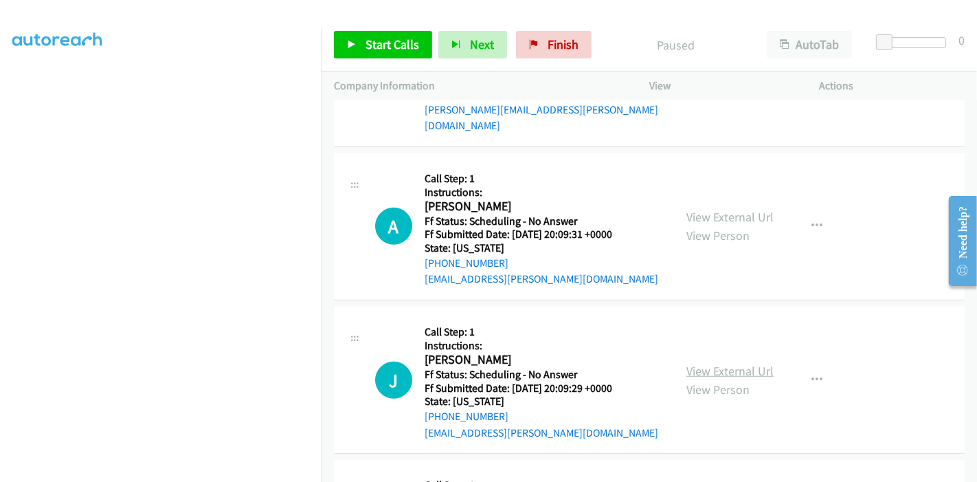
click at [695, 363] on link "View External Url" at bounding box center [729, 371] width 87 height 16
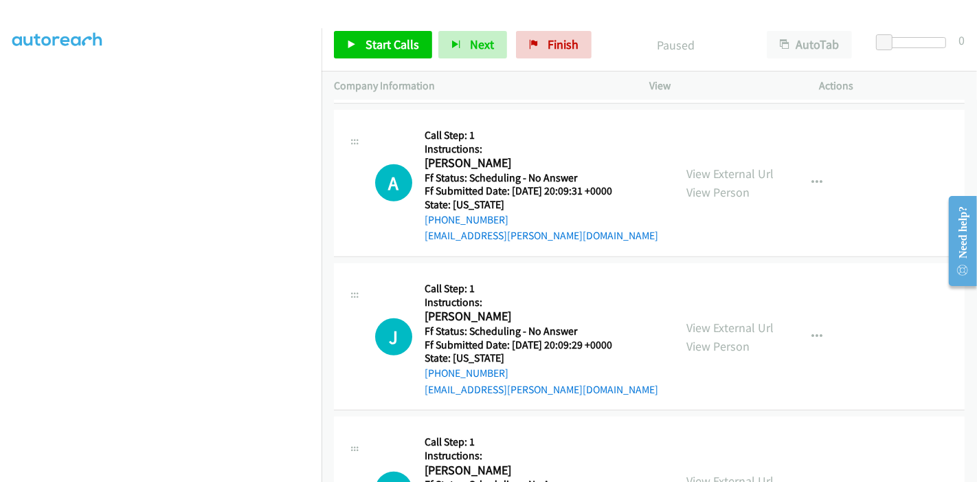
scroll to position [1068, 0]
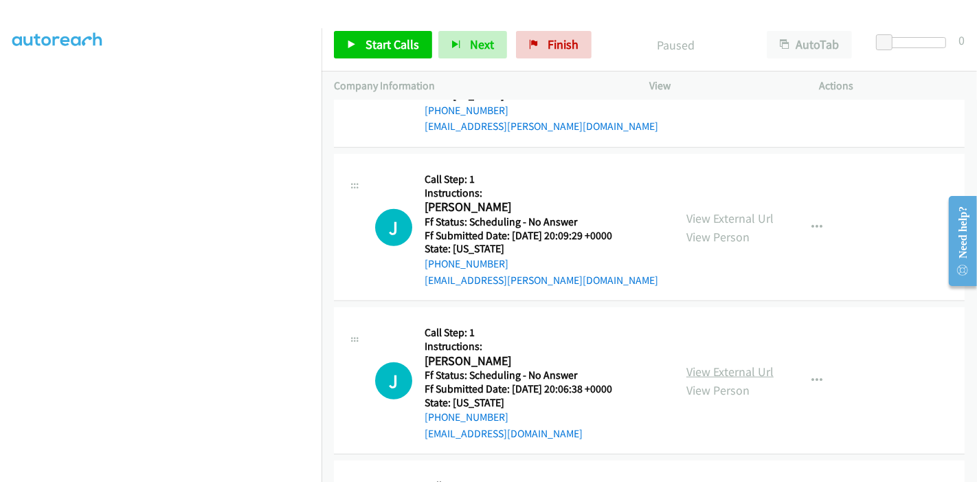
click at [699, 363] on link "View External Url" at bounding box center [729, 371] width 87 height 16
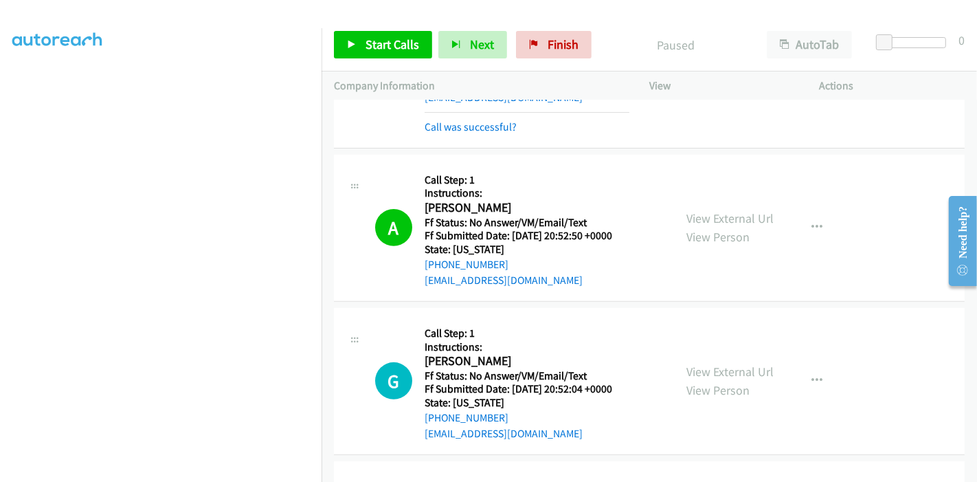
scroll to position [534, 0]
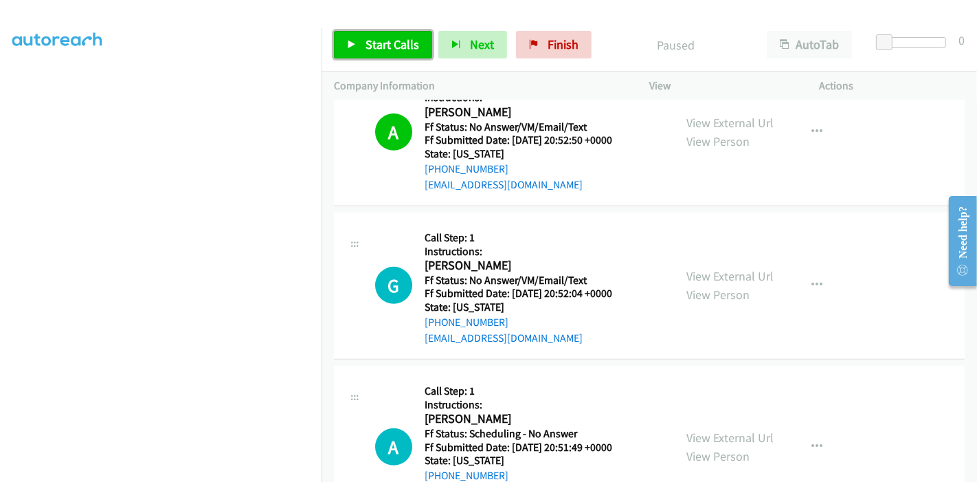
click at [374, 47] on span "Start Calls" at bounding box center [392, 44] width 54 height 16
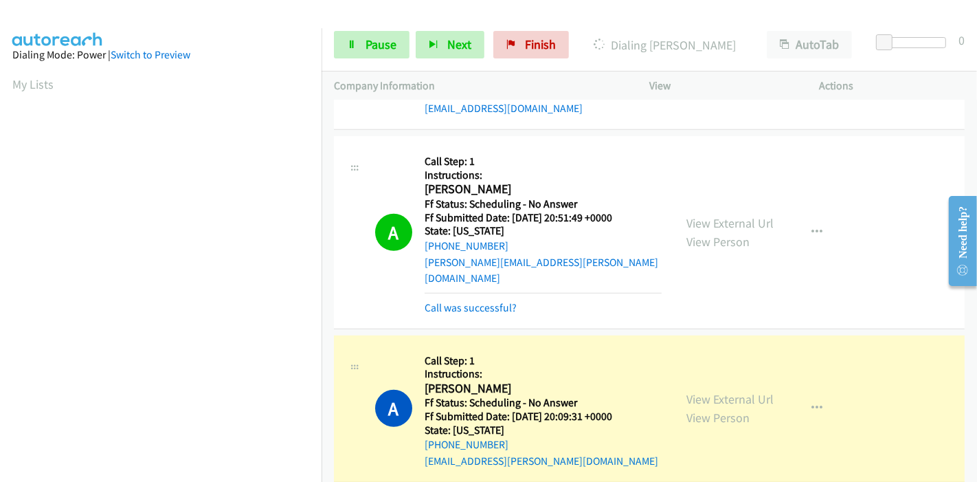
scroll to position [290, 0]
click at [480, 301] on link "Call was successful?" at bounding box center [471, 307] width 92 height 13
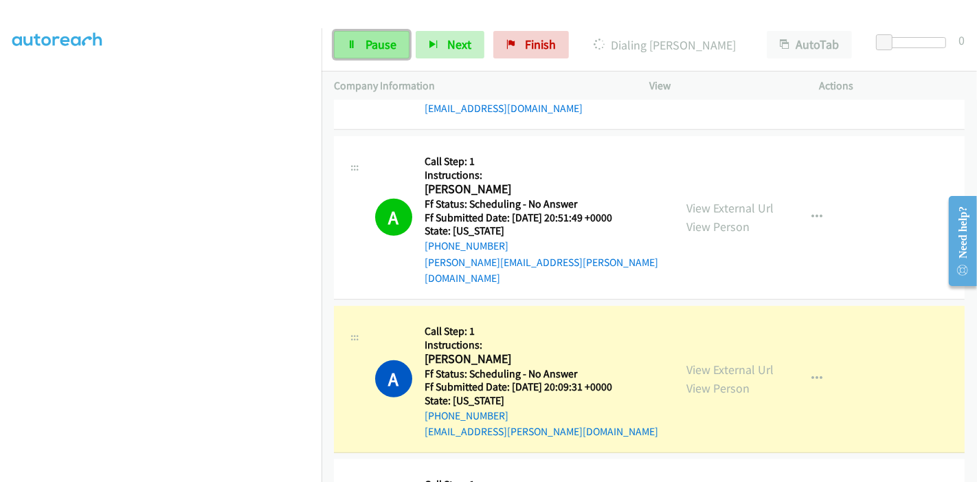
click at [369, 40] on span "Pause" at bounding box center [380, 44] width 31 height 16
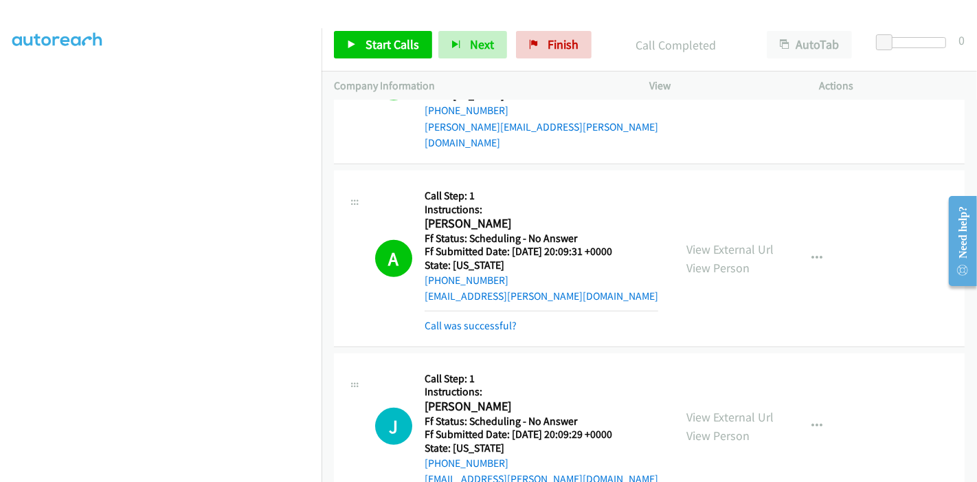
scroll to position [916, 0]
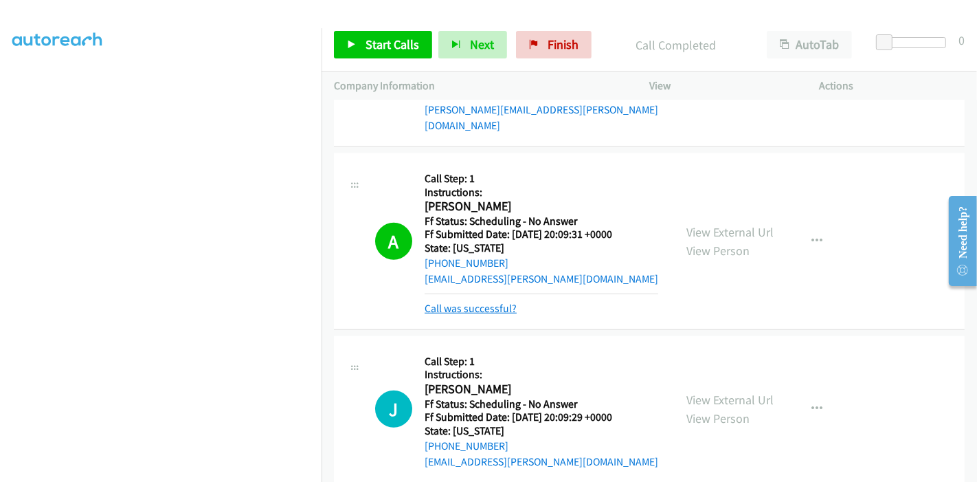
click at [494, 302] on link "Call was successful?" at bounding box center [471, 308] width 92 height 13
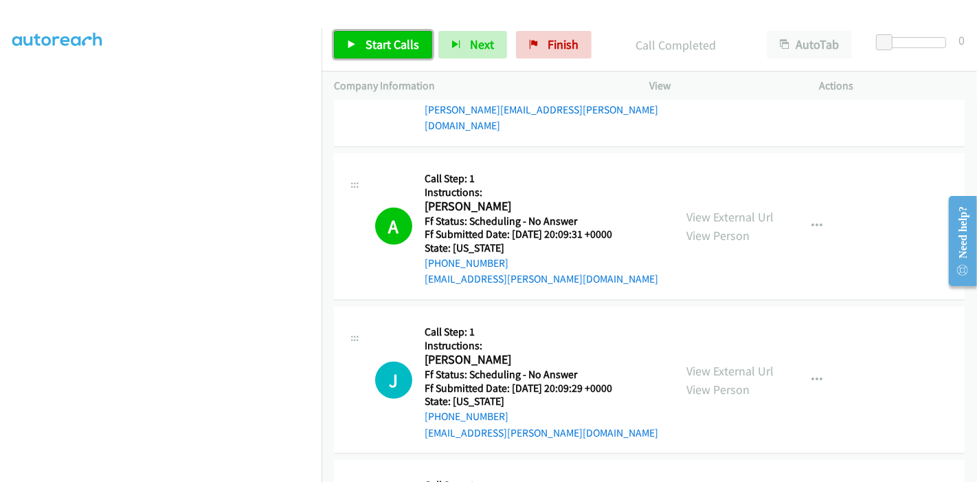
click at [376, 48] on span "Start Calls" at bounding box center [392, 44] width 54 height 16
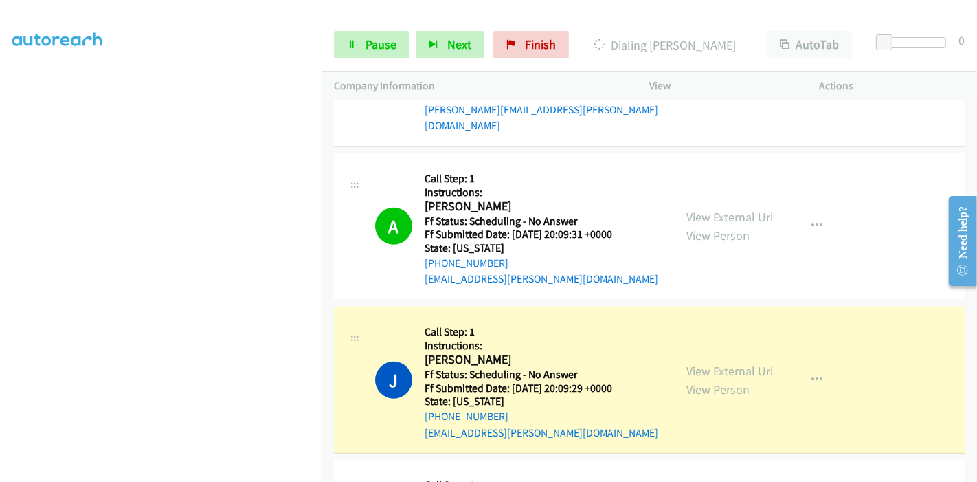
scroll to position [0, 0]
click at [359, 58] on link "Pause" at bounding box center [372, 44] width 76 height 27
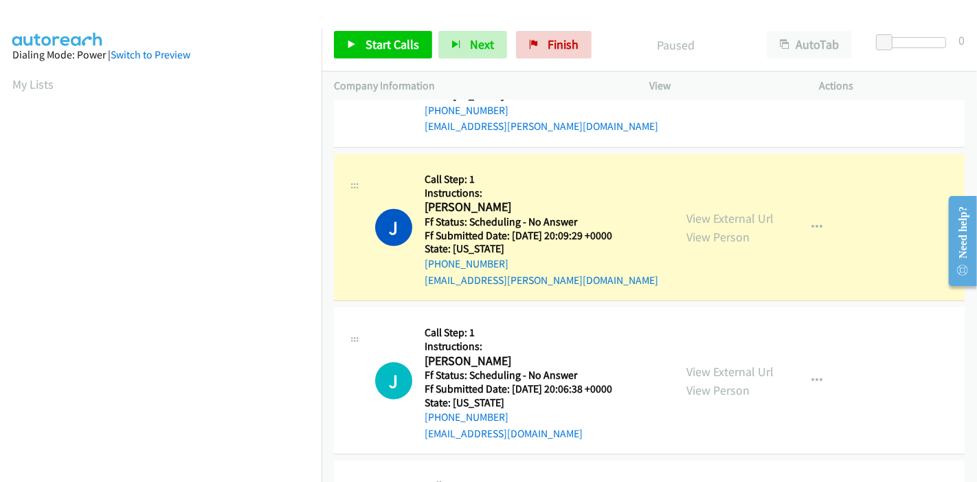
scroll to position [290, 0]
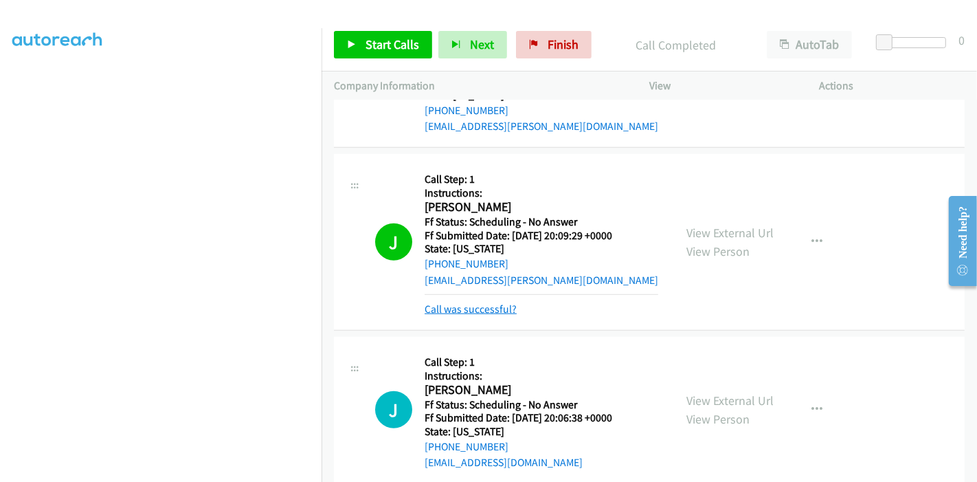
click at [484, 302] on link "Call was successful?" at bounding box center [471, 308] width 92 height 13
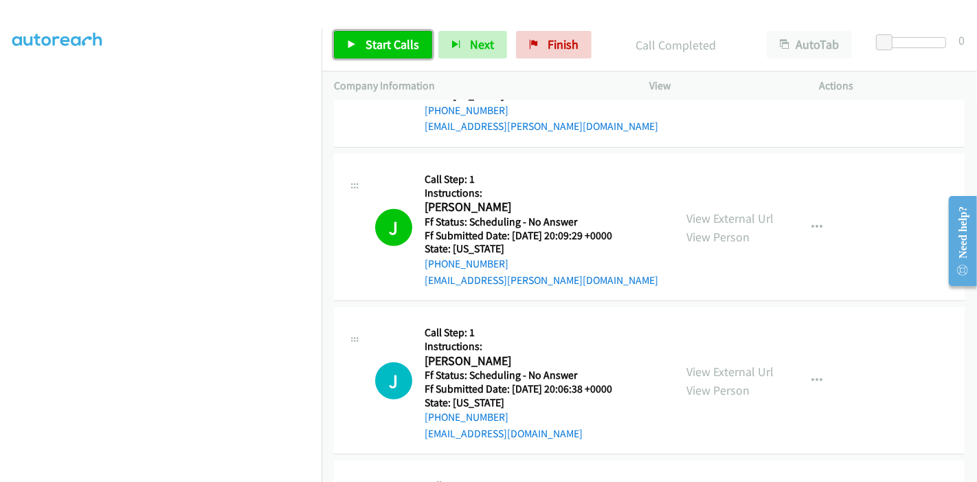
click at [363, 44] on link "Start Calls" at bounding box center [383, 44] width 98 height 27
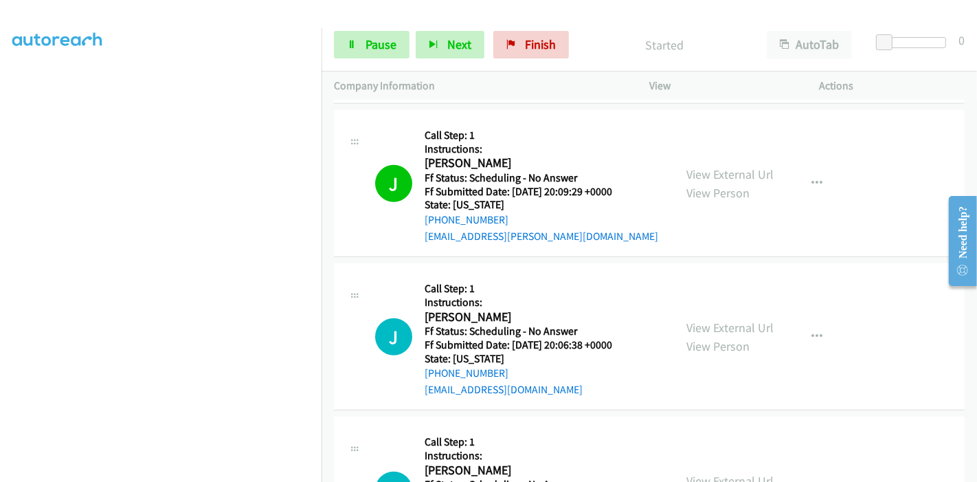
scroll to position [1144, 0]
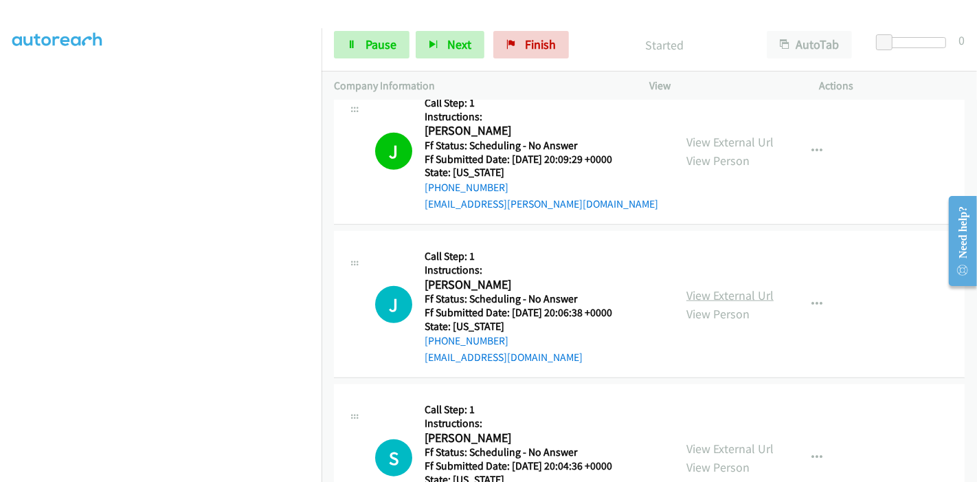
click at [742, 287] on link "View External Url" at bounding box center [729, 295] width 87 height 16
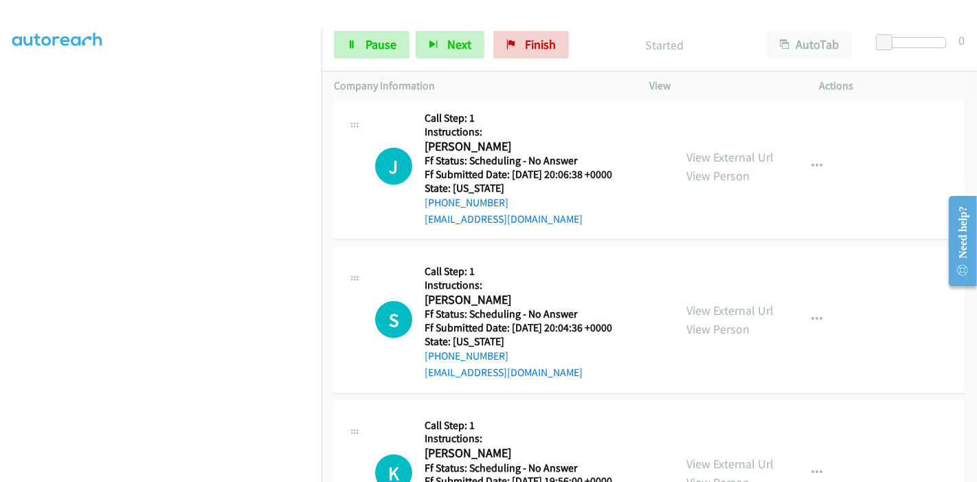
scroll to position [1297, 0]
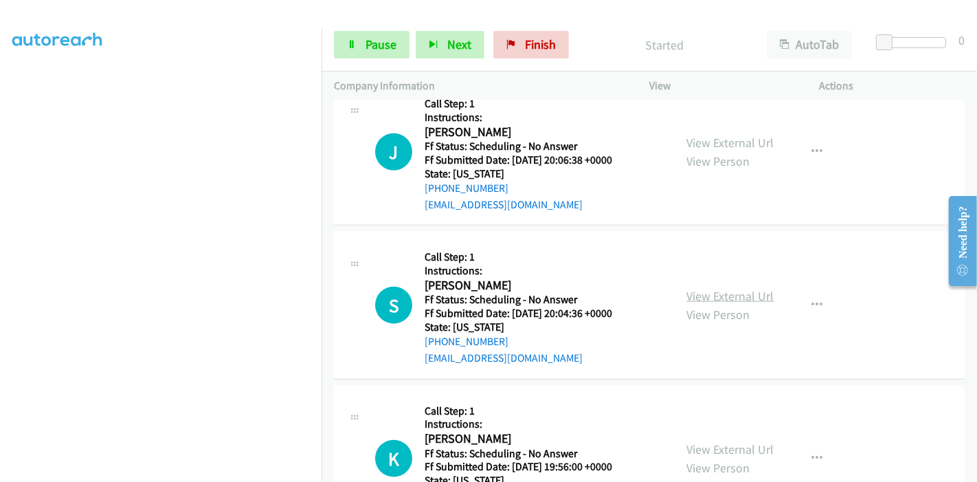
click at [726, 288] on link "View External Url" at bounding box center [729, 296] width 87 height 16
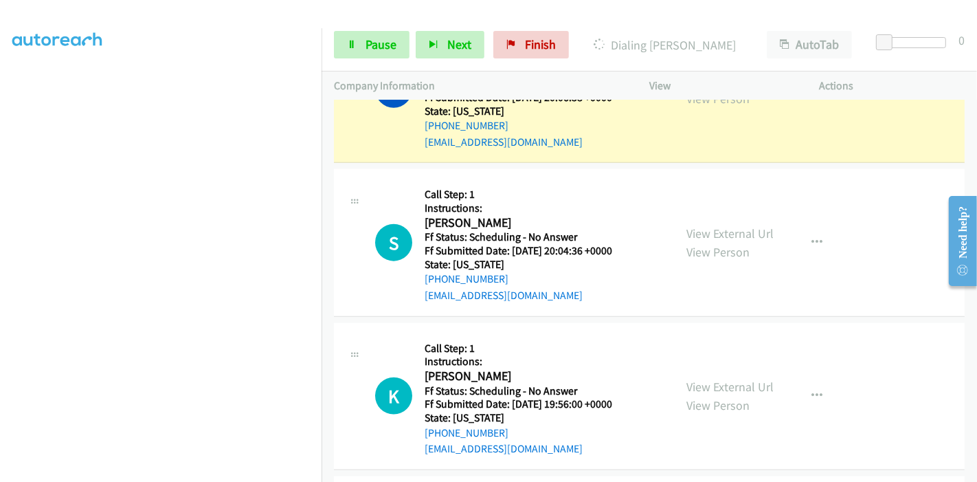
scroll to position [1374, 0]
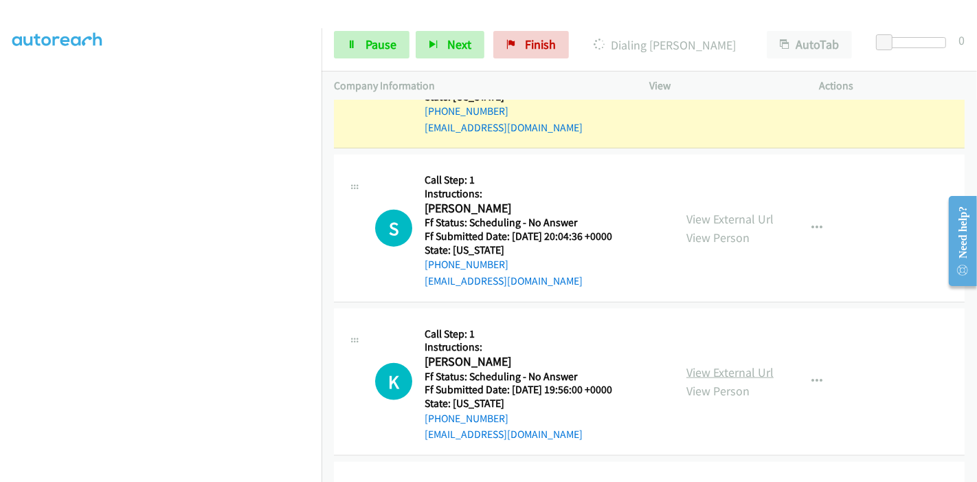
click at [706, 364] on link "View External Url" at bounding box center [729, 372] width 87 height 16
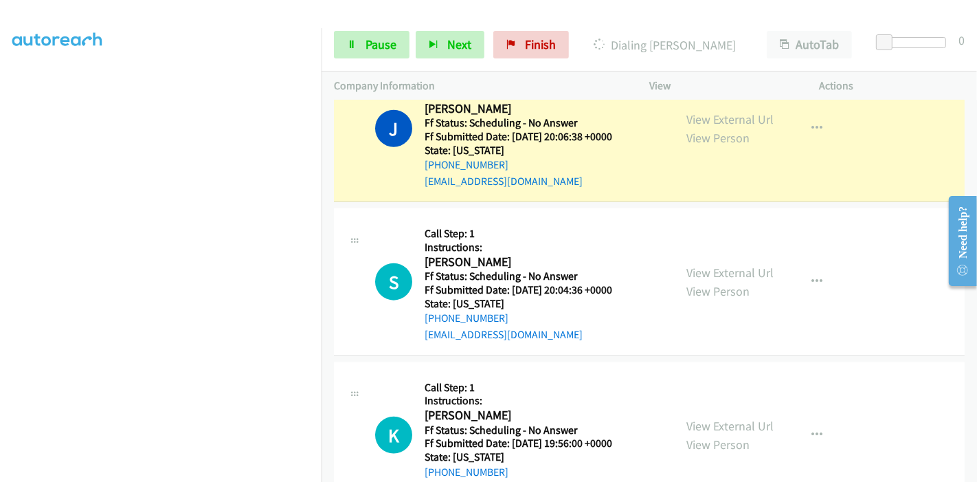
scroll to position [1297, 0]
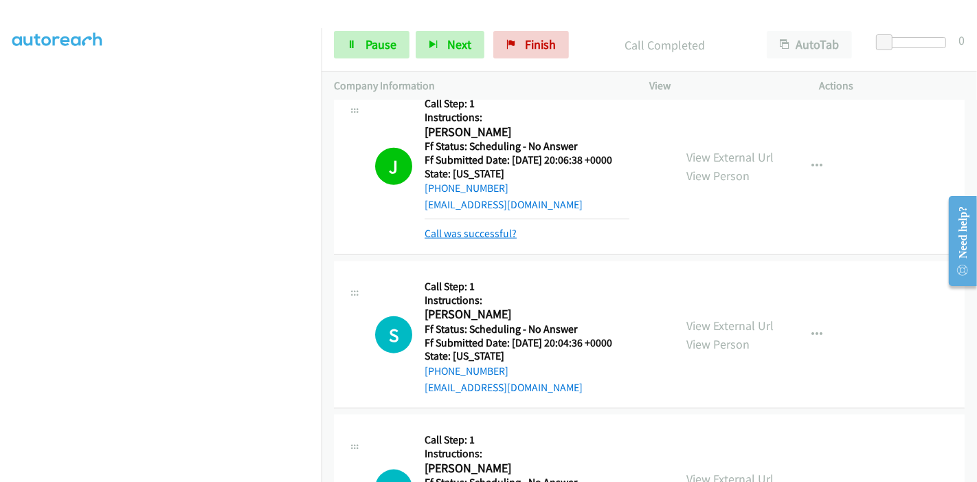
click at [493, 227] on link "Call was successful?" at bounding box center [471, 233] width 92 height 13
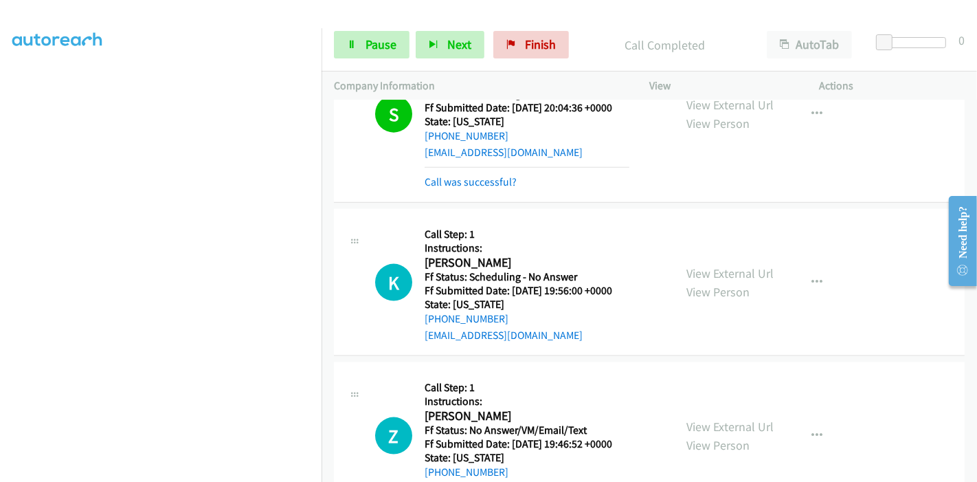
scroll to position [1526, 0]
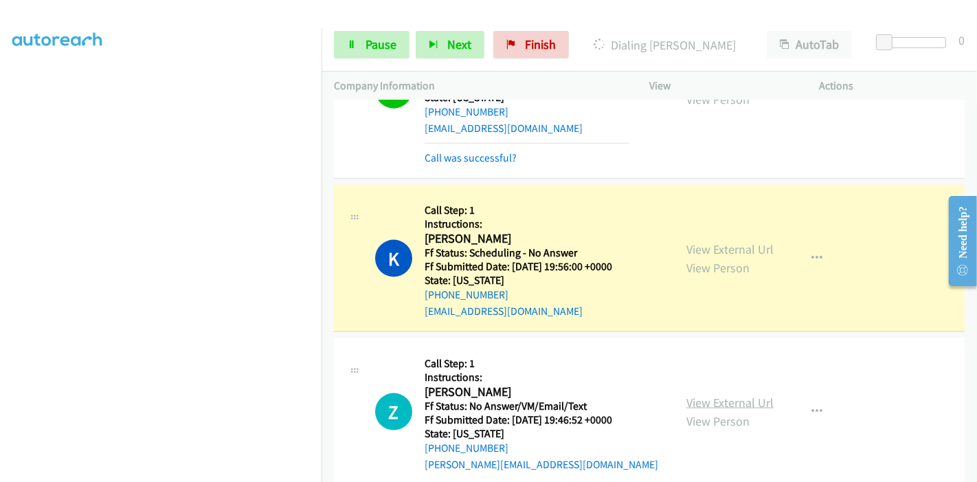
click at [753, 394] on link "View External Url" at bounding box center [729, 402] width 87 height 16
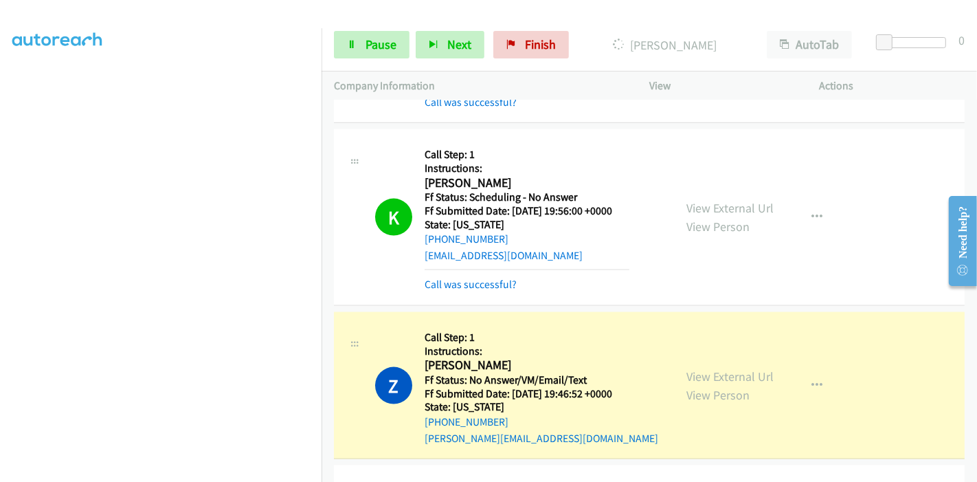
scroll to position [1603, 0]
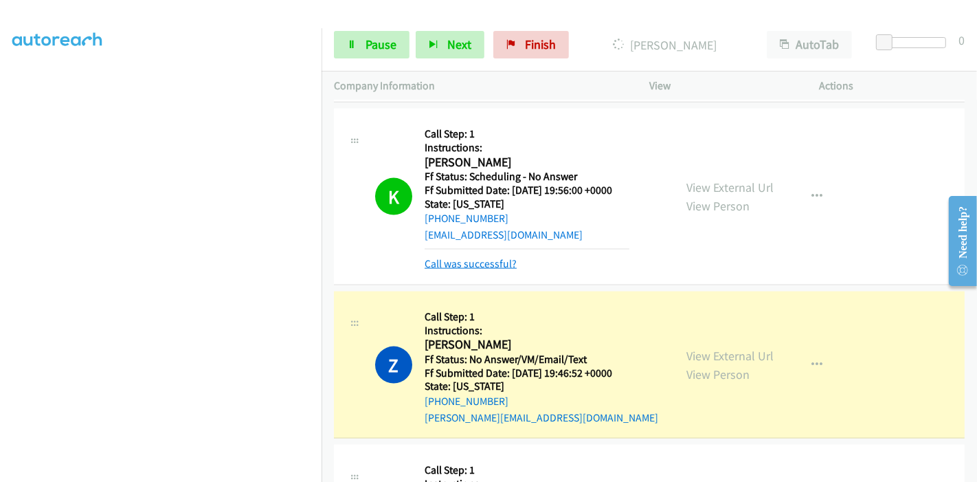
click at [486, 257] on link "Call was successful?" at bounding box center [471, 263] width 92 height 13
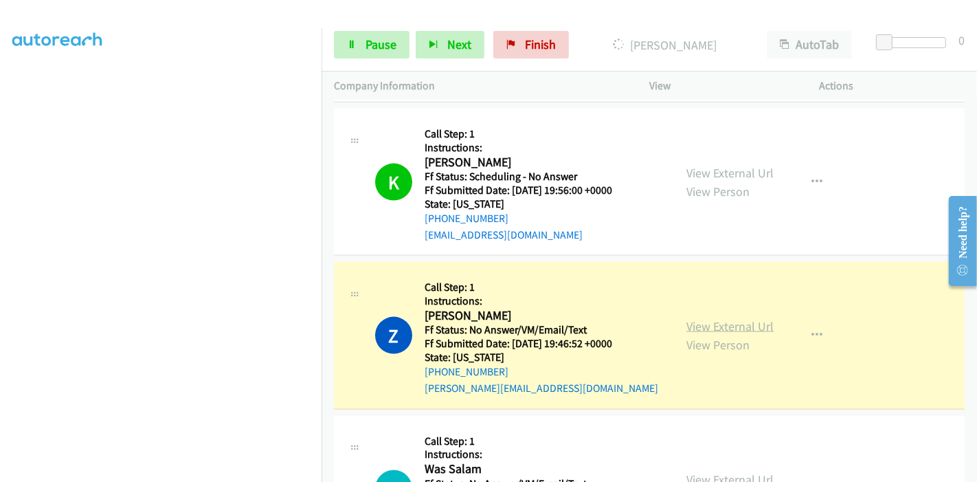
click at [712, 318] on link "View External Url" at bounding box center [729, 326] width 87 height 16
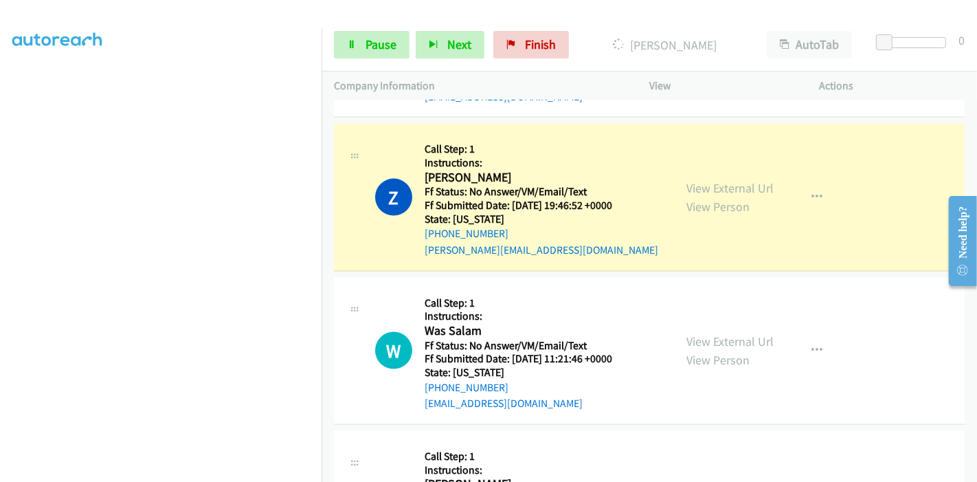
scroll to position [1755, 0]
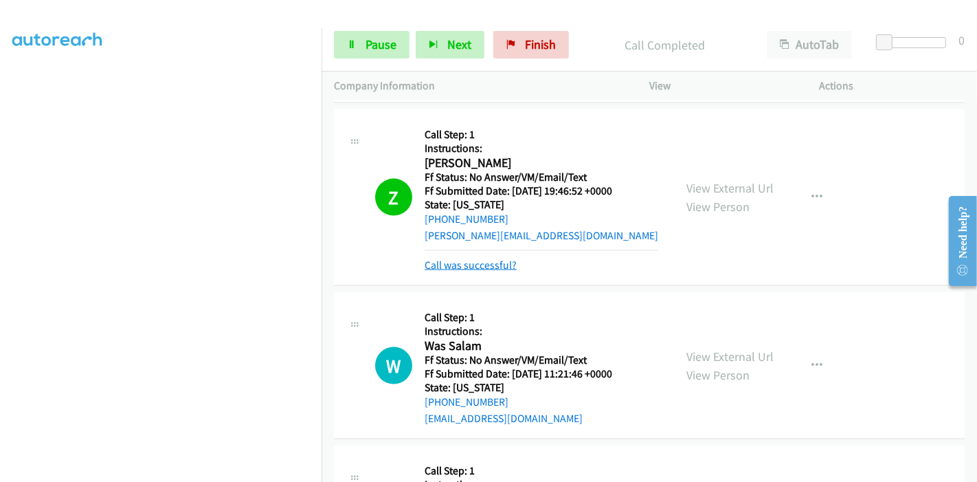
click at [501, 258] on link "Call was successful?" at bounding box center [471, 264] width 92 height 13
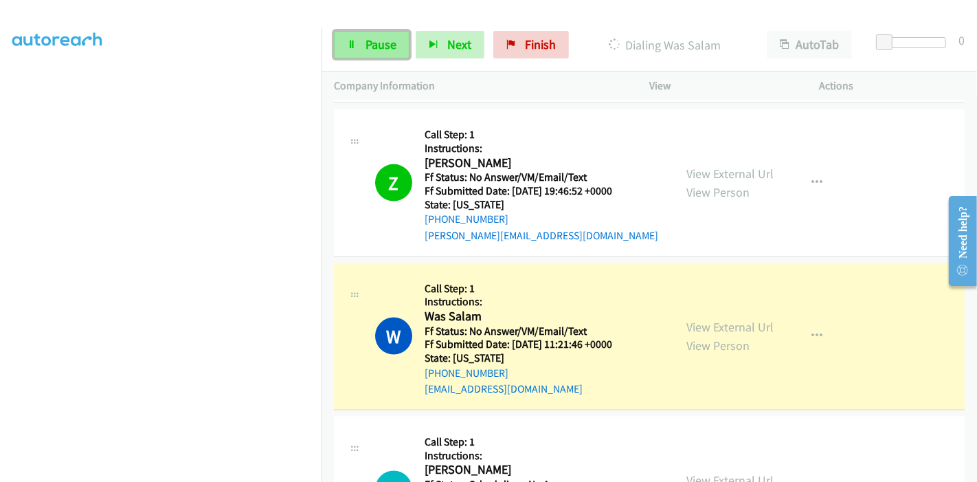
click at [357, 40] on link "Pause" at bounding box center [372, 44] width 76 height 27
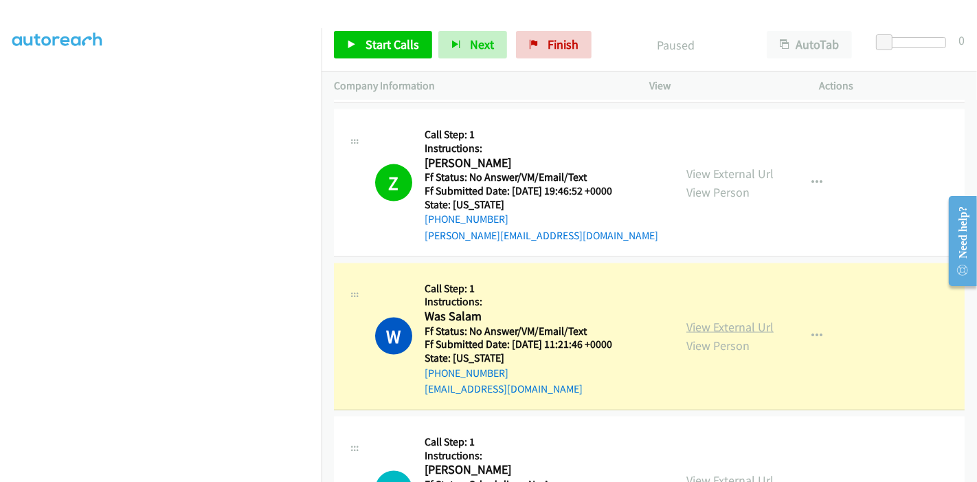
click at [711, 319] on link "View External Url" at bounding box center [729, 327] width 87 height 16
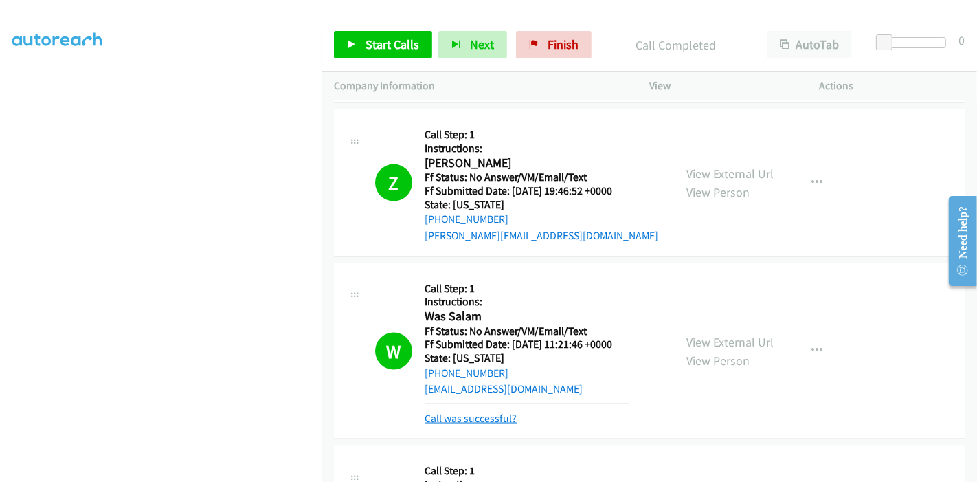
click at [484, 411] on link "Call was successful?" at bounding box center [471, 417] width 92 height 13
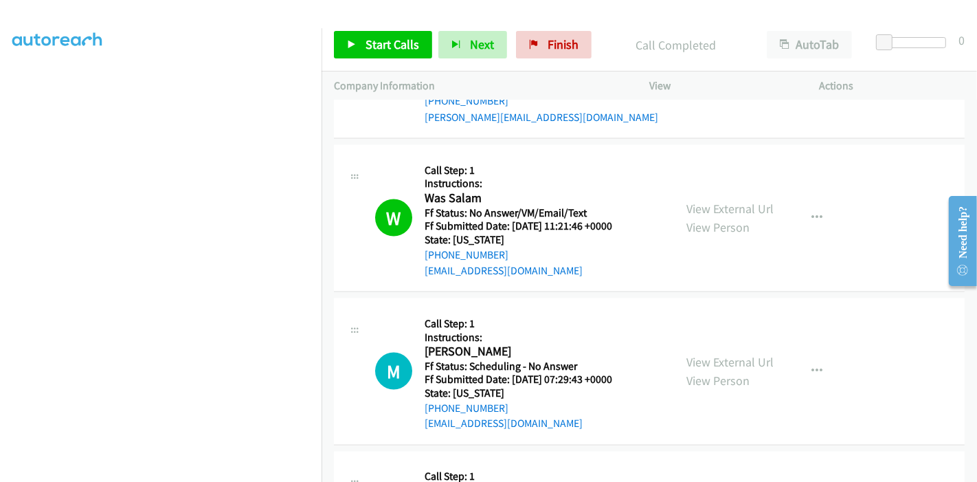
scroll to position [1908, 0]
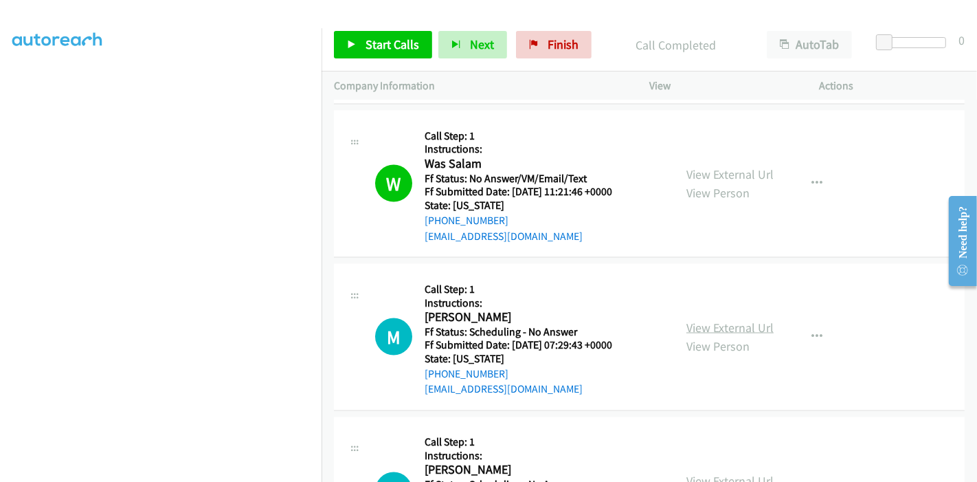
click at [732, 319] on link "View External Url" at bounding box center [729, 327] width 87 height 16
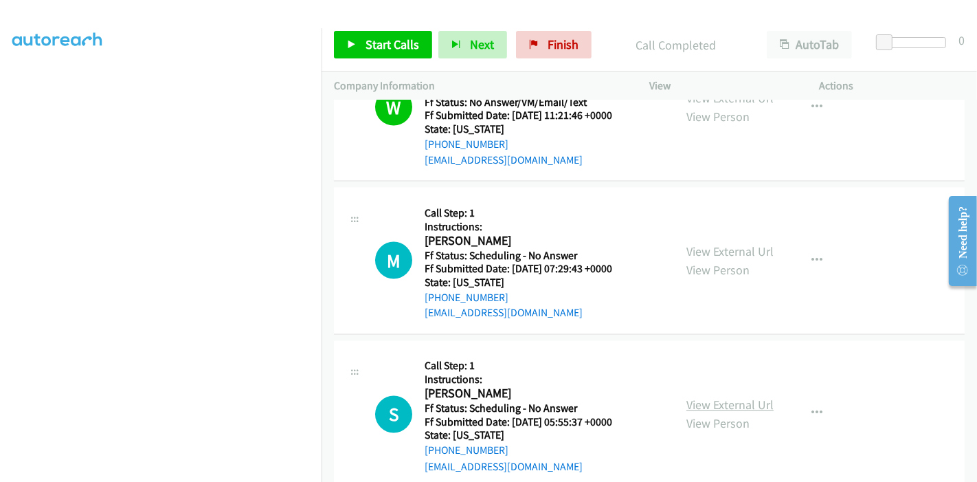
click at [699, 397] on link "View External Url" at bounding box center [729, 405] width 87 height 16
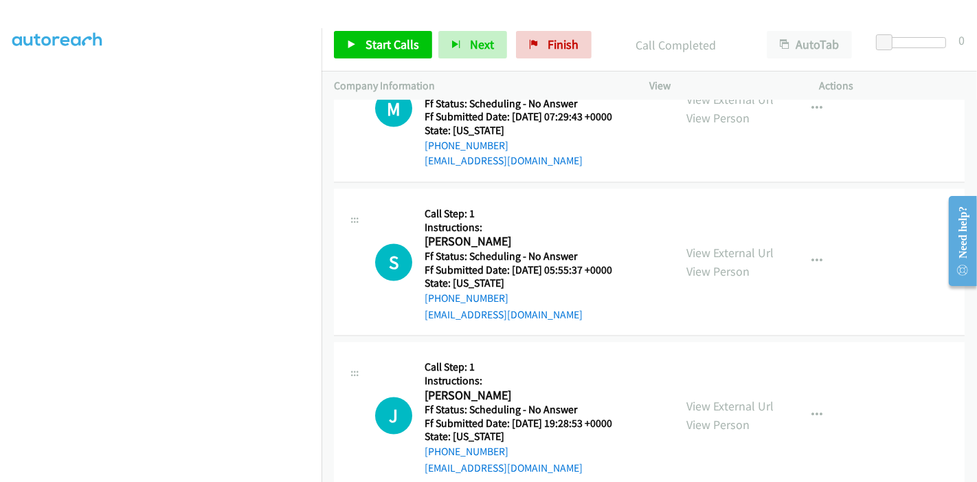
scroll to position [2137, 0]
click at [703, 397] on link "View External Url" at bounding box center [729, 405] width 87 height 16
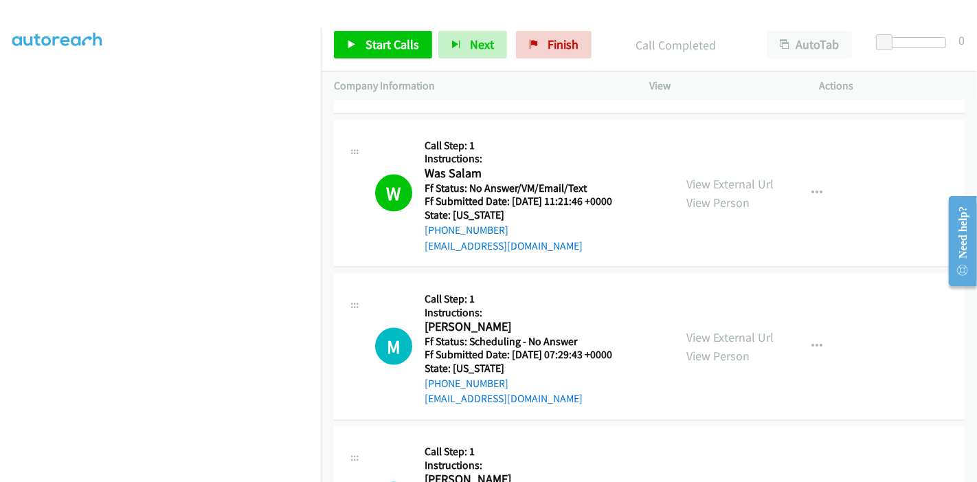
scroll to position [1831, 0]
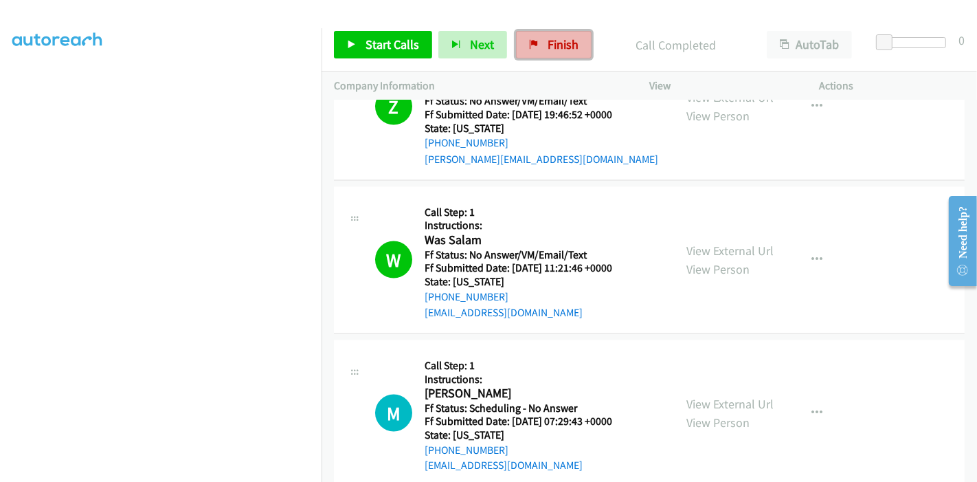
click at [539, 40] on link "Finish" at bounding box center [554, 44] width 76 height 27
